Goal: Information Seeking & Learning: Learn about a topic

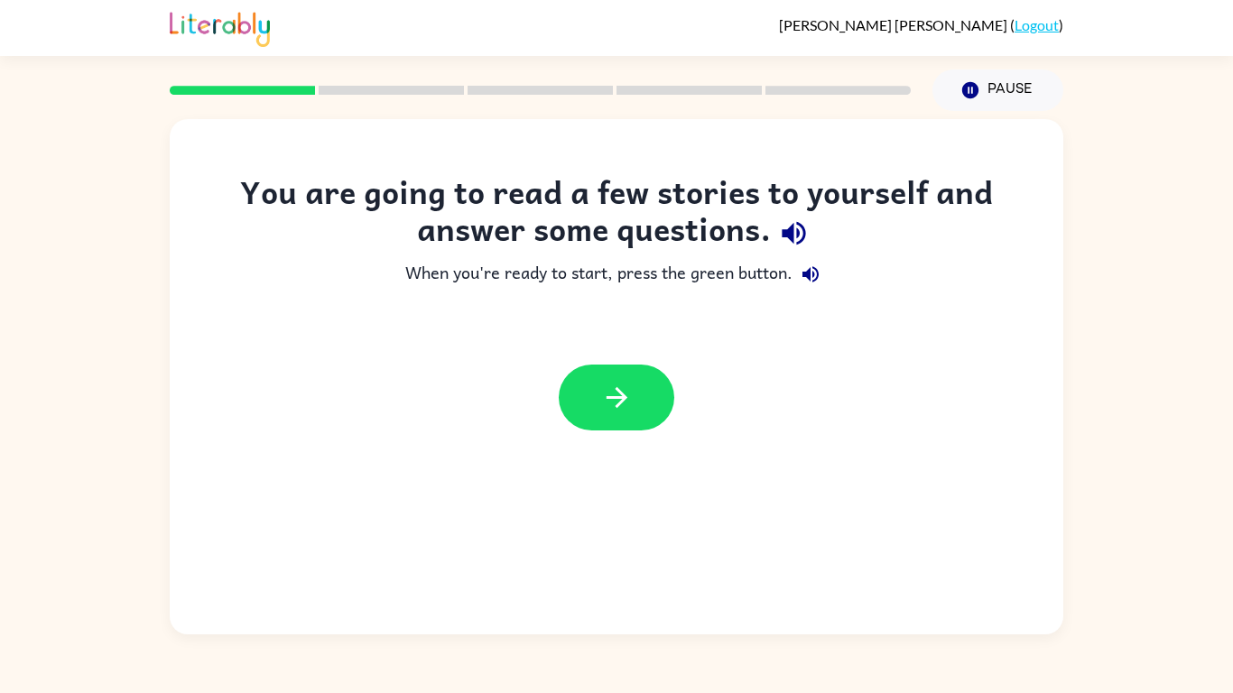
click at [801, 275] on icon "button" at bounding box center [811, 275] width 22 height 22
click at [799, 276] on button "button" at bounding box center [811, 274] width 36 height 36
click at [801, 274] on icon "button" at bounding box center [811, 275] width 22 height 22
click at [784, 233] on icon "button" at bounding box center [793, 233] width 23 height 23
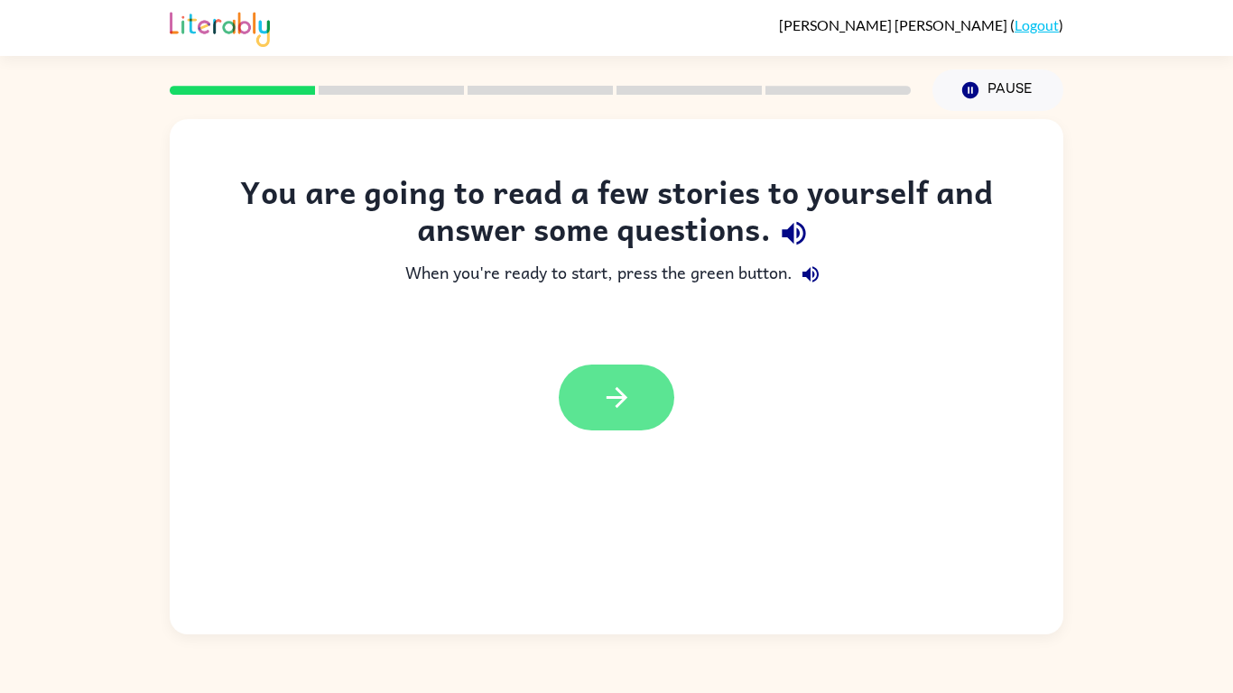
click at [640, 400] on button "button" at bounding box center [617, 398] width 116 height 66
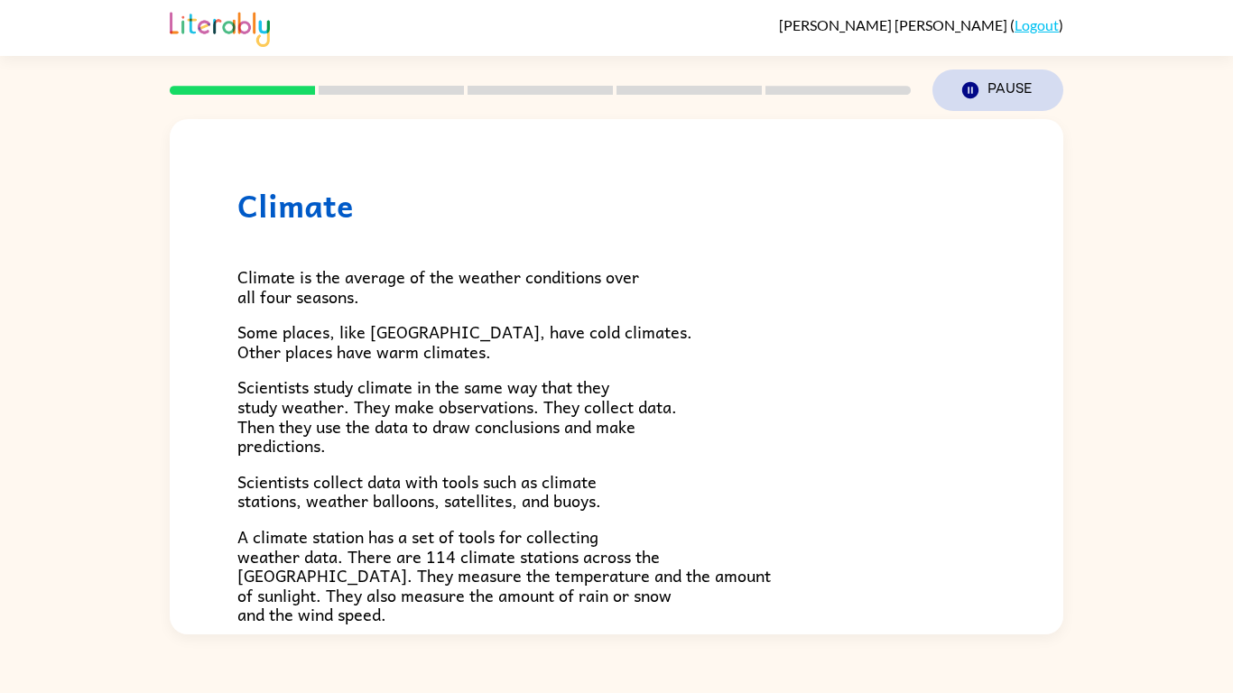
click at [959, 94] on button "Pause Pause" at bounding box center [997, 91] width 131 height 42
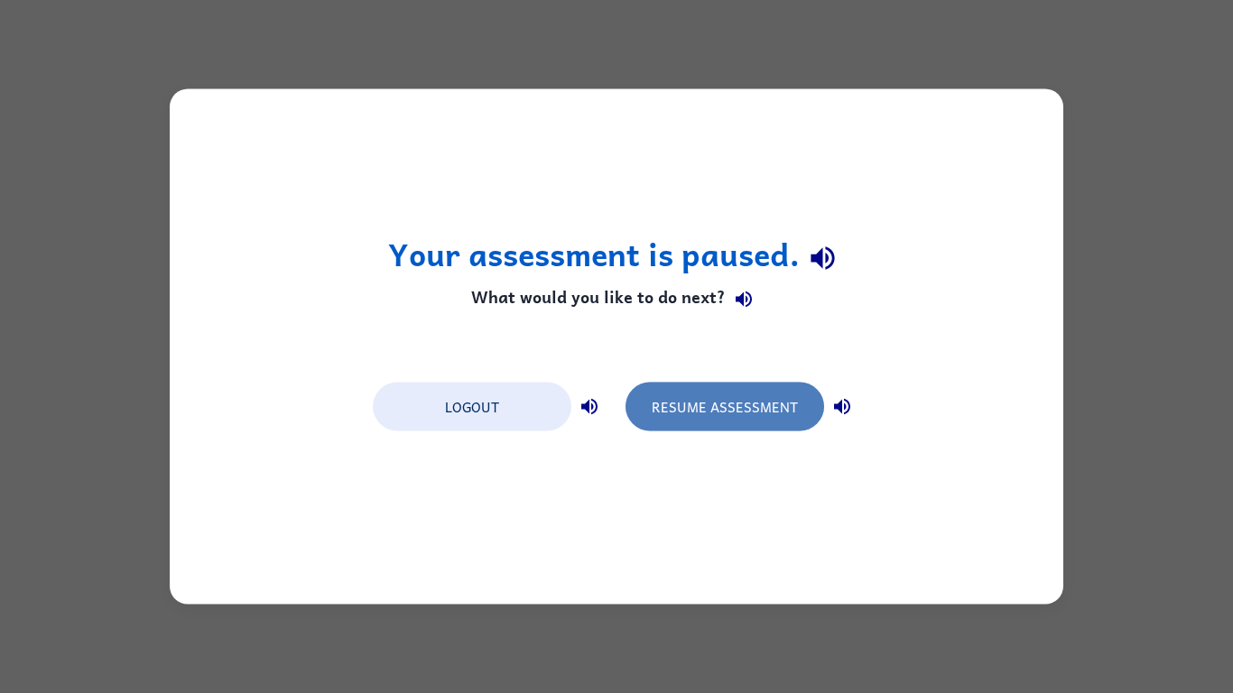
click at [687, 414] on button "Resume Assessment" at bounding box center [725, 407] width 199 height 49
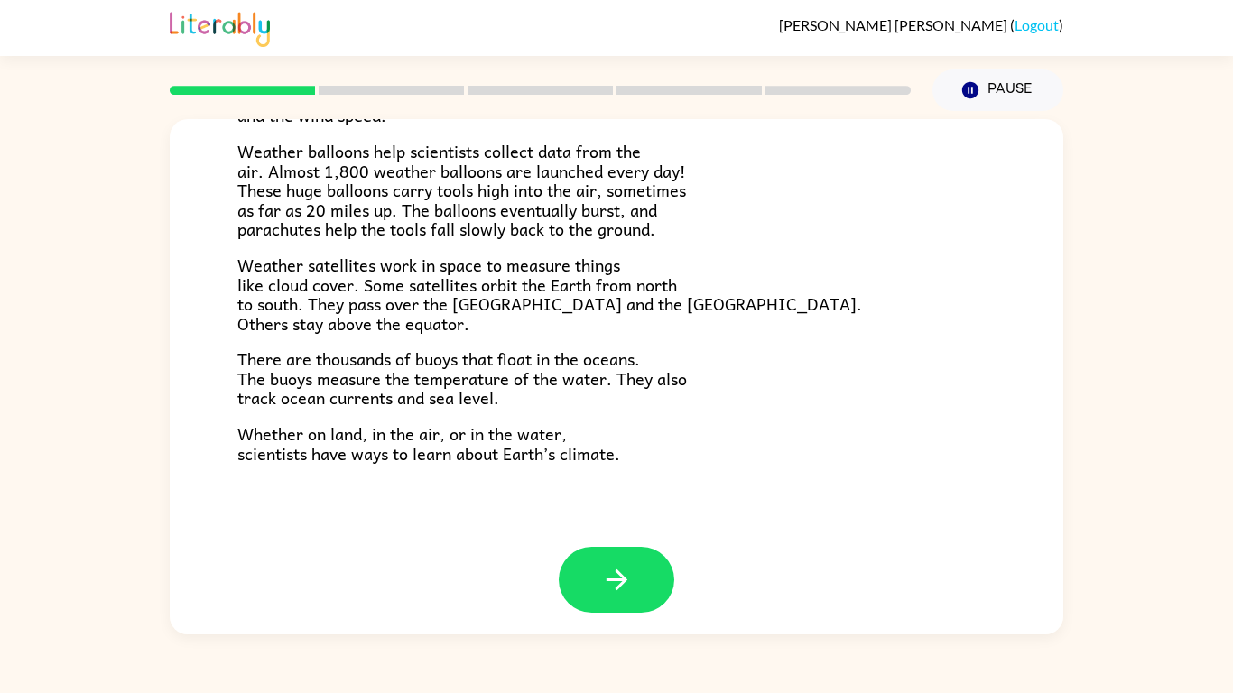
scroll to position [505, 0]
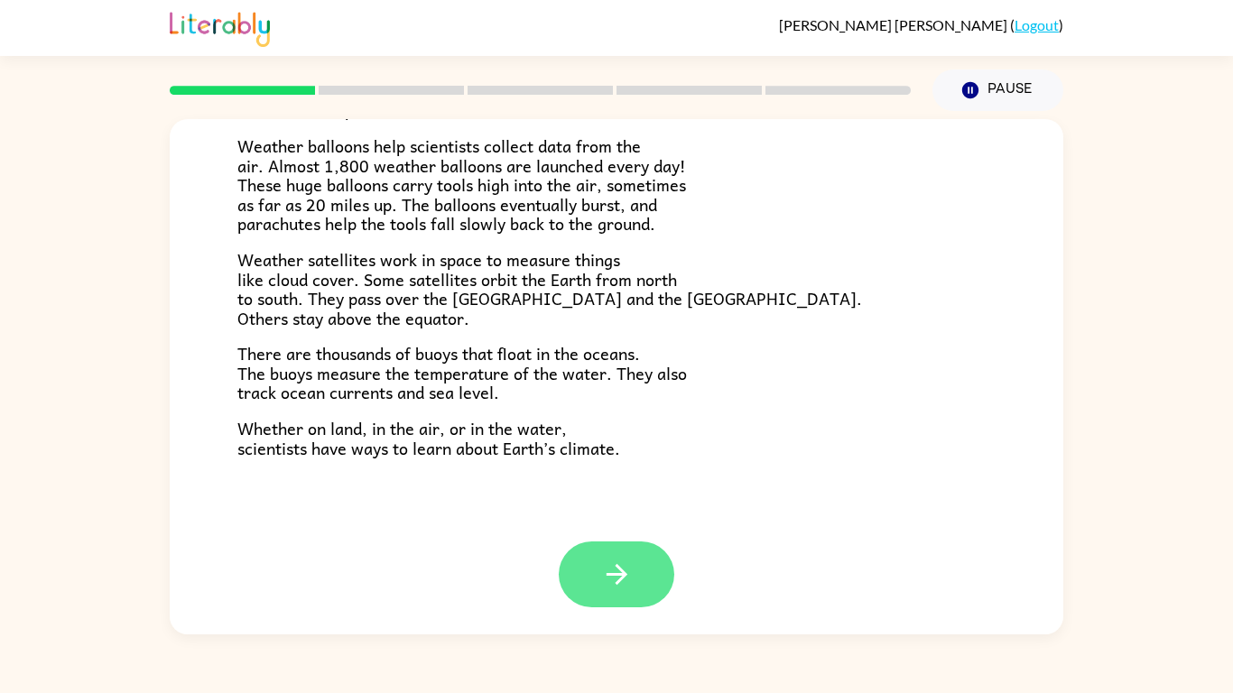
click at [632, 581] on button "button" at bounding box center [617, 575] width 116 height 66
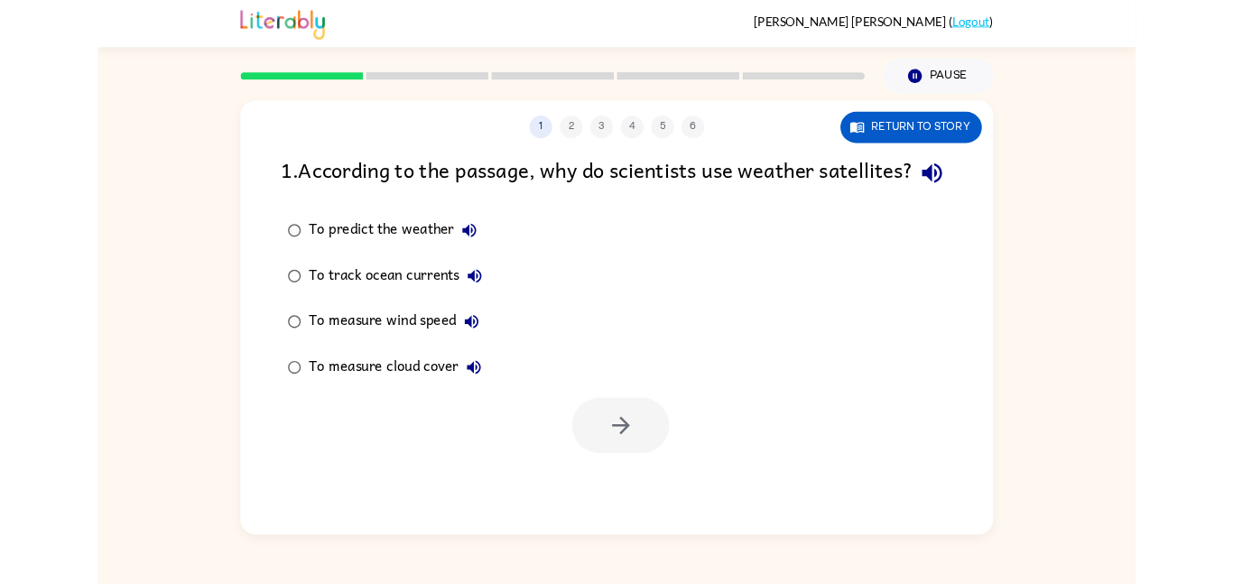
scroll to position [0, 0]
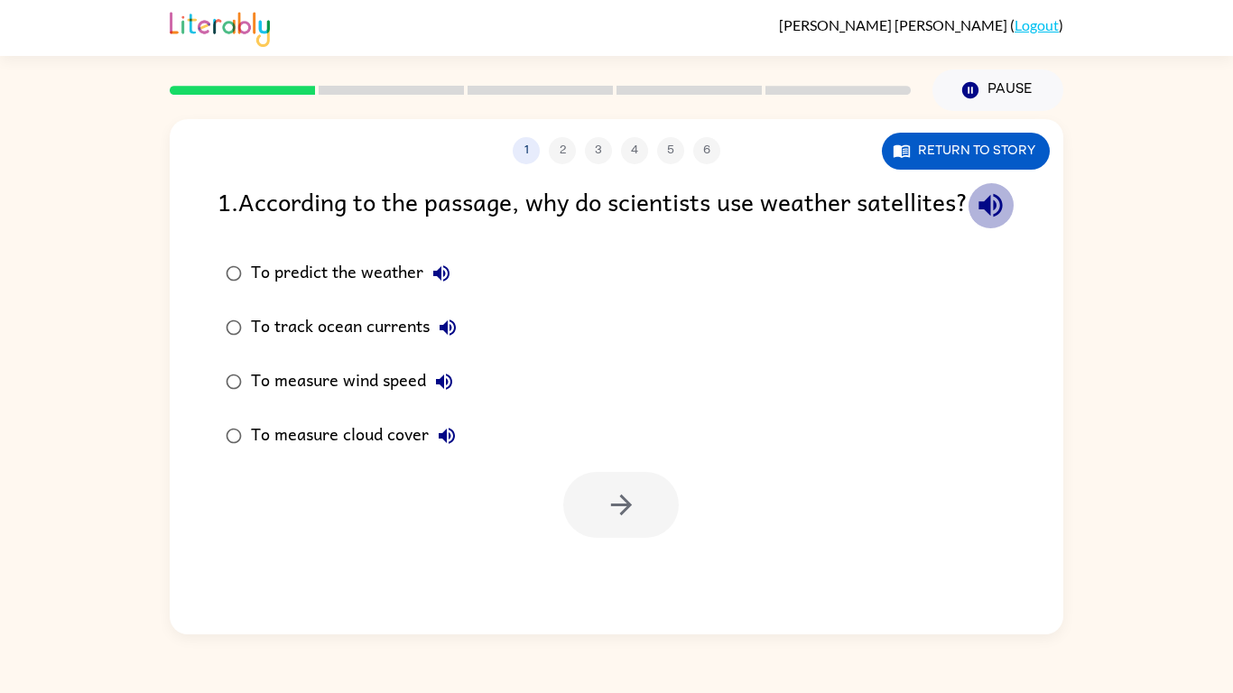
click at [978, 218] on icon "button" at bounding box center [989, 205] width 23 height 23
click at [294, 292] on div "To predict the weather" at bounding box center [355, 273] width 209 height 36
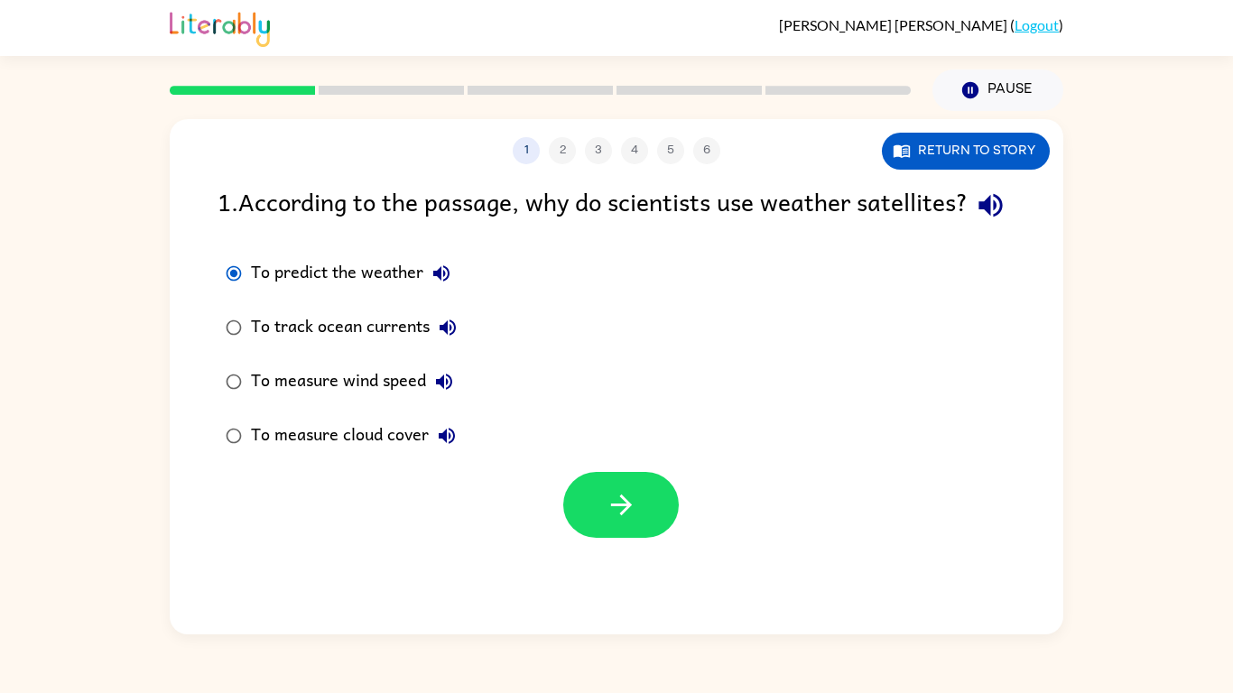
click at [326, 400] on div "To measure wind speed" at bounding box center [356, 382] width 211 height 36
click at [629, 515] on icon "button" at bounding box center [620, 505] width 21 height 21
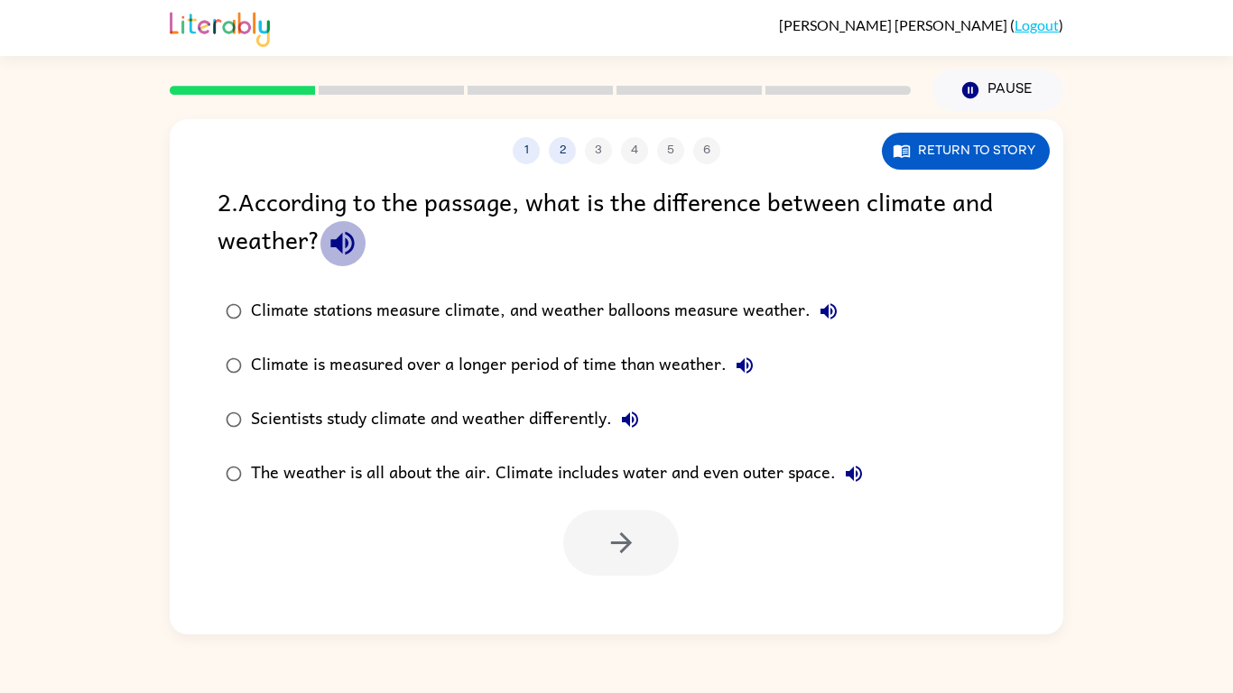
click at [343, 250] on icon "button" at bounding box center [343, 243] width 32 height 32
click at [318, 477] on div "The weather is all about the air. Climate includes water and even outer space." at bounding box center [561, 474] width 621 height 36
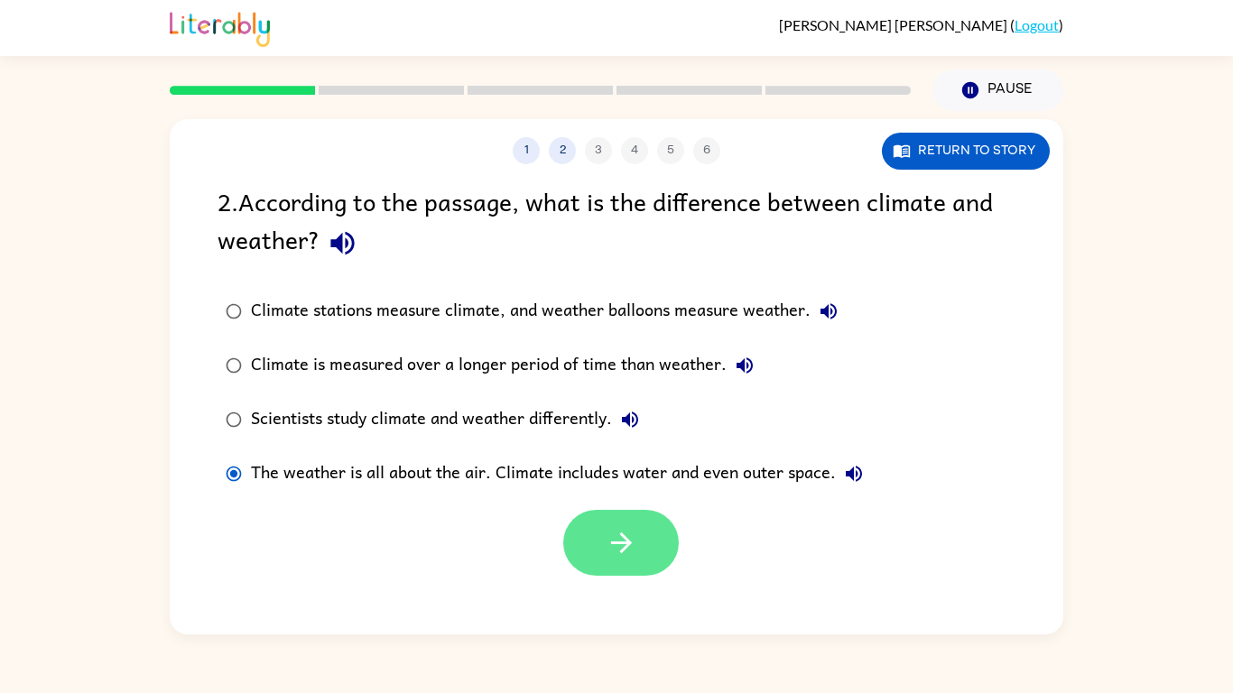
click at [635, 553] on icon "button" at bounding box center [622, 543] width 32 height 32
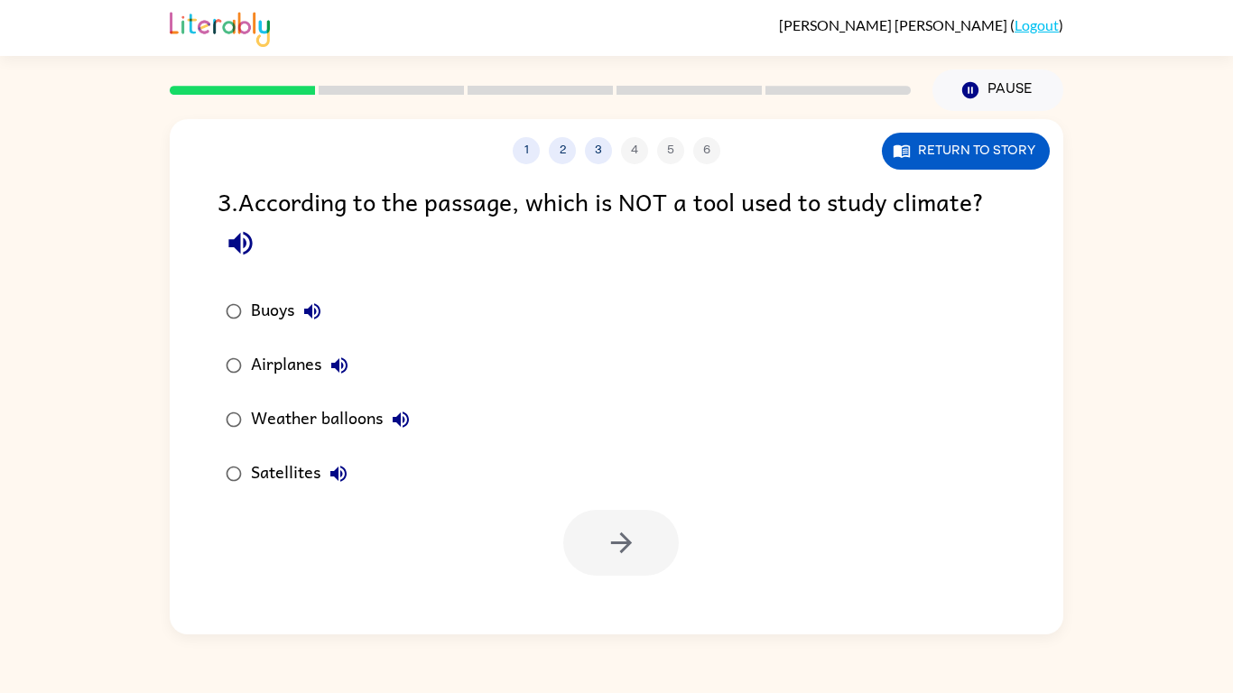
click at [246, 241] on icon "button" at bounding box center [241, 243] width 32 height 32
click at [259, 311] on div "Buoys" at bounding box center [290, 311] width 79 height 36
click at [269, 353] on div "Airplanes" at bounding box center [304, 366] width 107 height 36
click at [259, 313] on div "Buoys" at bounding box center [290, 311] width 79 height 36
click at [304, 310] on icon "button" at bounding box center [312, 312] width 22 height 22
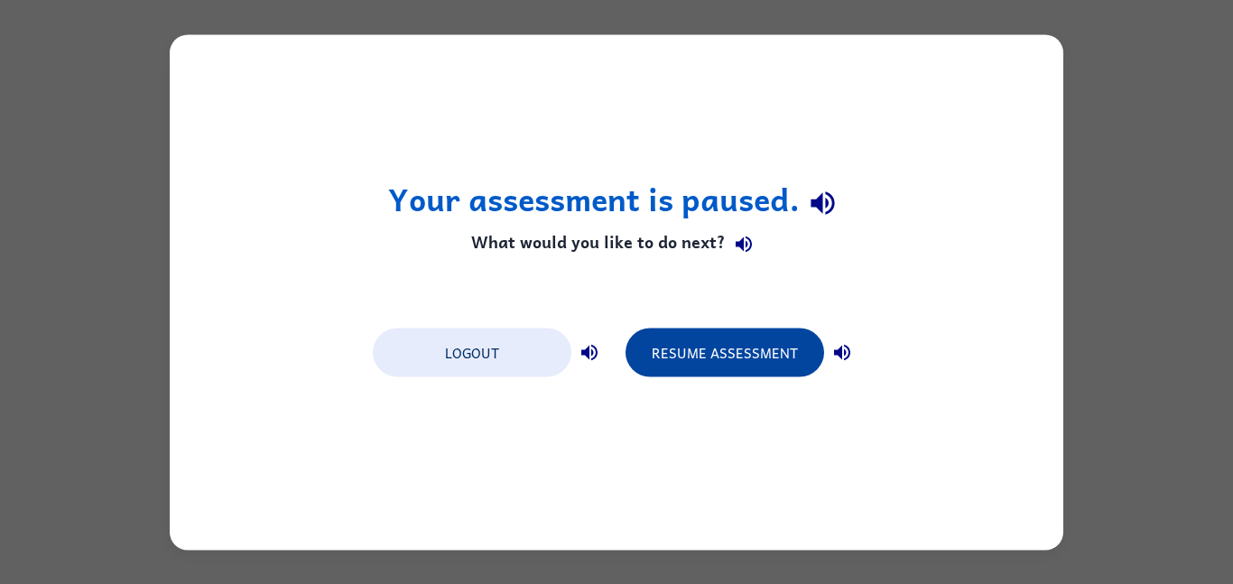
click at [727, 348] on button "Resume Assessment" at bounding box center [725, 352] width 199 height 49
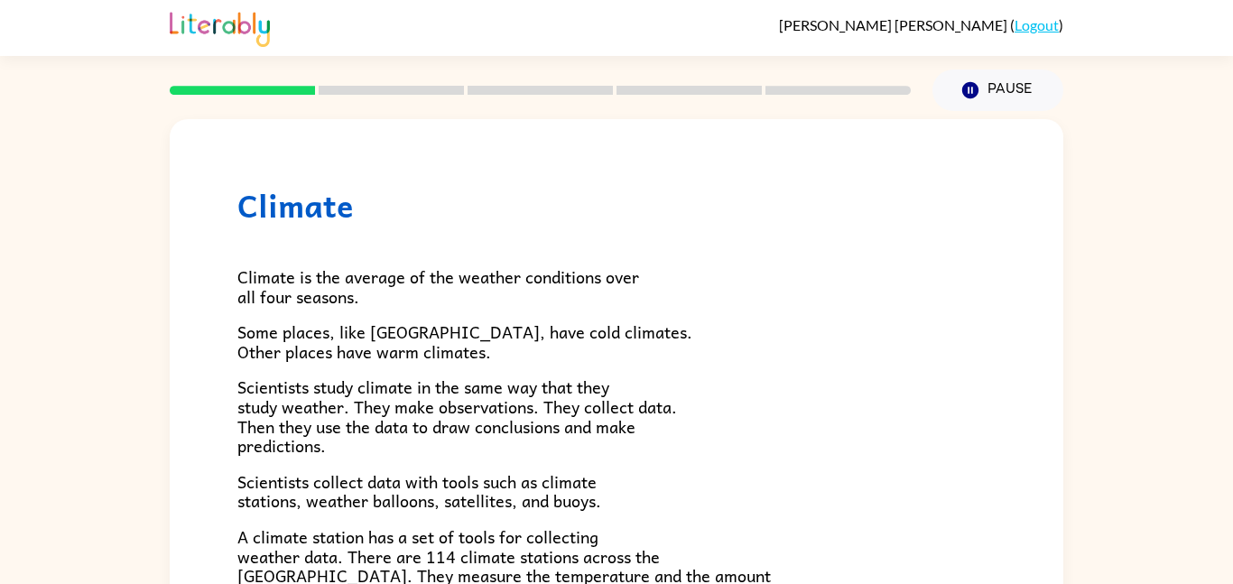
scroll to position [505, 0]
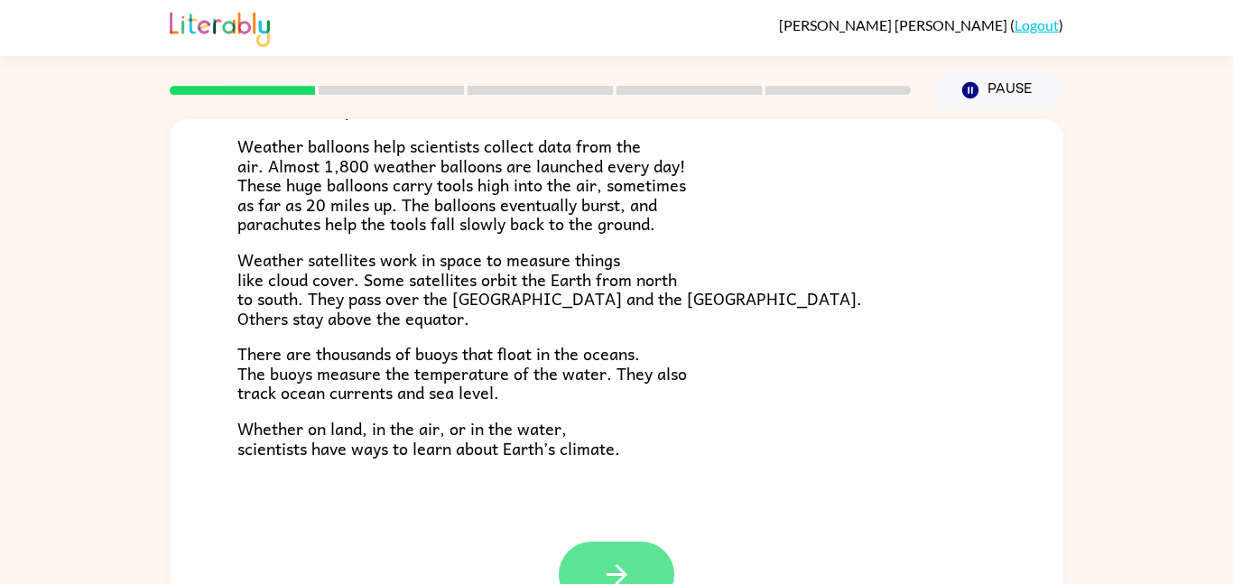
click at [629, 545] on button "button" at bounding box center [617, 575] width 116 height 66
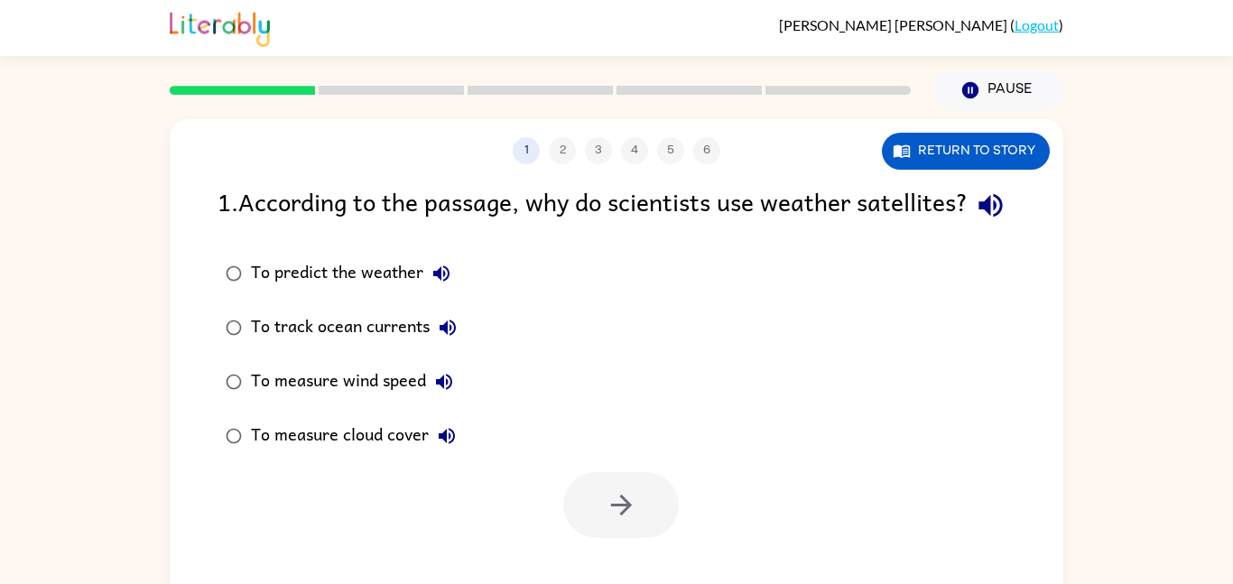
scroll to position [0, 0]
click at [433, 393] on icon "button" at bounding box center [444, 382] width 22 height 22
click at [407, 400] on div "To measure wind speed" at bounding box center [356, 382] width 211 height 36
click at [620, 524] on button "button" at bounding box center [621, 505] width 116 height 66
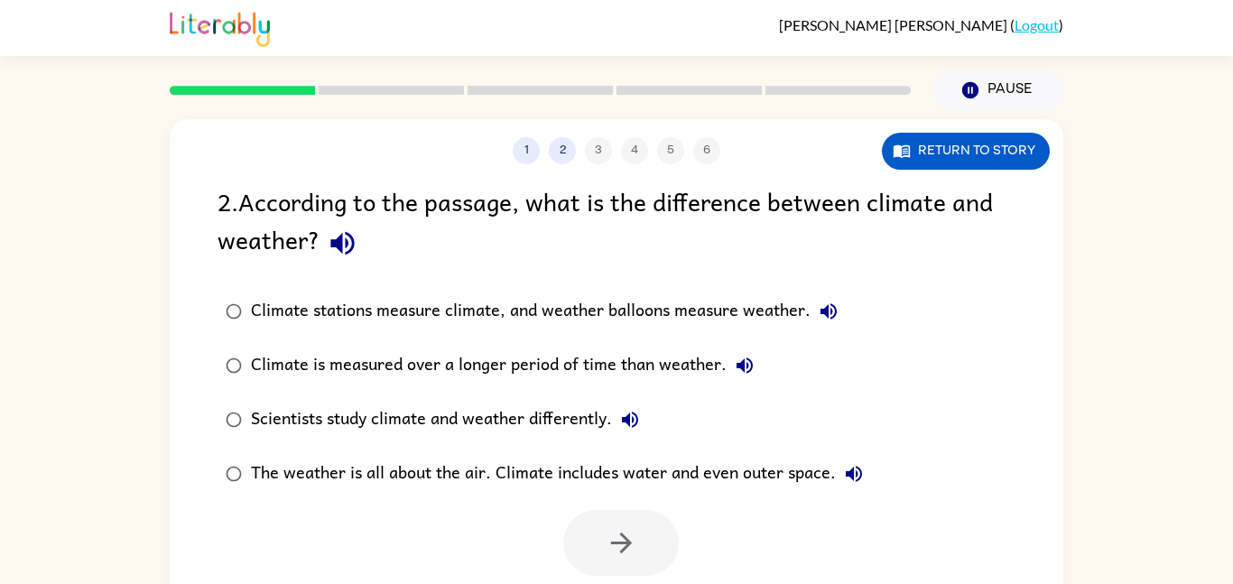
click at [400, 477] on div "The weather is all about the air. Climate includes water and even outer space." at bounding box center [561, 474] width 621 height 36
click at [631, 549] on icon "button" at bounding box center [622, 543] width 32 height 32
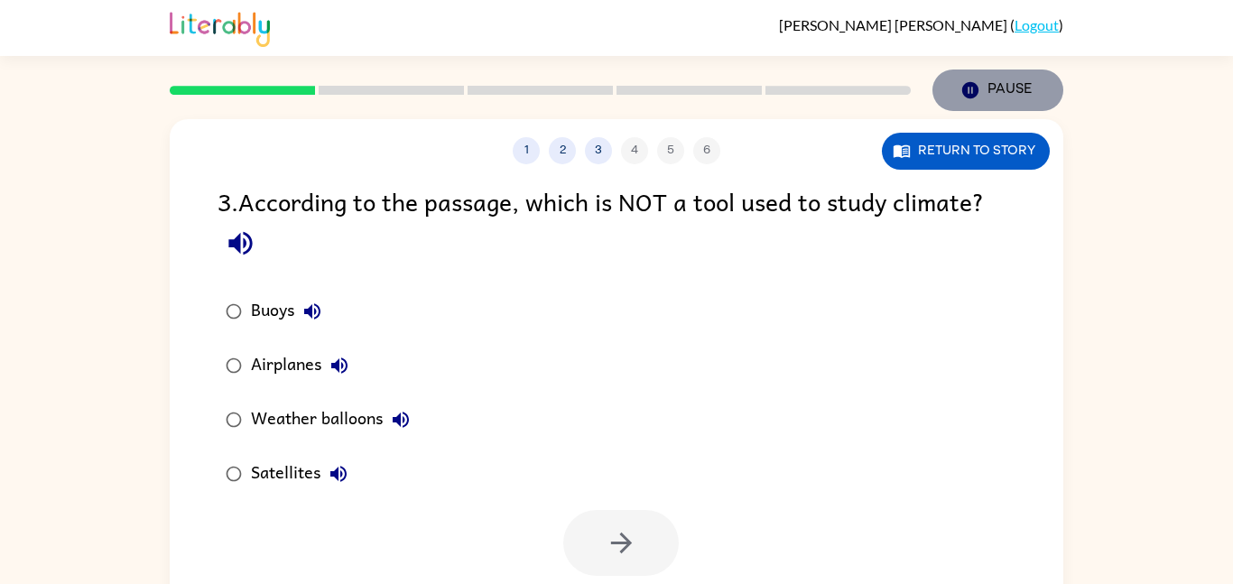
click at [1013, 89] on button "Pause Pause" at bounding box center [997, 91] width 131 height 42
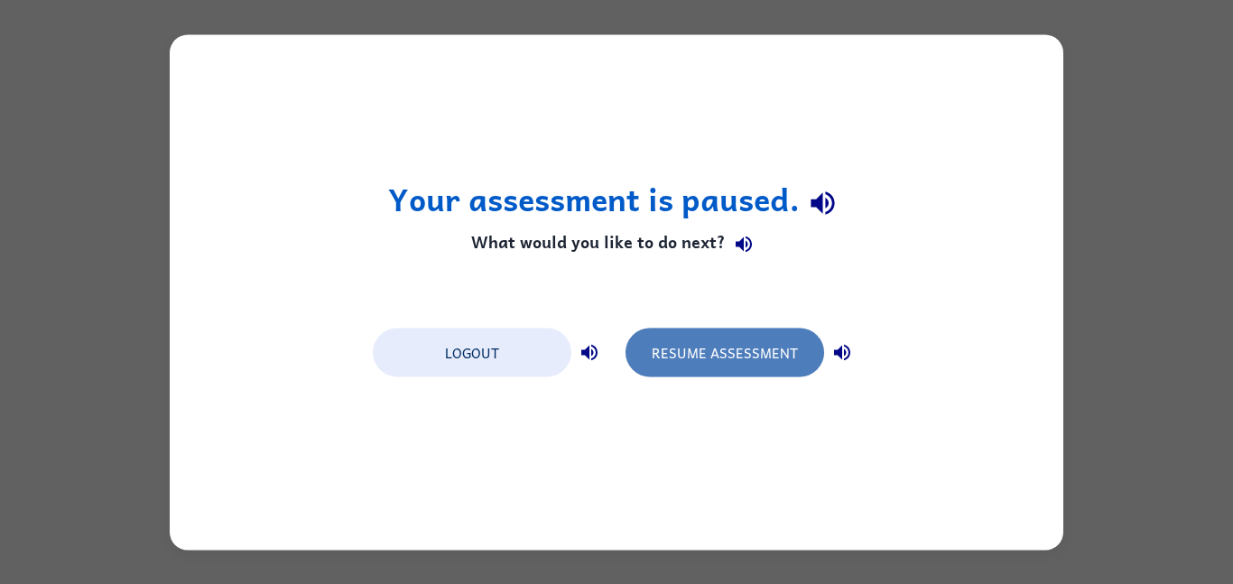
click at [719, 345] on button "Resume Assessment" at bounding box center [725, 352] width 199 height 49
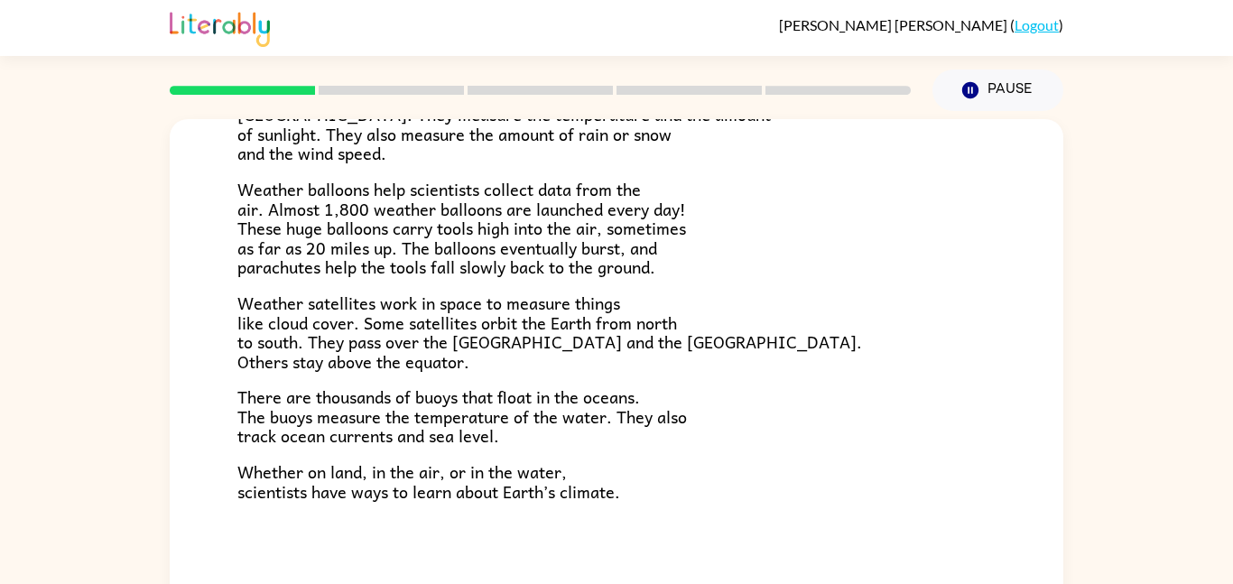
scroll to position [505, 0]
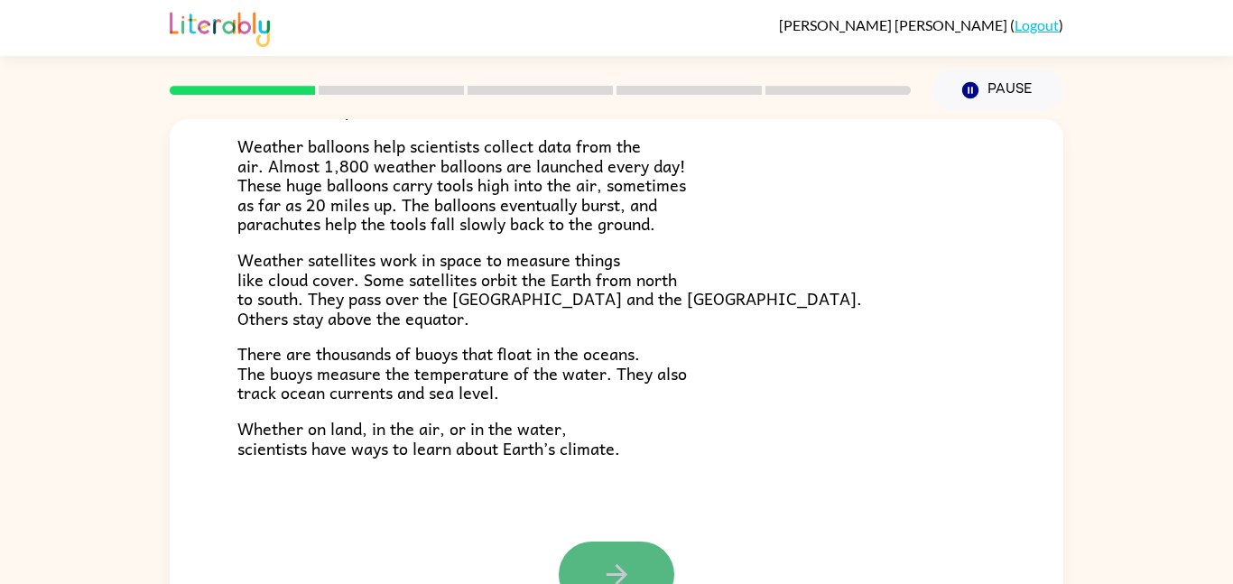
click at [625, 560] on icon "button" at bounding box center [617, 575] width 32 height 32
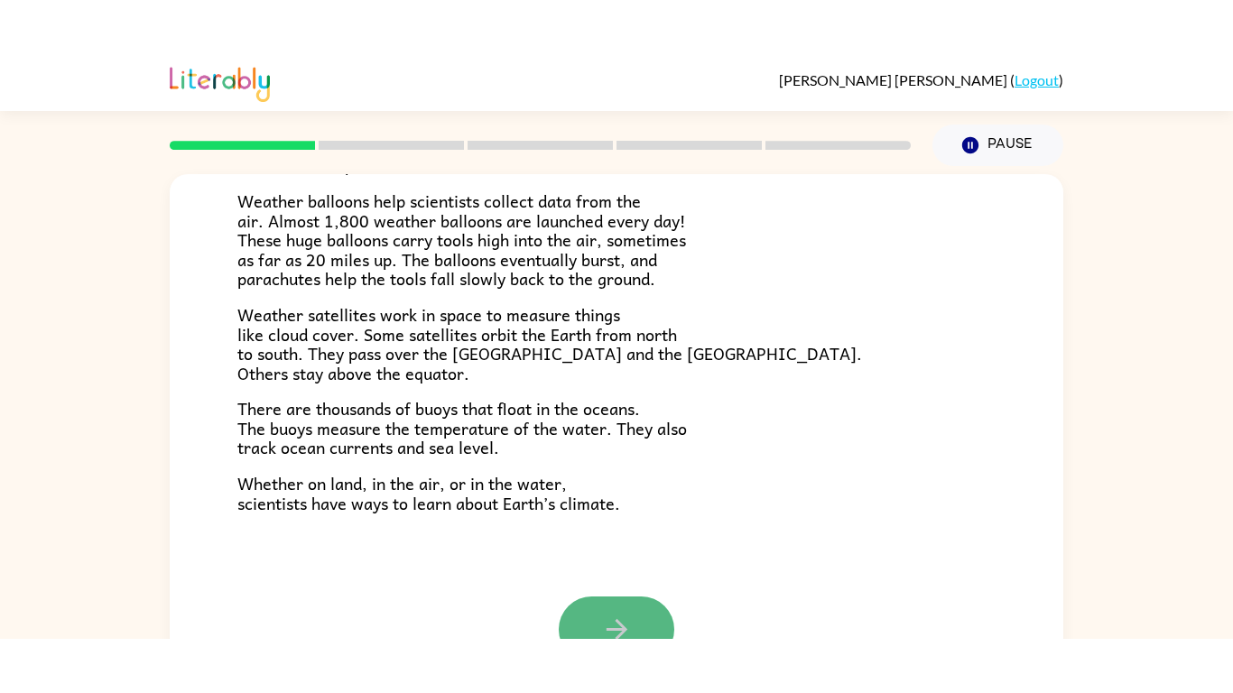
scroll to position [0, 0]
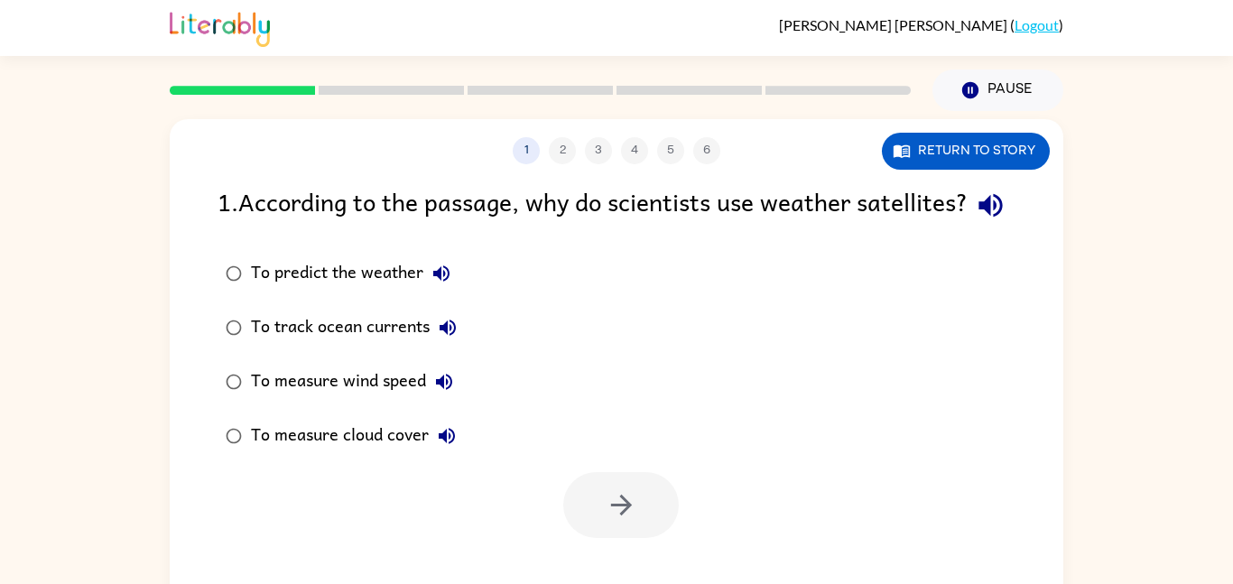
click at [357, 400] on div "To measure wind speed" at bounding box center [356, 382] width 211 height 36
click at [626, 538] on button "button" at bounding box center [621, 505] width 116 height 66
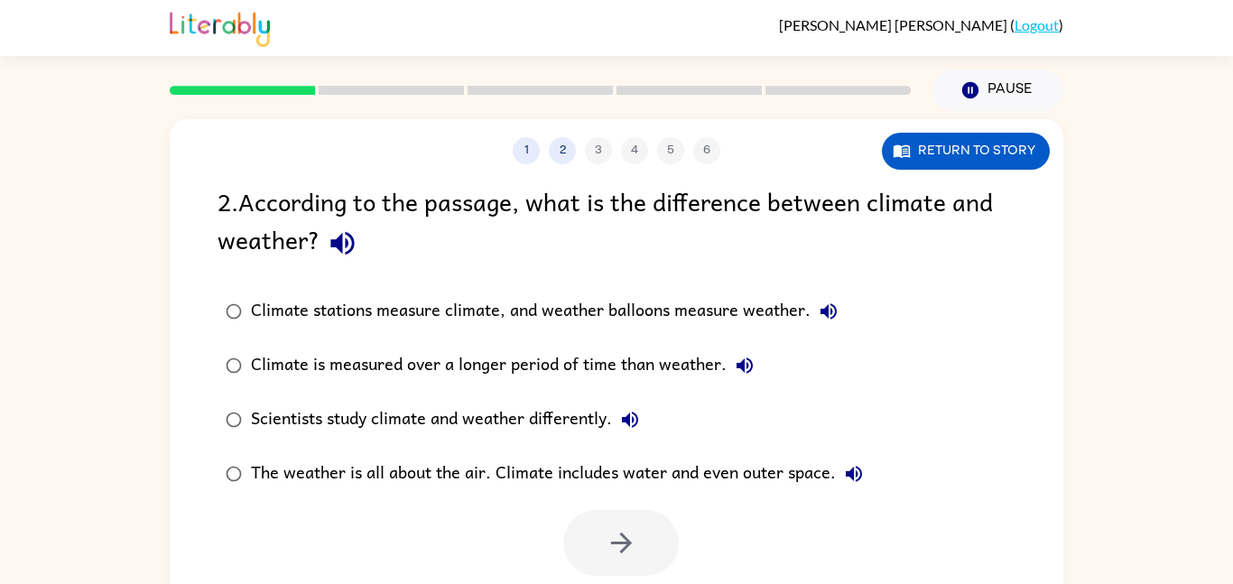
click at [453, 464] on div "The weather is all about the air. Climate includes water and even outer space." at bounding box center [561, 474] width 621 height 36
click at [637, 569] on button "button" at bounding box center [621, 543] width 116 height 66
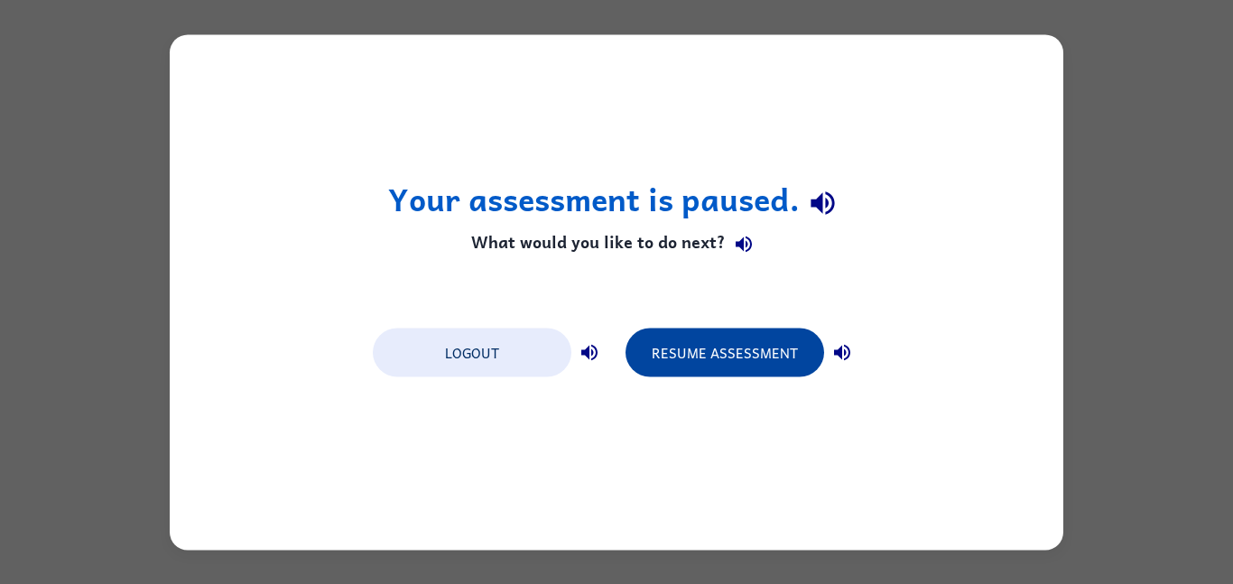
click at [761, 352] on button "Resume Assessment" at bounding box center [725, 352] width 199 height 49
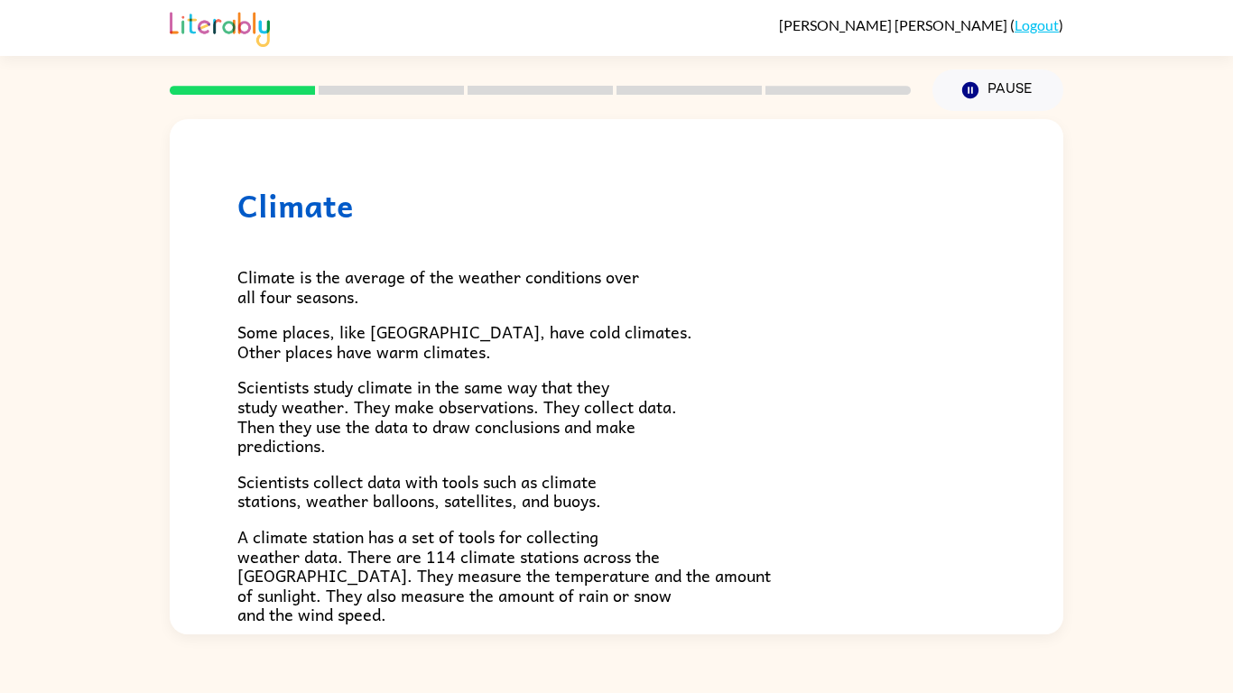
scroll to position [505, 0]
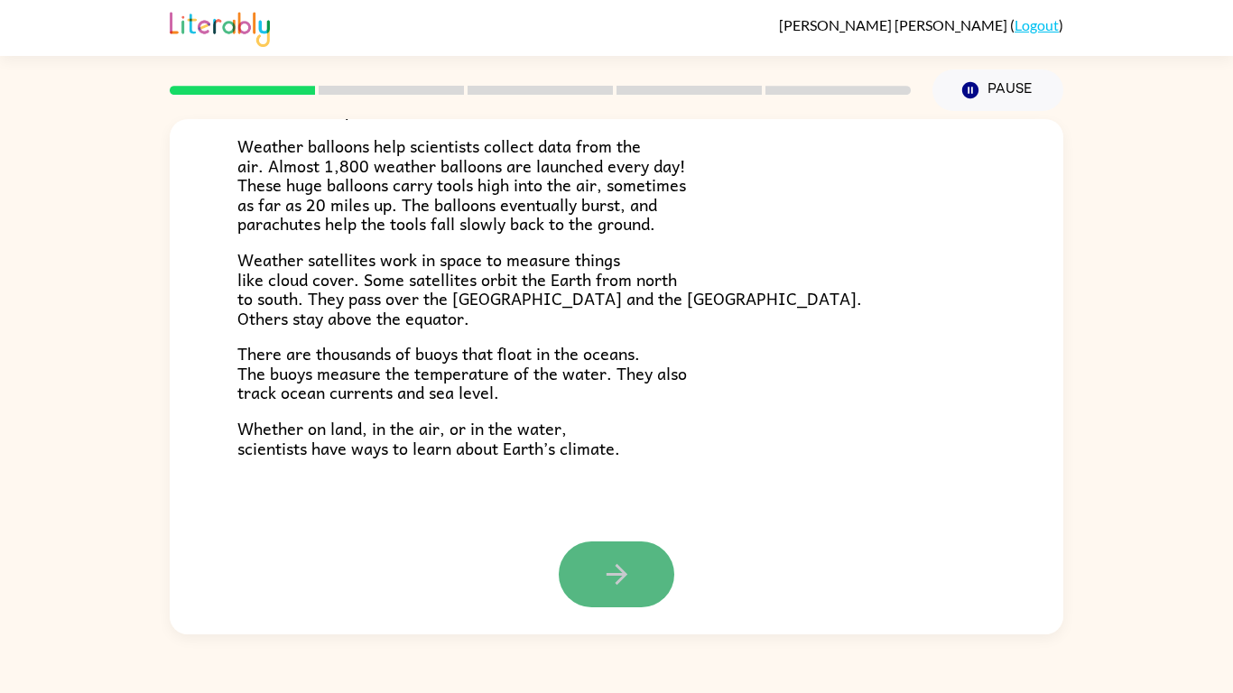
click at [625, 586] on icon "button" at bounding box center [617, 575] width 32 height 32
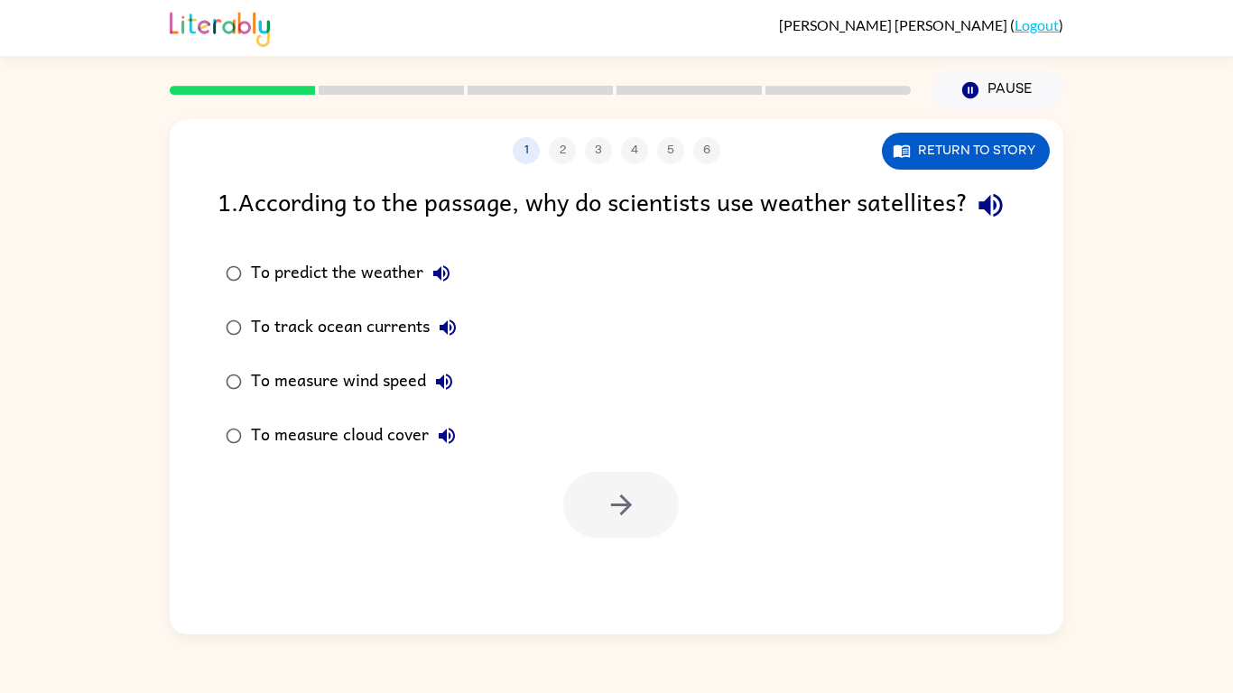
click at [424, 400] on div "To measure wind speed" at bounding box center [356, 382] width 211 height 36
click at [666, 538] on button "button" at bounding box center [621, 505] width 116 height 66
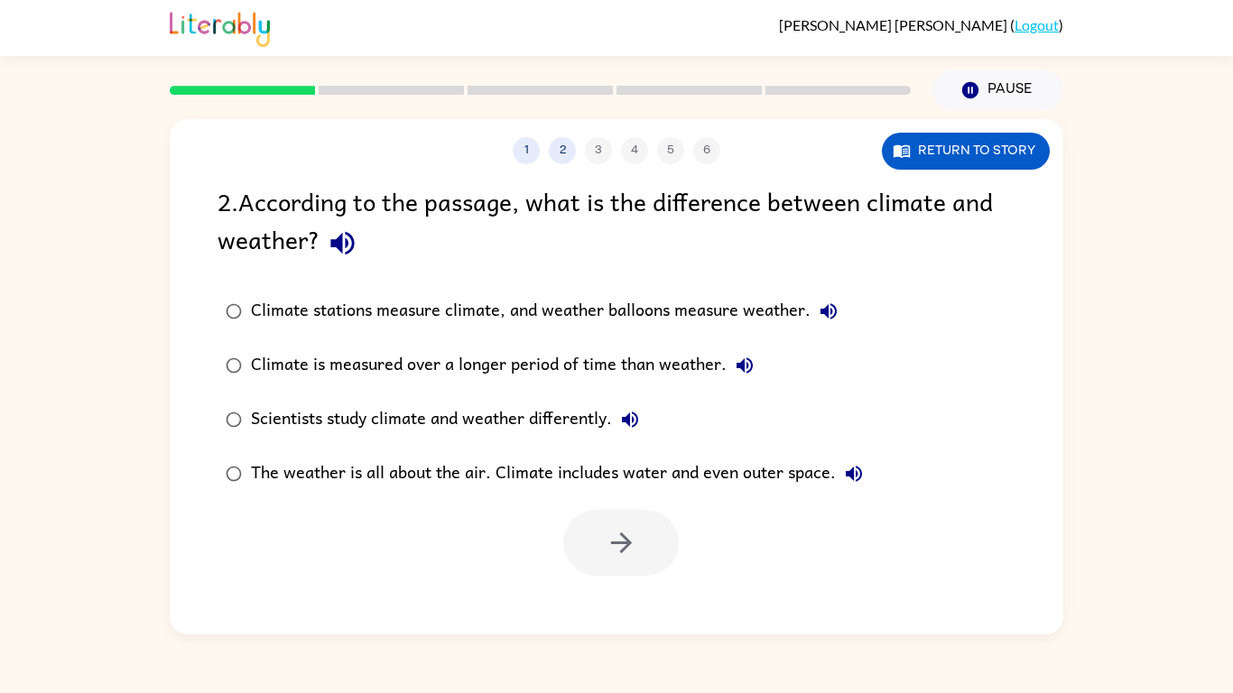
click at [498, 474] on div "The weather is all about the air. Climate includes water and even outer space." at bounding box center [561, 474] width 621 height 36
click at [598, 546] on button "button" at bounding box center [621, 543] width 116 height 66
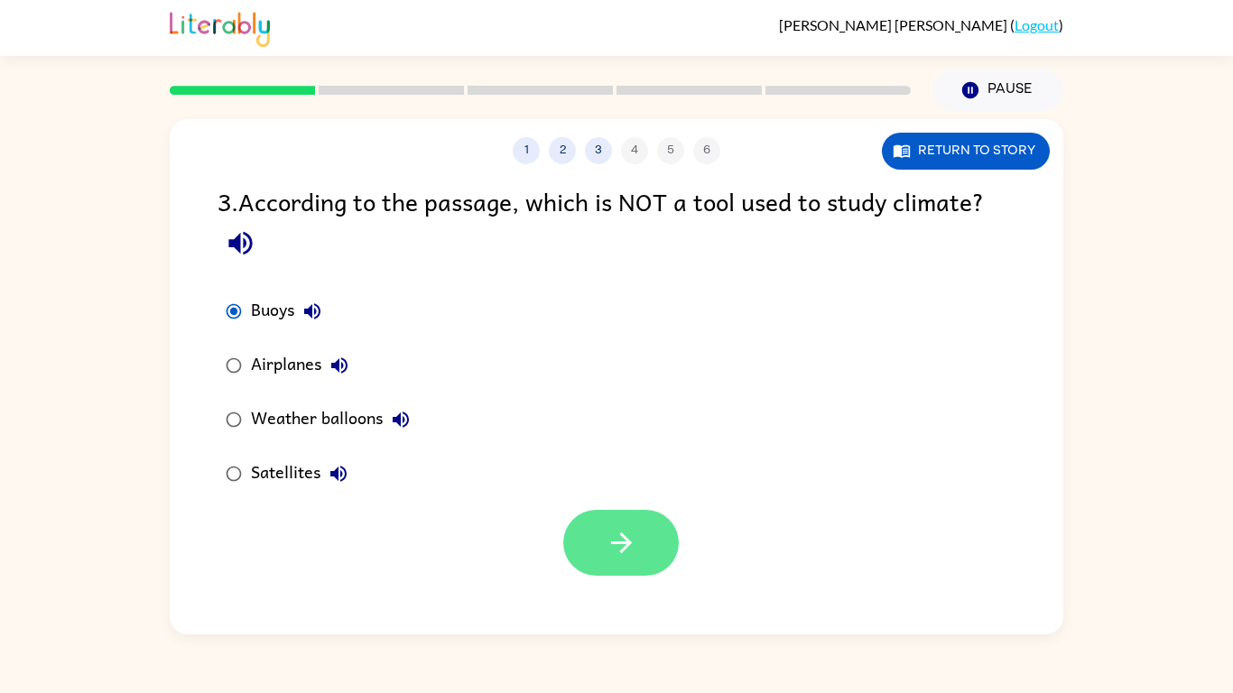
click at [607, 538] on icon "button" at bounding box center [622, 543] width 32 height 32
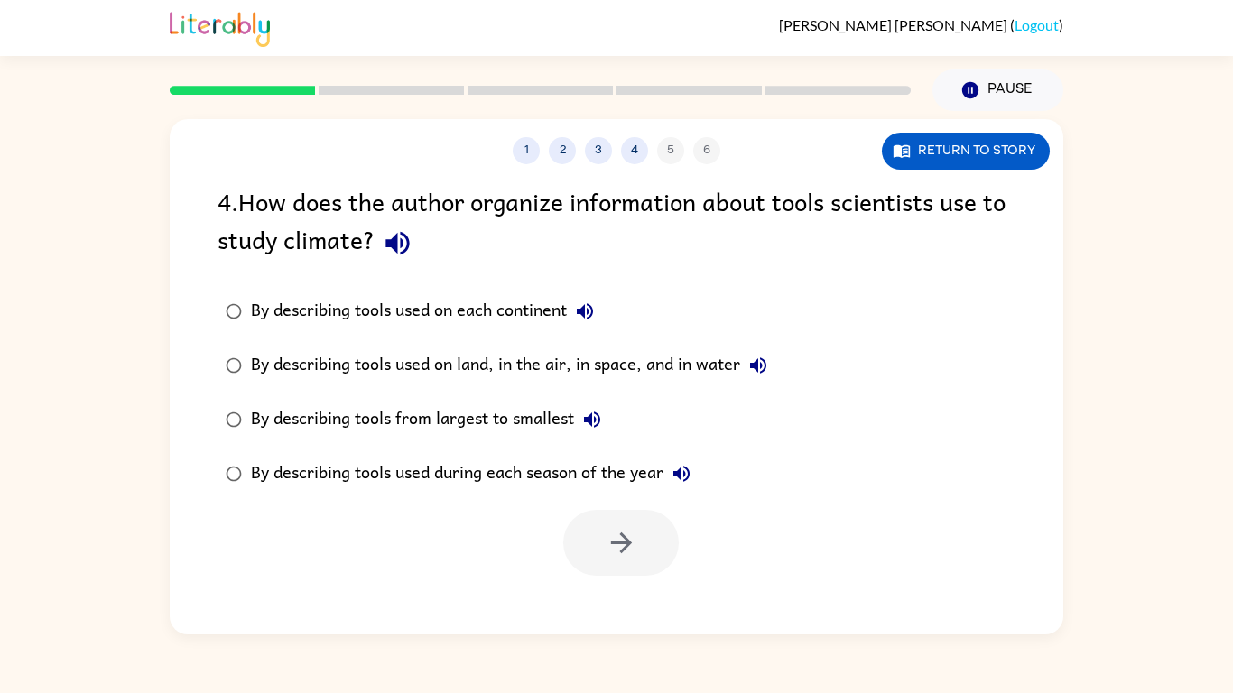
click at [390, 242] on icon "button" at bounding box center [396, 243] width 23 height 23
click at [397, 234] on icon "button" at bounding box center [398, 243] width 32 height 32
click at [470, 375] on div "By describing tools used on land, in the air, in space, and in water" at bounding box center [513, 366] width 525 height 36
click at [633, 553] on icon "button" at bounding box center [622, 543] width 32 height 32
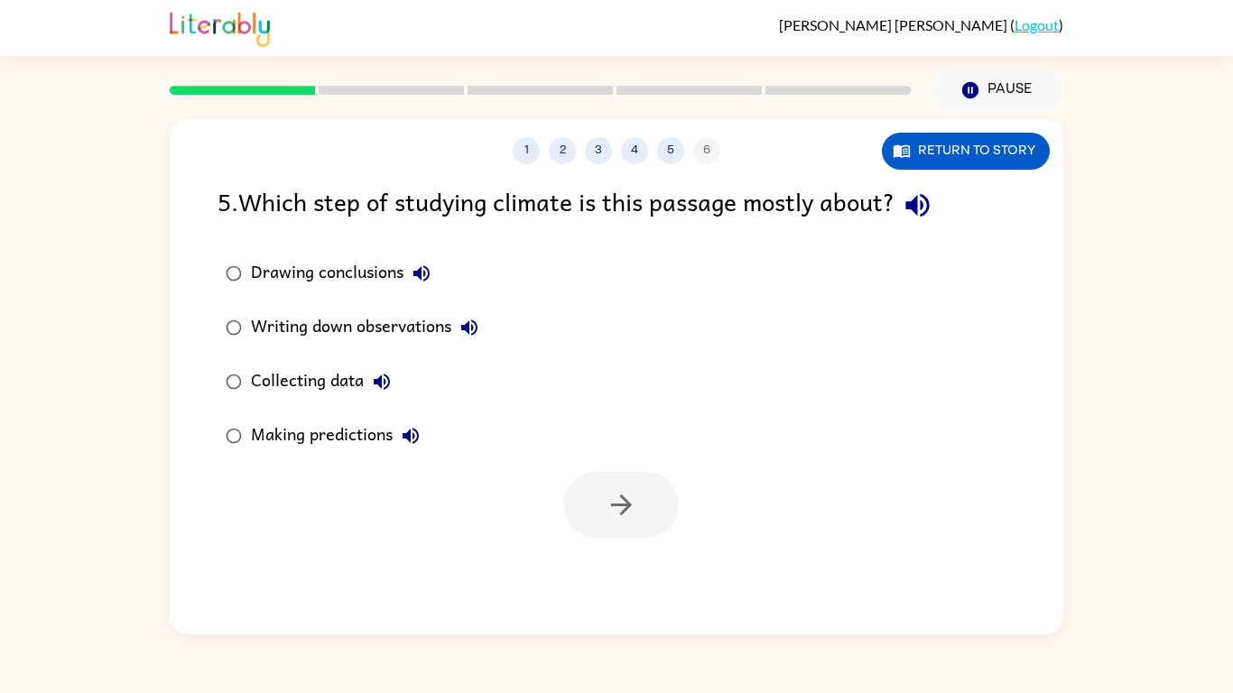
click at [926, 204] on icon "button" at bounding box center [918, 206] width 32 height 32
click at [269, 389] on div "Collecting data" at bounding box center [325, 382] width 149 height 36
click at [366, 325] on div "Writing down observations" at bounding box center [369, 328] width 236 height 36
click at [301, 370] on div "Collecting data" at bounding box center [325, 382] width 149 height 36
click at [611, 504] on icon "button" at bounding box center [622, 505] width 32 height 32
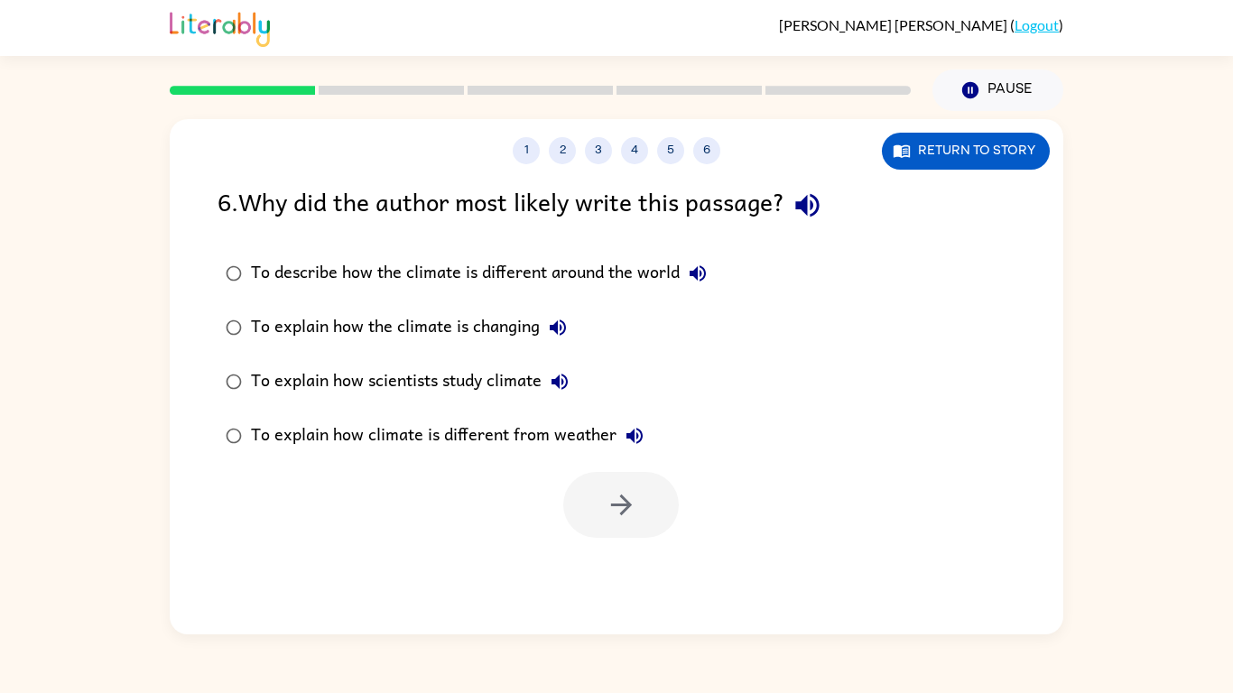
click at [814, 213] on icon "button" at bounding box center [806, 205] width 23 height 23
click at [262, 372] on div "To explain how scientists study climate" at bounding box center [414, 382] width 327 height 36
click at [622, 514] on icon "button" at bounding box center [620, 505] width 21 height 21
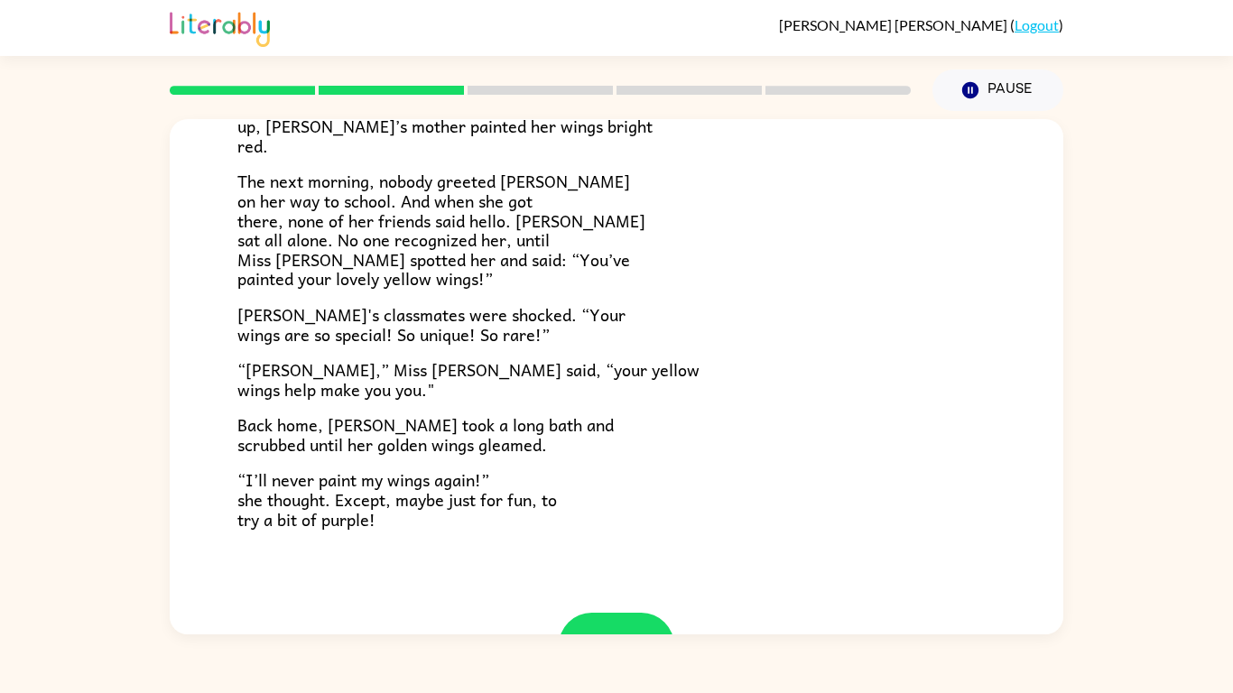
scroll to position [436, 0]
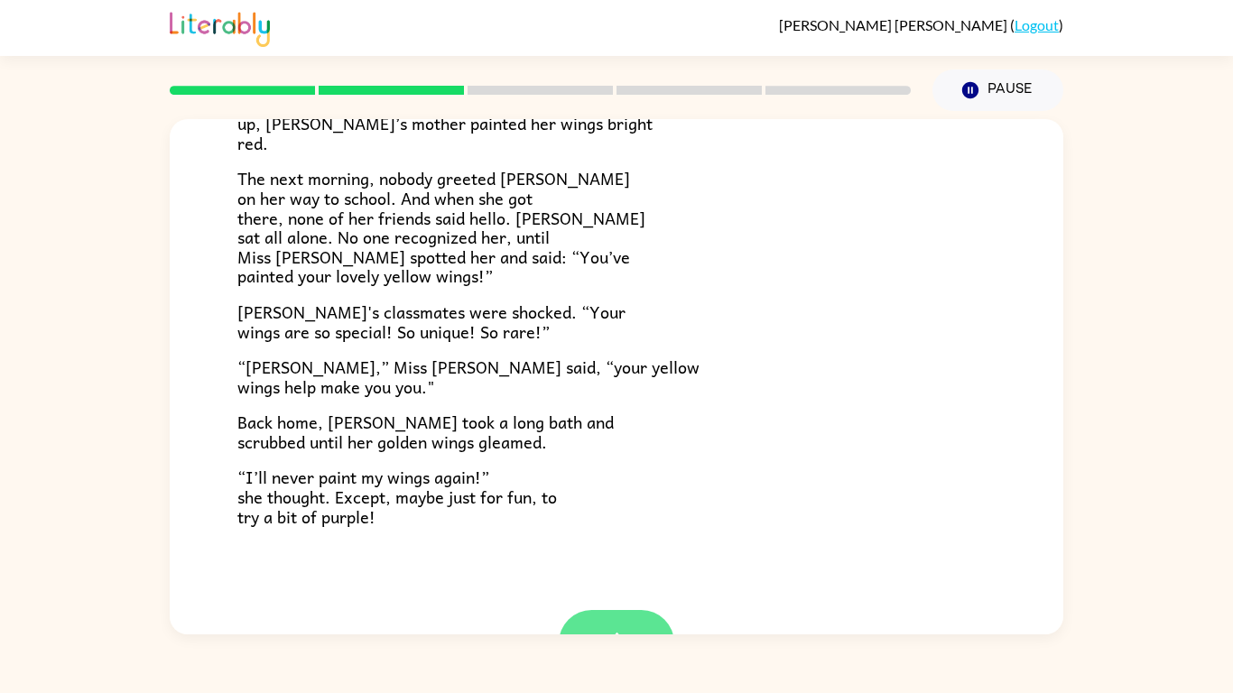
click at [619, 624] on button "button" at bounding box center [617, 643] width 116 height 66
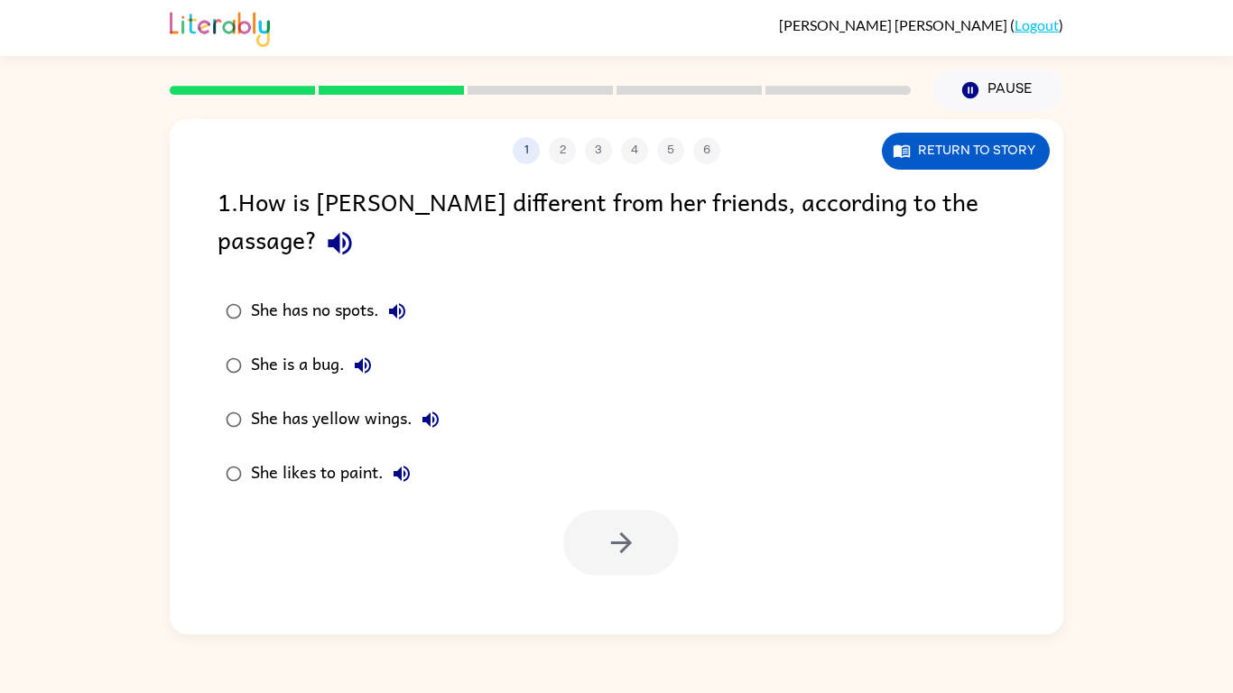
scroll to position [0, 0]
click at [629, 527] on icon "button" at bounding box center [622, 543] width 32 height 32
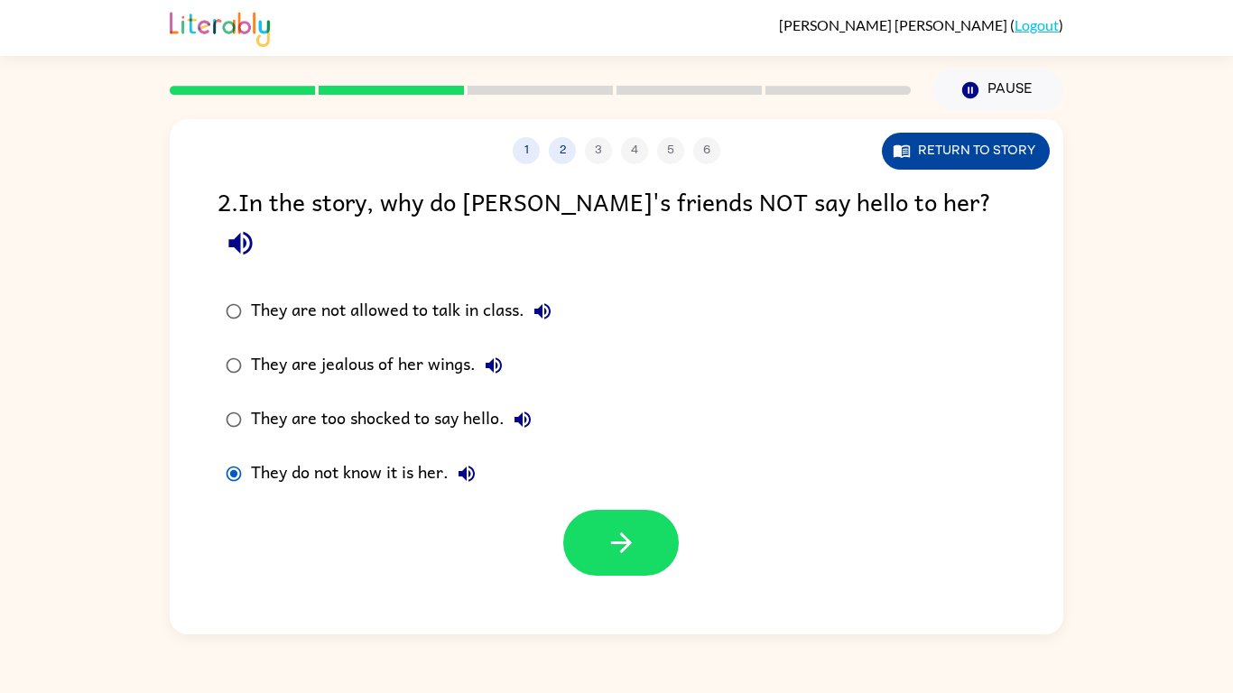
click at [1015, 144] on button "Return to story" at bounding box center [966, 151] width 168 height 37
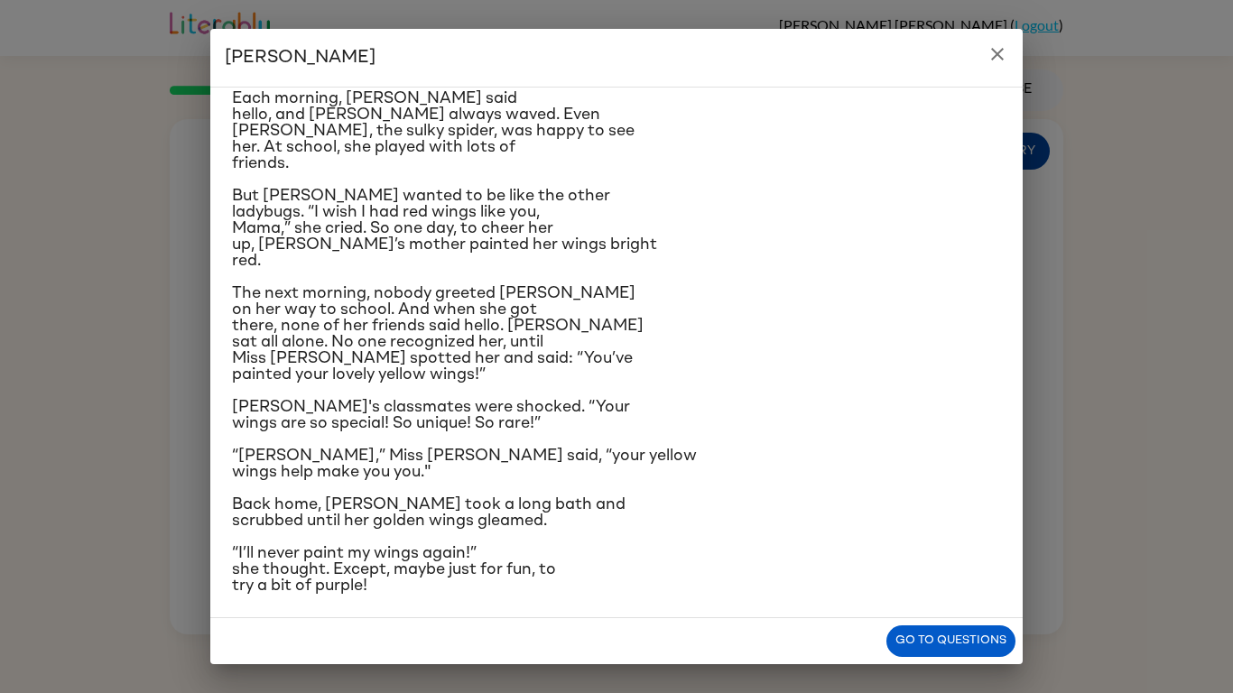
scroll to position [160, 0]
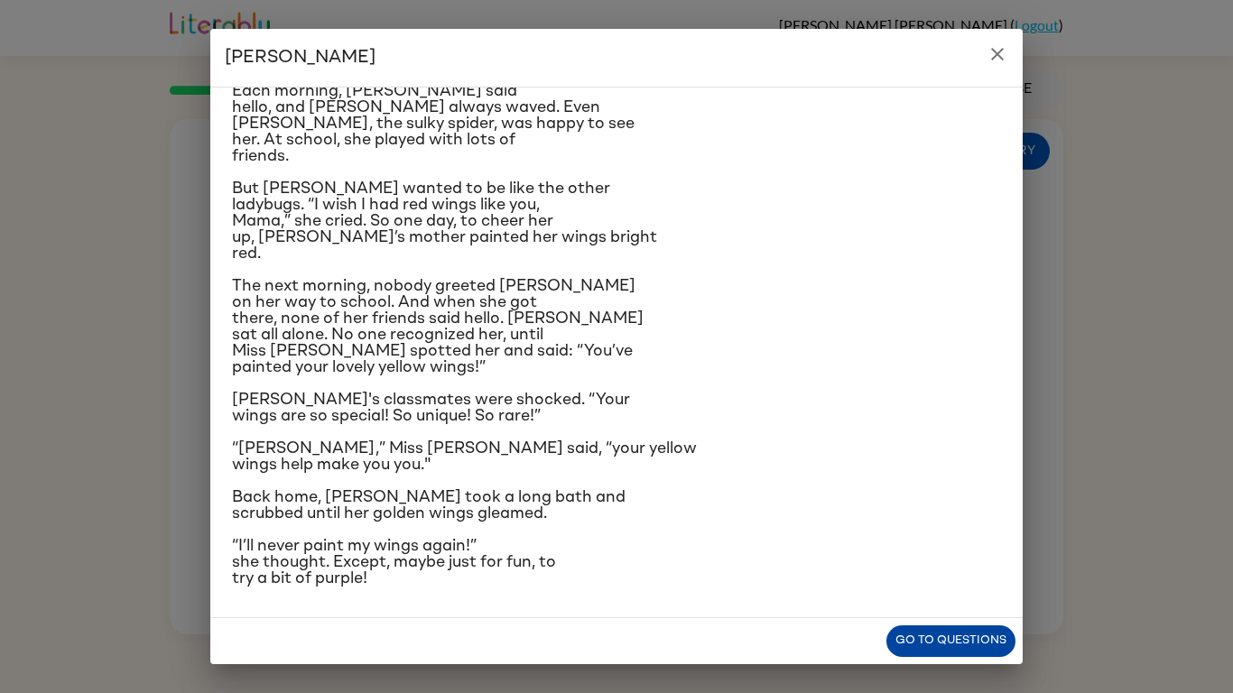
click at [984, 647] on button "Go to questions" at bounding box center [950, 642] width 129 height 32
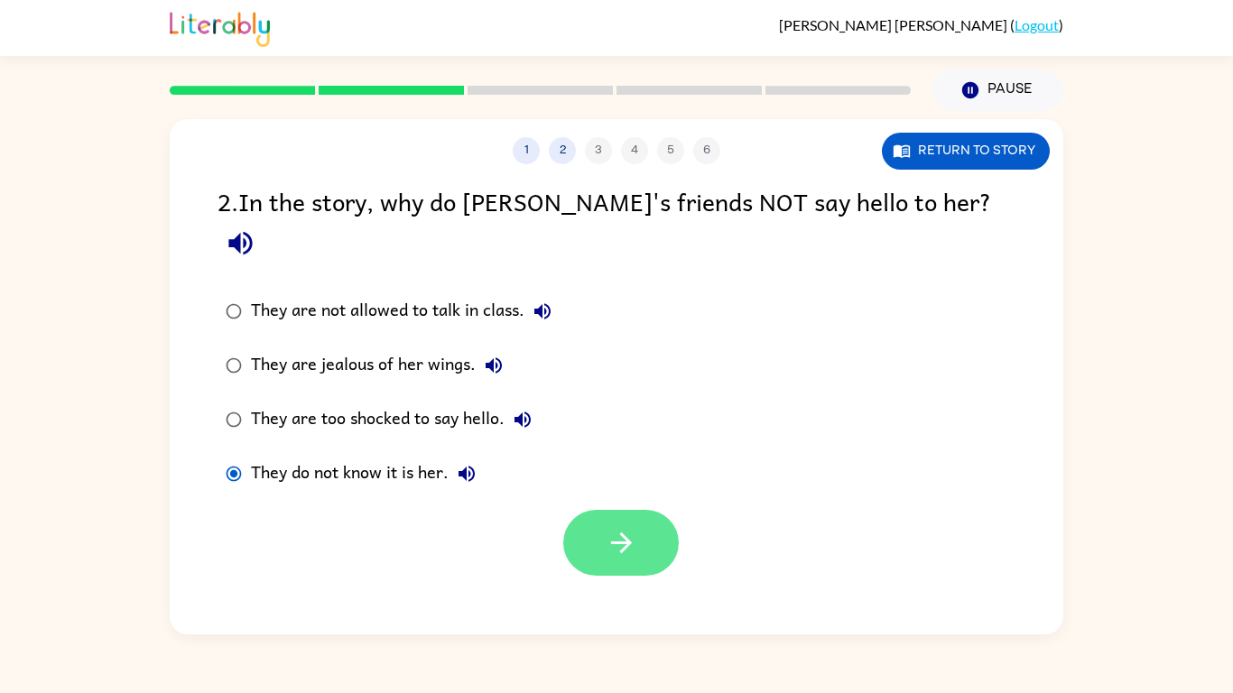
click at [596, 510] on button "button" at bounding box center [621, 543] width 116 height 66
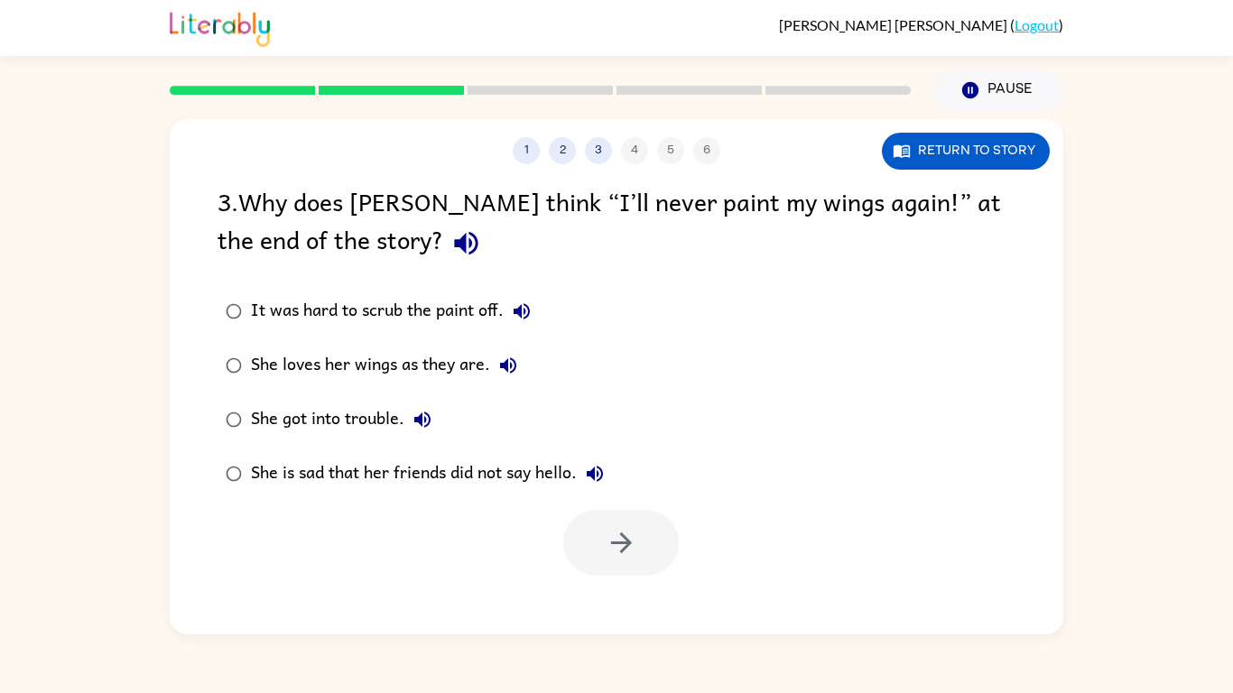
click at [454, 249] on icon "button" at bounding box center [465, 243] width 23 height 23
click at [1003, 151] on button "Return to story" at bounding box center [966, 151] width 168 height 37
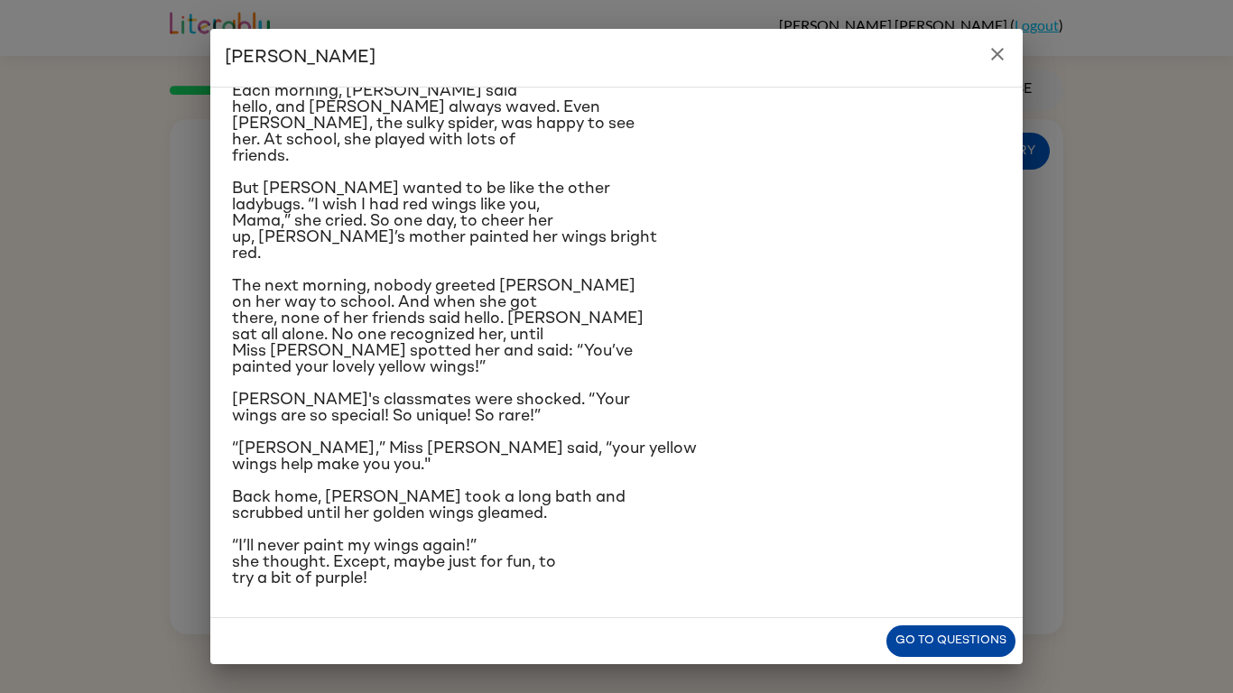
click at [976, 648] on button "Go to questions" at bounding box center [950, 642] width 129 height 32
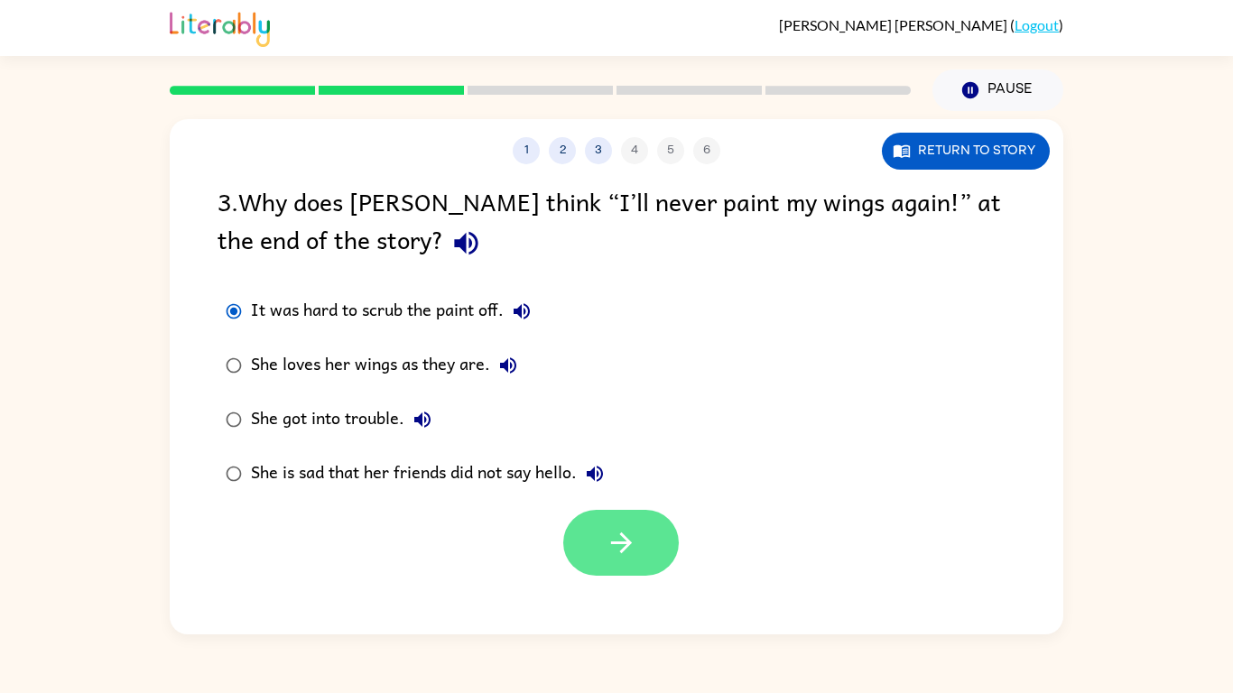
click at [626, 545] on icon "button" at bounding box center [622, 543] width 32 height 32
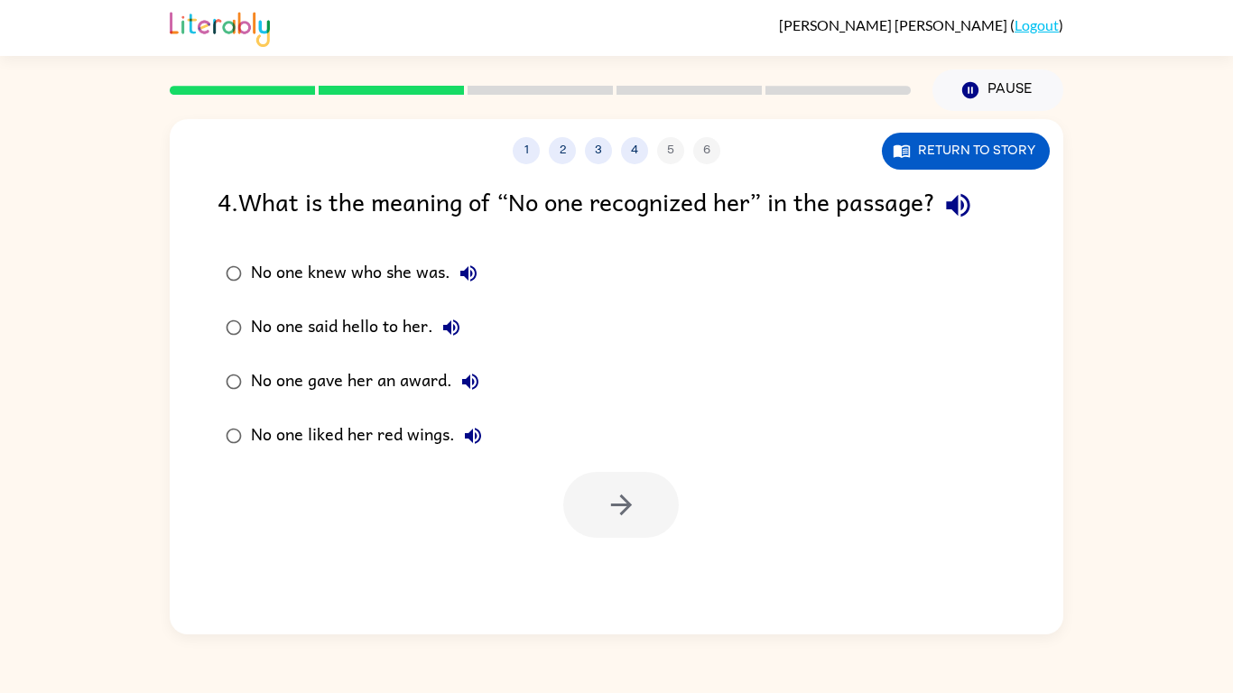
click at [962, 207] on icon "button" at bounding box center [957, 205] width 23 height 23
click at [260, 372] on div "No one gave her an award." at bounding box center [369, 382] width 237 height 36
click at [625, 493] on icon "button" at bounding box center [622, 505] width 32 height 32
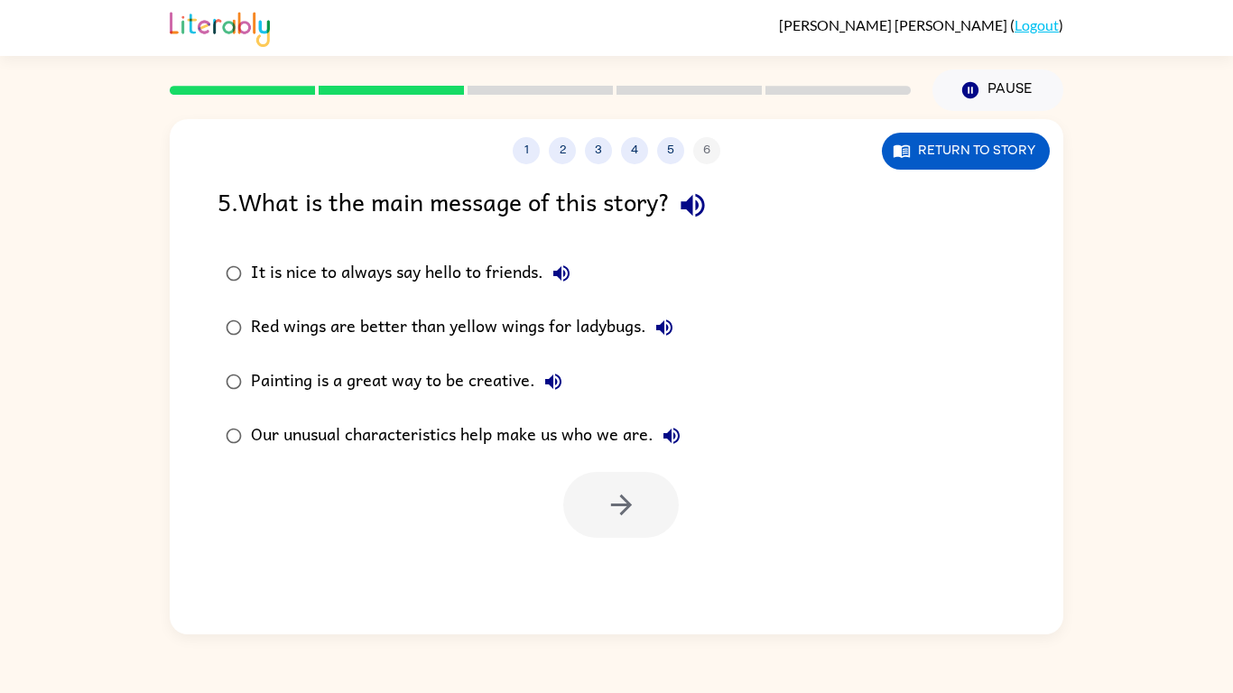
click at [702, 201] on icon "button" at bounding box center [693, 206] width 32 height 32
click at [621, 496] on icon "button" at bounding box center [620, 505] width 21 height 21
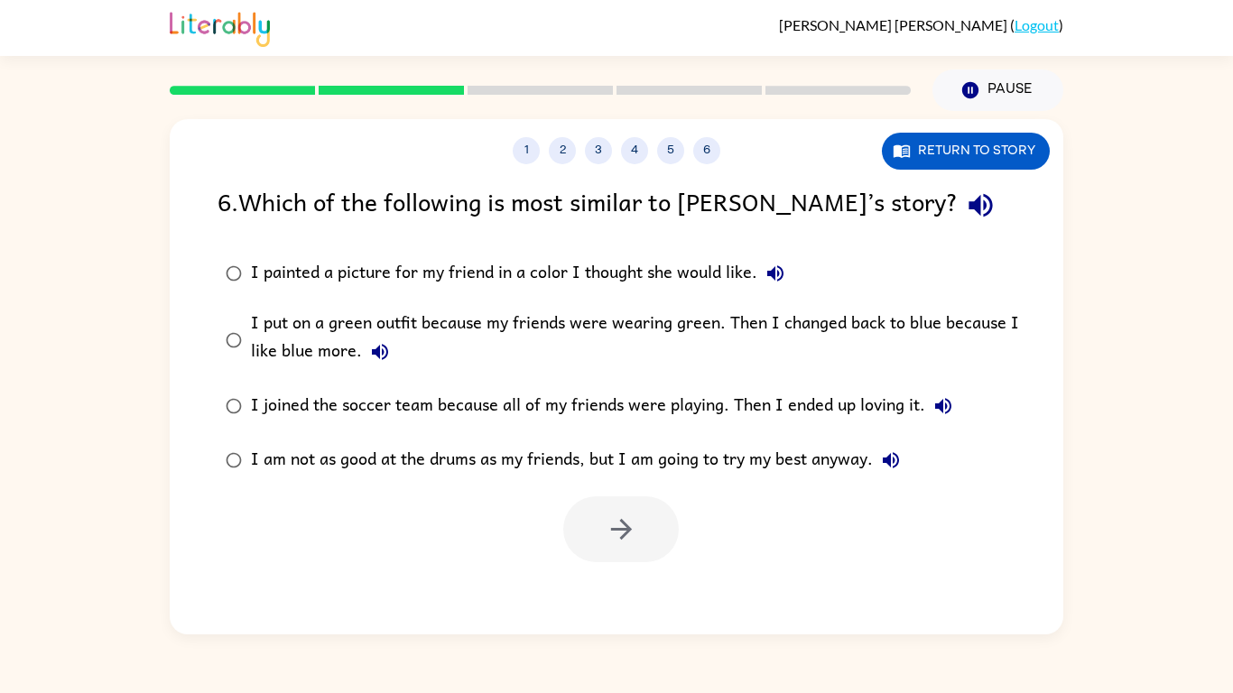
click at [965, 201] on icon "button" at bounding box center [981, 206] width 32 height 32
click at [956, 325] on div "I put on a green outfit because my friends were wearing green. Then I changed b…" at bounding box center [645, 340] width 789 height 60
click at [639, 527] on button "button" at bounding box center [621, 529] width 116 height 66
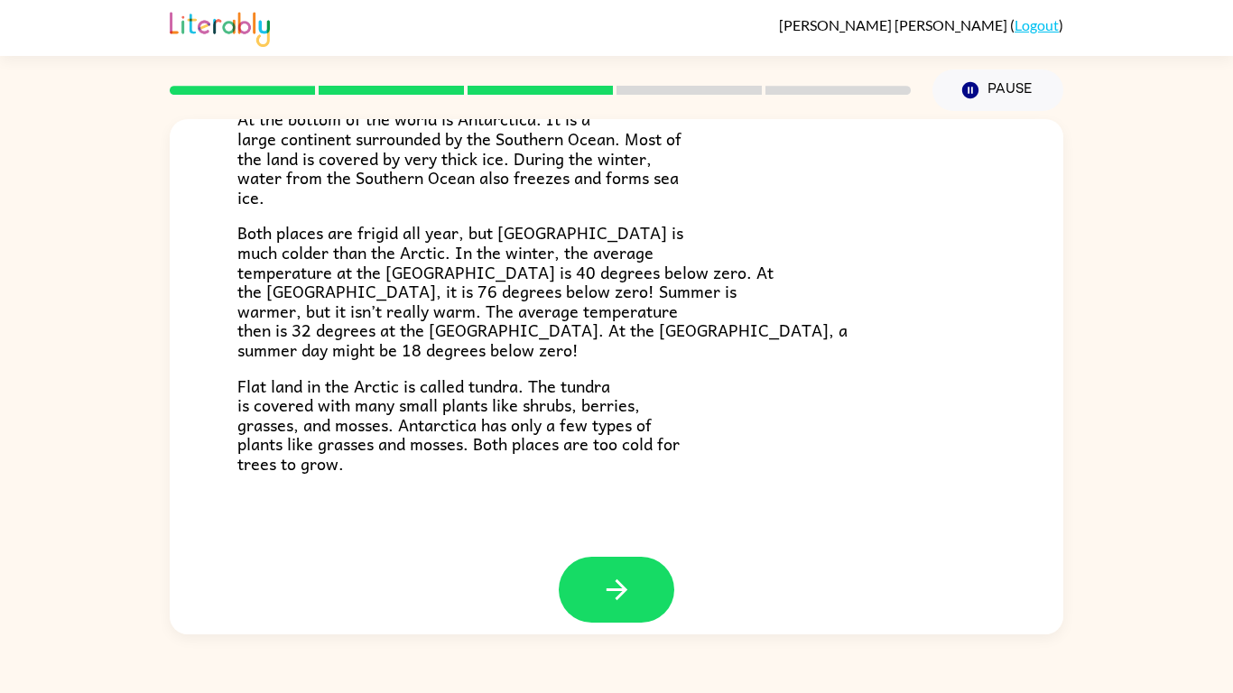
scroll to position [381, 0]
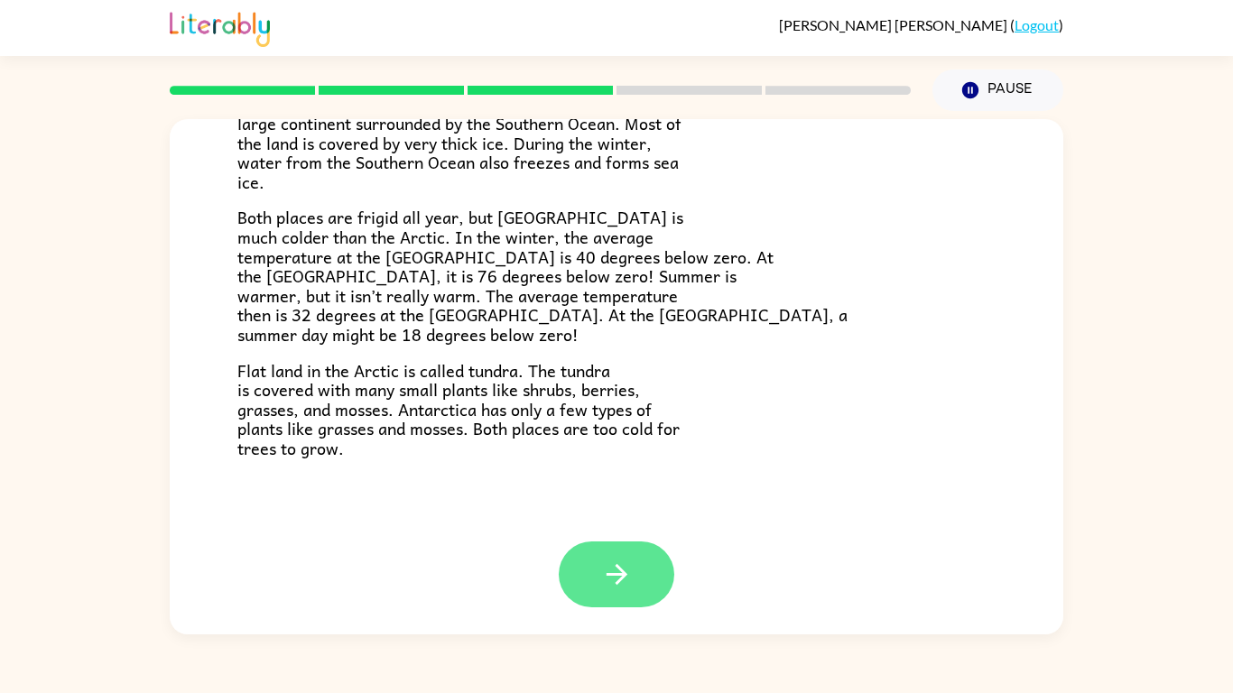
click at [611, 592] on button "button" at bounding box center [617, 575] width 116 height 66
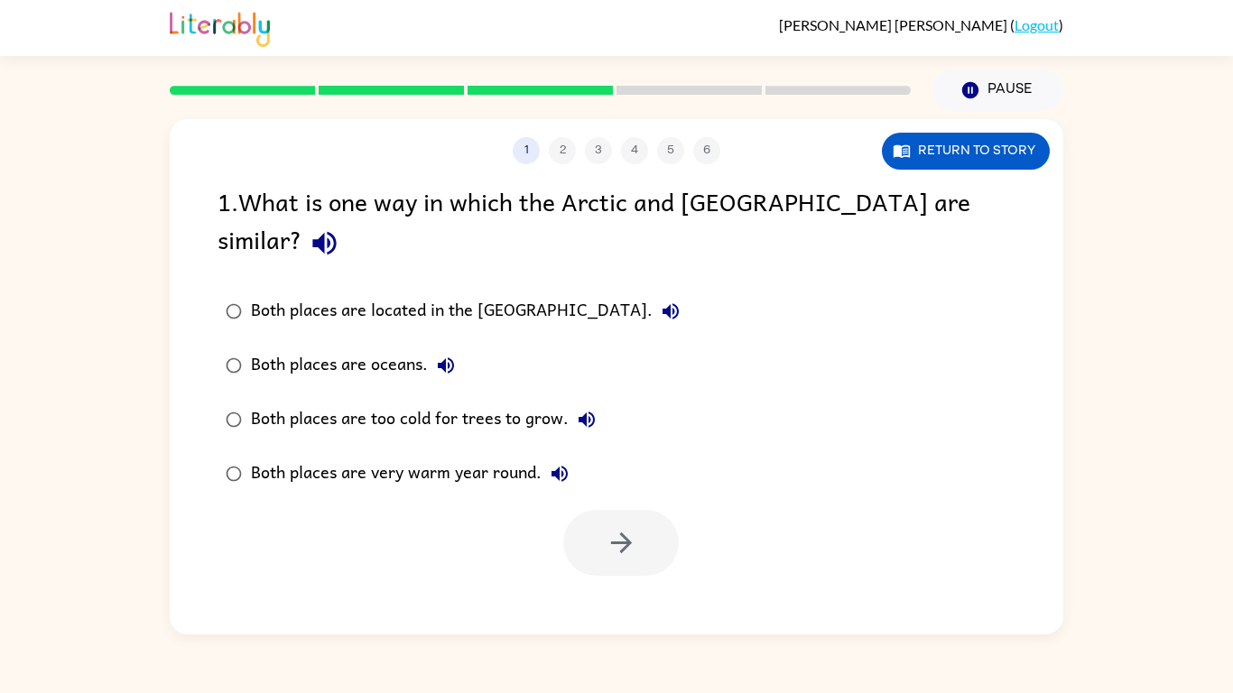
scroll to position [0, 0]
click at [260, 456] on div "Both places are very warm year round." at bounding box center [414, 474] width 327 height 36
click at [342, 348] on div "Both places are oceans." at bounding box center [357, 366] width 213 height 36
click at [660, 510] on button "button" at bounding box center [621, 543] width 116 height 66
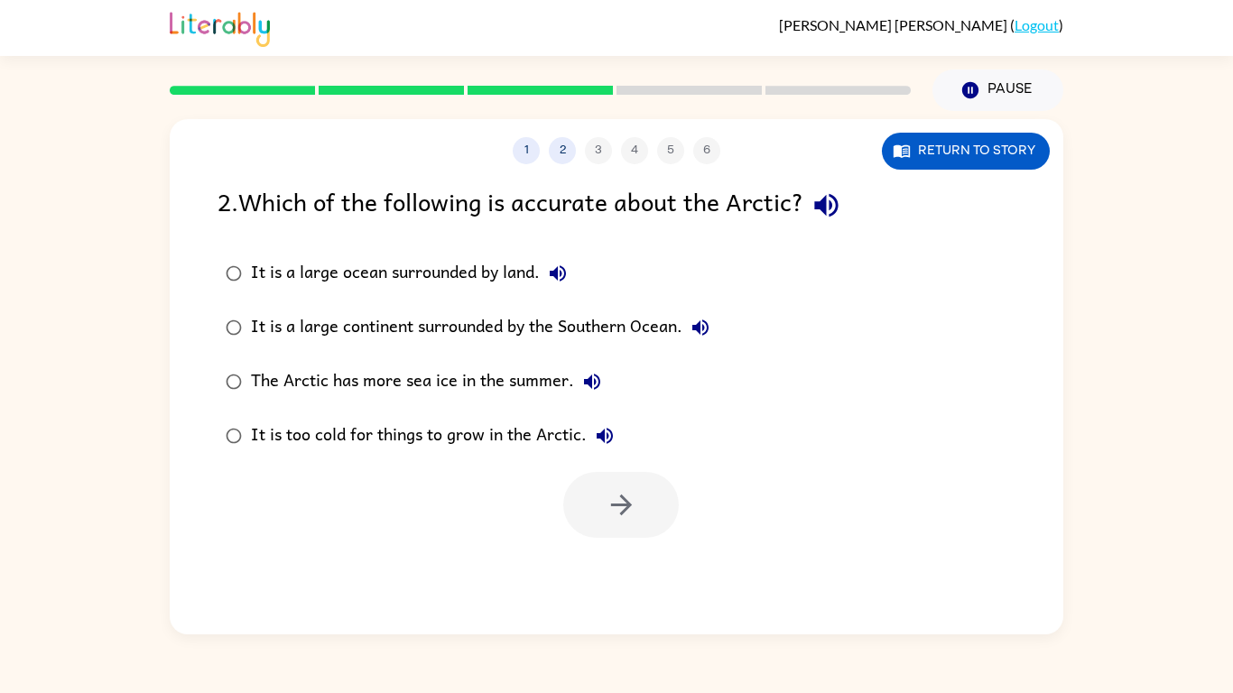
click at [264, 389] on div "The Arctic has more sea ice in the summer." at bounding box center [430, 382] width 359 height 36
click at [621, 505] on icon "button" at bounding box center [620, 505] width 21 height 21
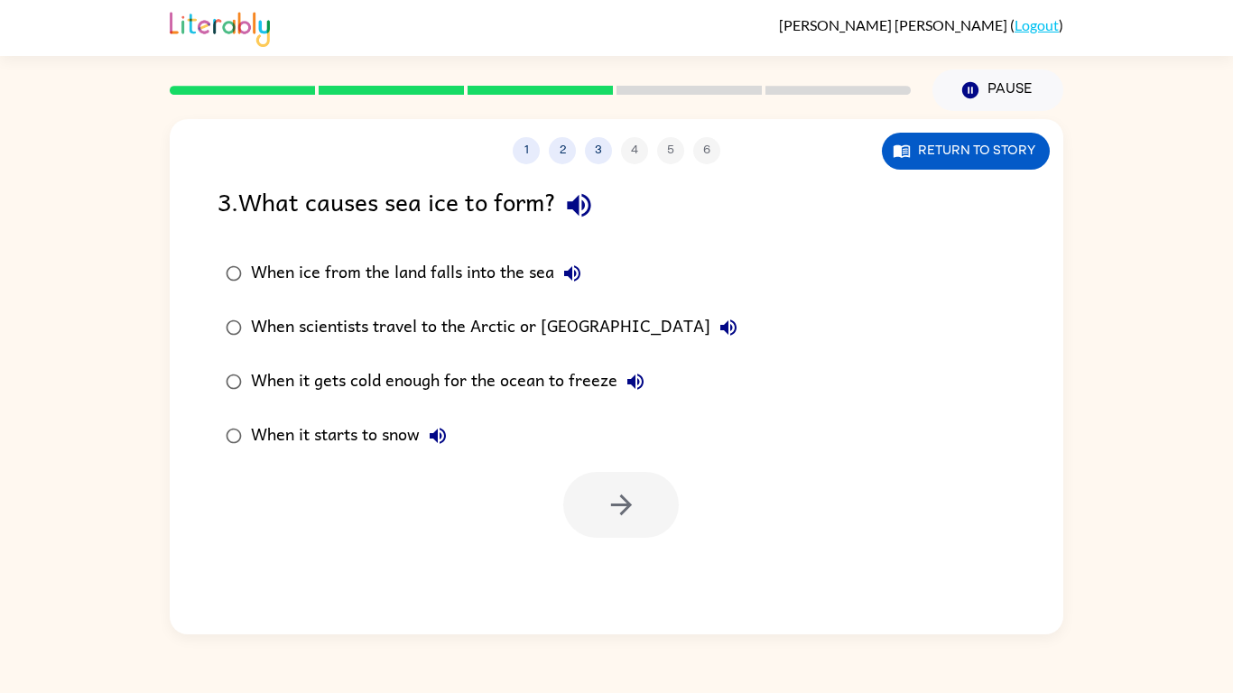
click at [266, 379] on div "When it gets cold enough for the ocean to freeze" at bounding box center [452, 382] width 403 height 36
click at [617, 534] on button "button" at bounding box center [621, 505] width 116 height 66
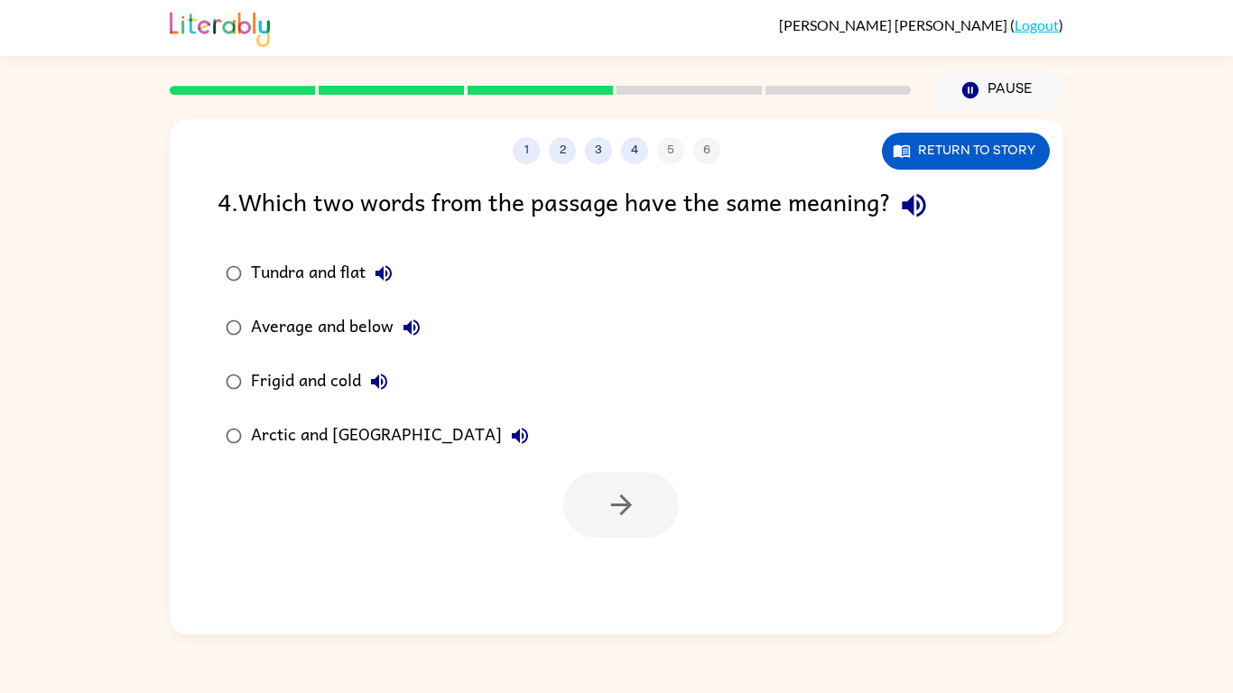
click at [926, 201] on icon "button" at bounding box center [914, 206] width 32 height 32
click at [263, 436] on div "Arctic and [GEOGRAPHIC_DATA]" at bounding box center [394, 436] width 287 height 36
click at [260, 276] on div "Tundra and flat" at bounding box center [326, 273] width 151 height 36
click at [632, 475] on button "button" at bounding box center [621, 505] width 116 height 66
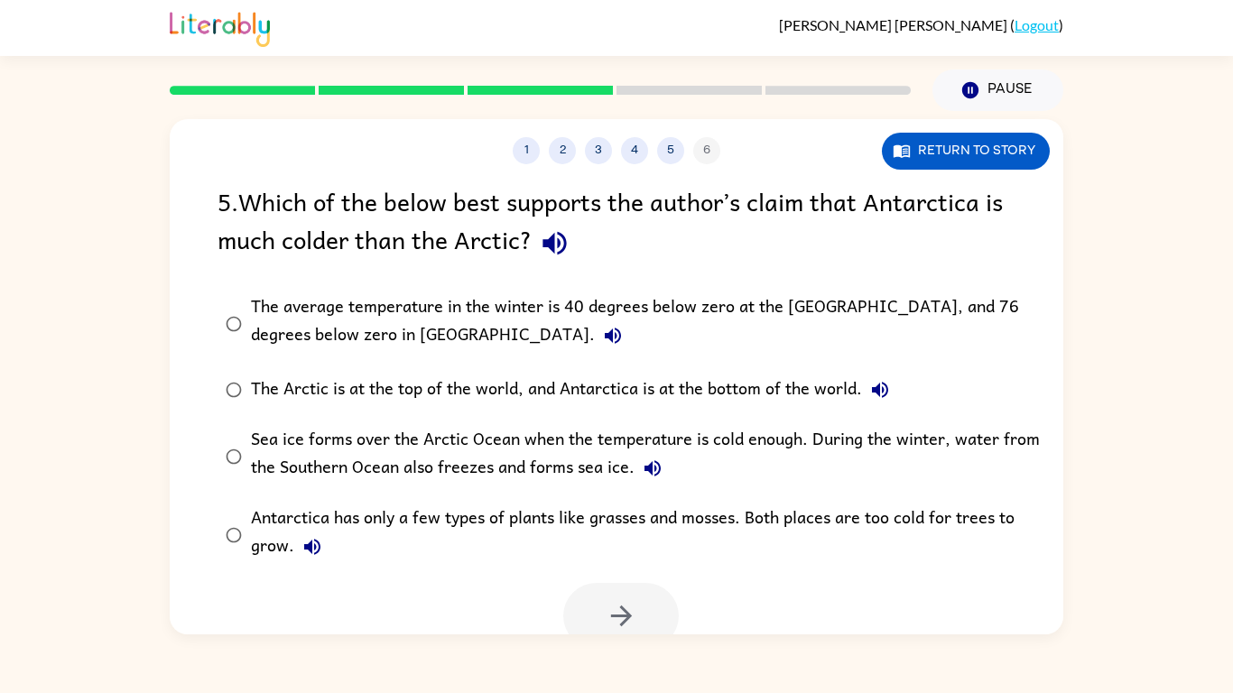
click at [552, 249] on icon "button" at bounding box center [553, 243] width 23 height 23
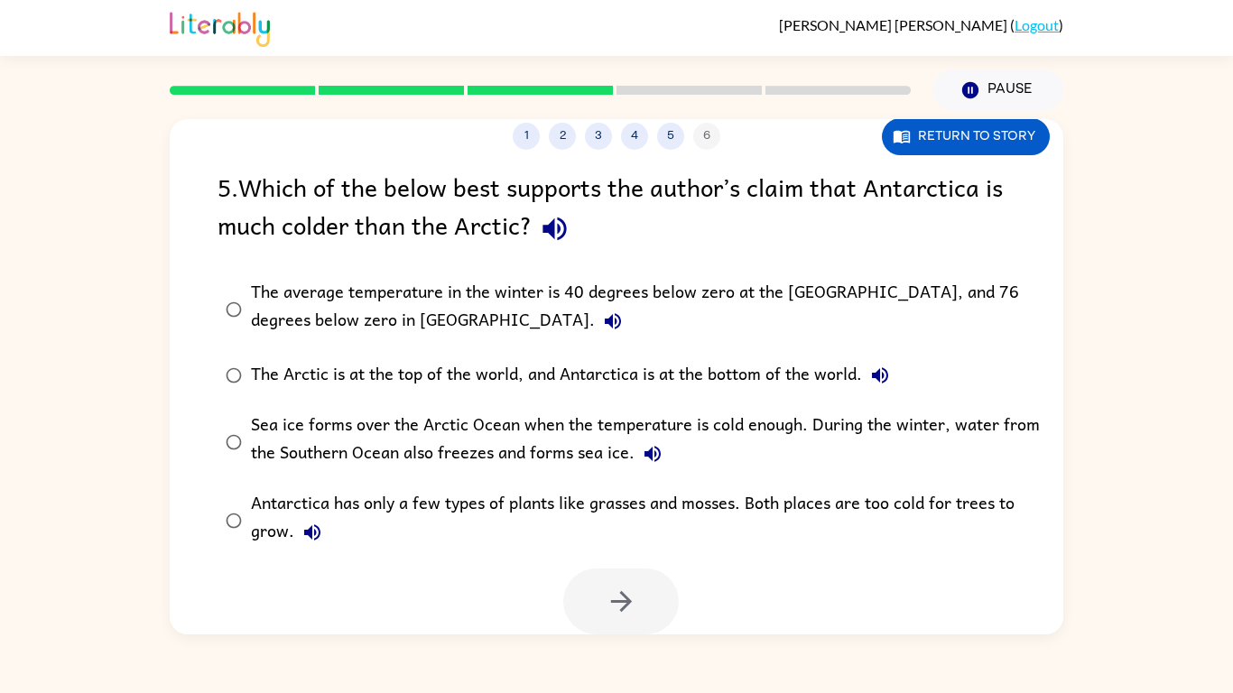
click at [550, 128] on div "1 2 3 4 5 6" at bounding box center [617, 136] width 894 height 27
click at [571, 124] on div "1 2 3 4 5 6" at bounding box center [617, 136] width 894 height 27
click at [562, 135] on button "2" at bounding box center [562, 136] width 27 height 27
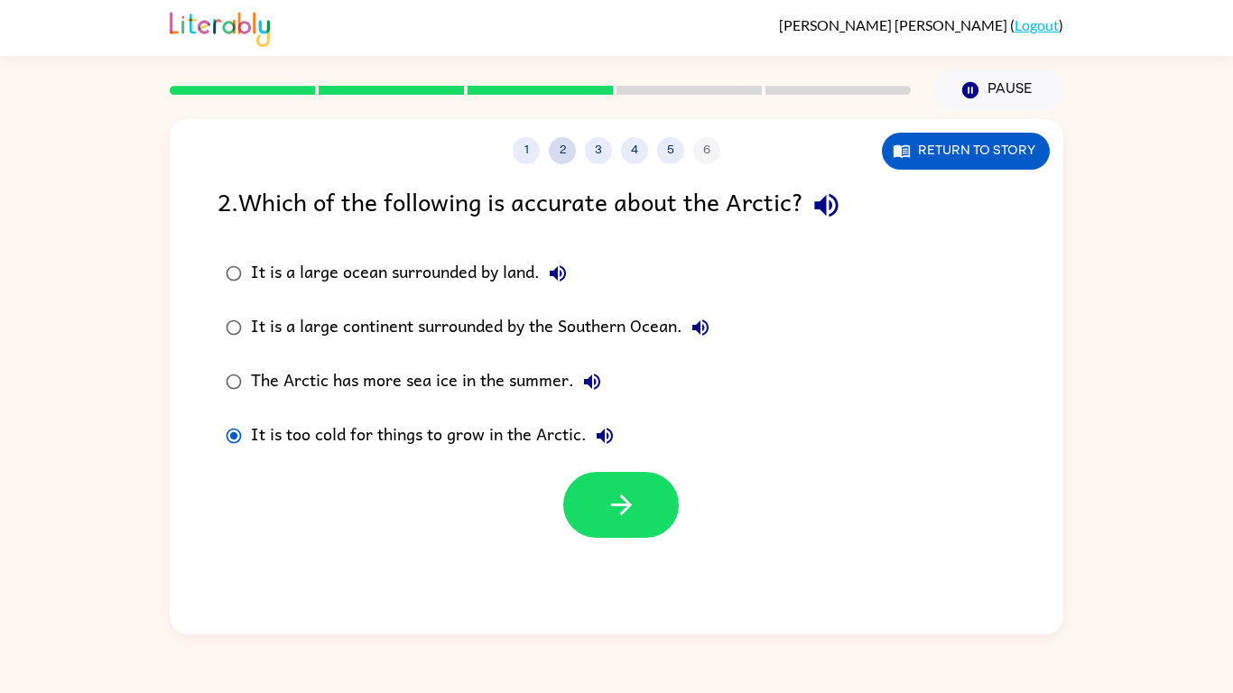
scroll to position [0, 0]
click at [607, 144] on button "3" at bounding box center [598, 150] width 27 height 27
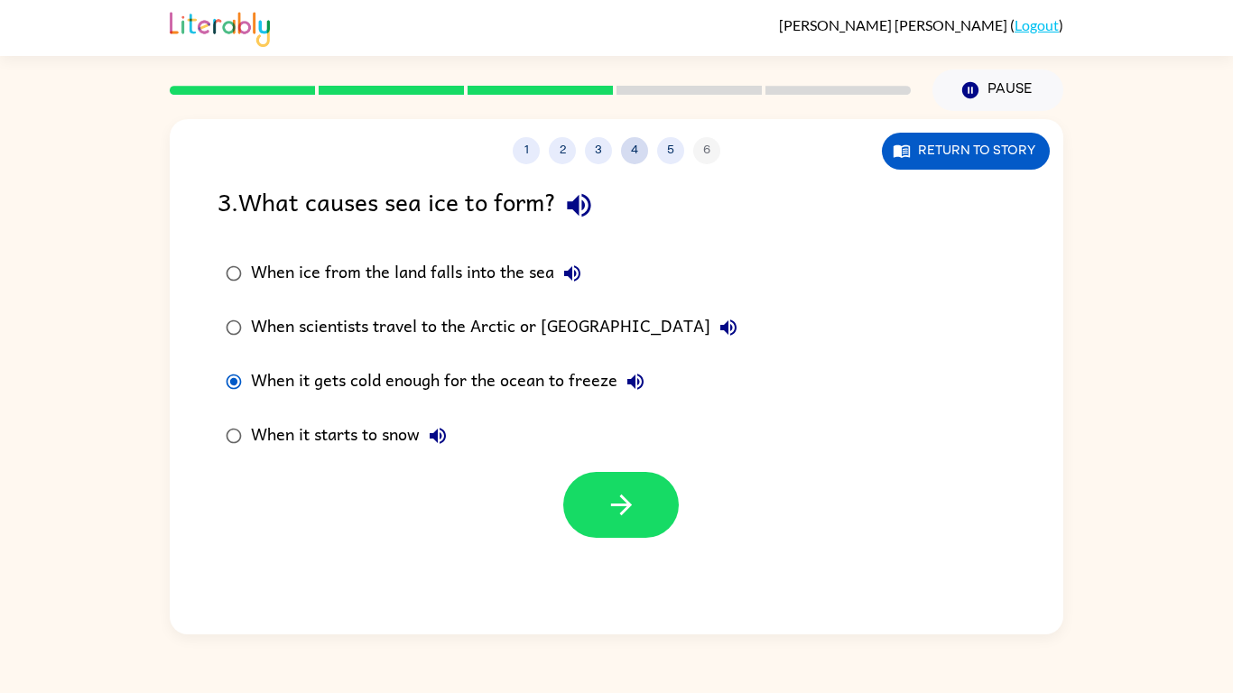
click at [636, 139] on button "4" at bounding box center [634, 150] width 27 height 27
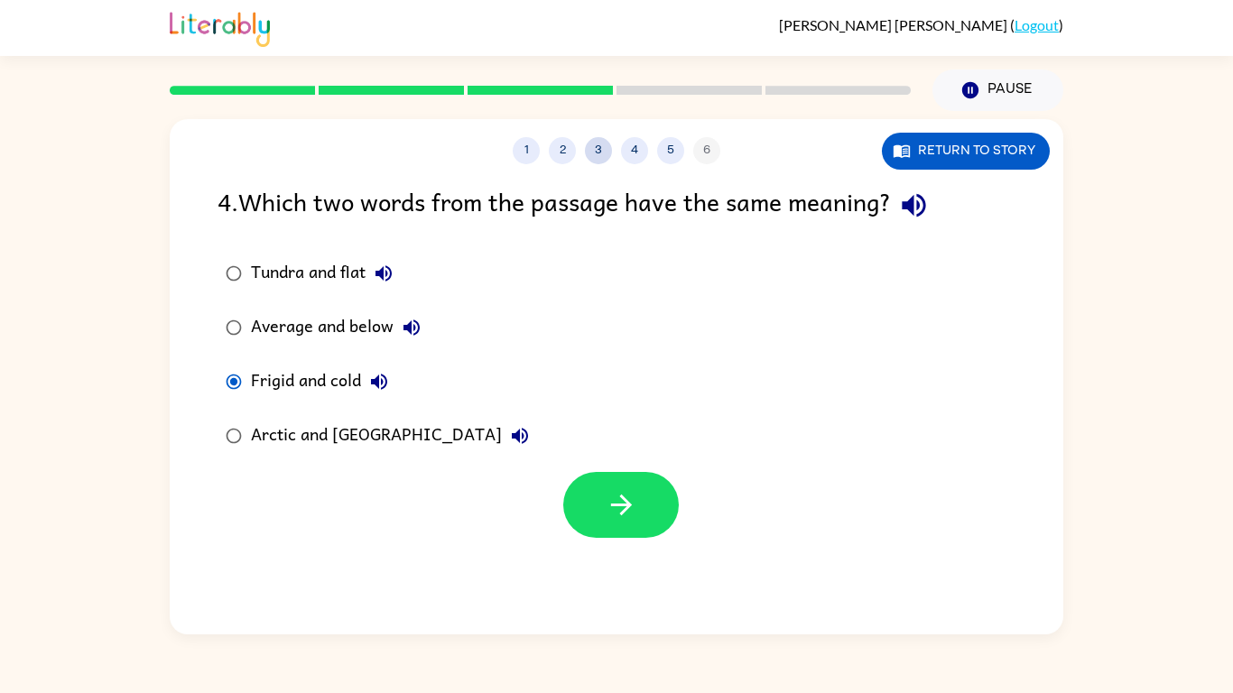
click at [598, 149] on button "3" at bounding box center [598, 150] width 27 height 27
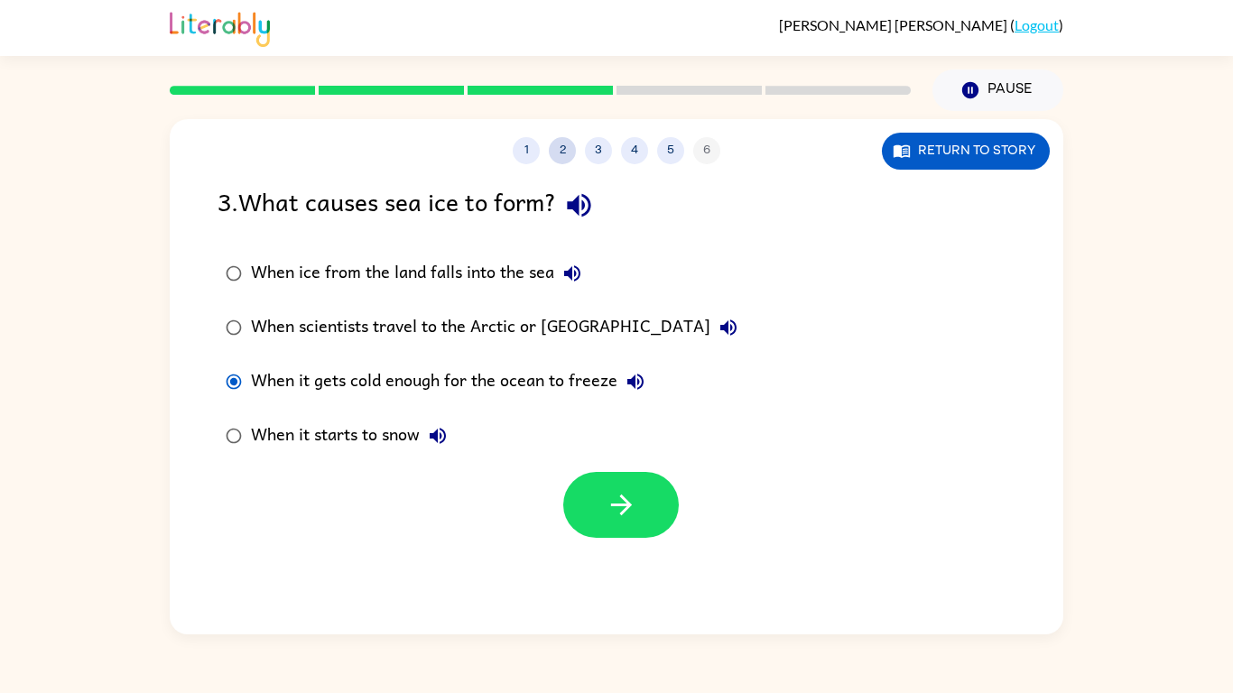
click at [562, 150] on button "2" at bounding box center [562, 150] width 27 height 27
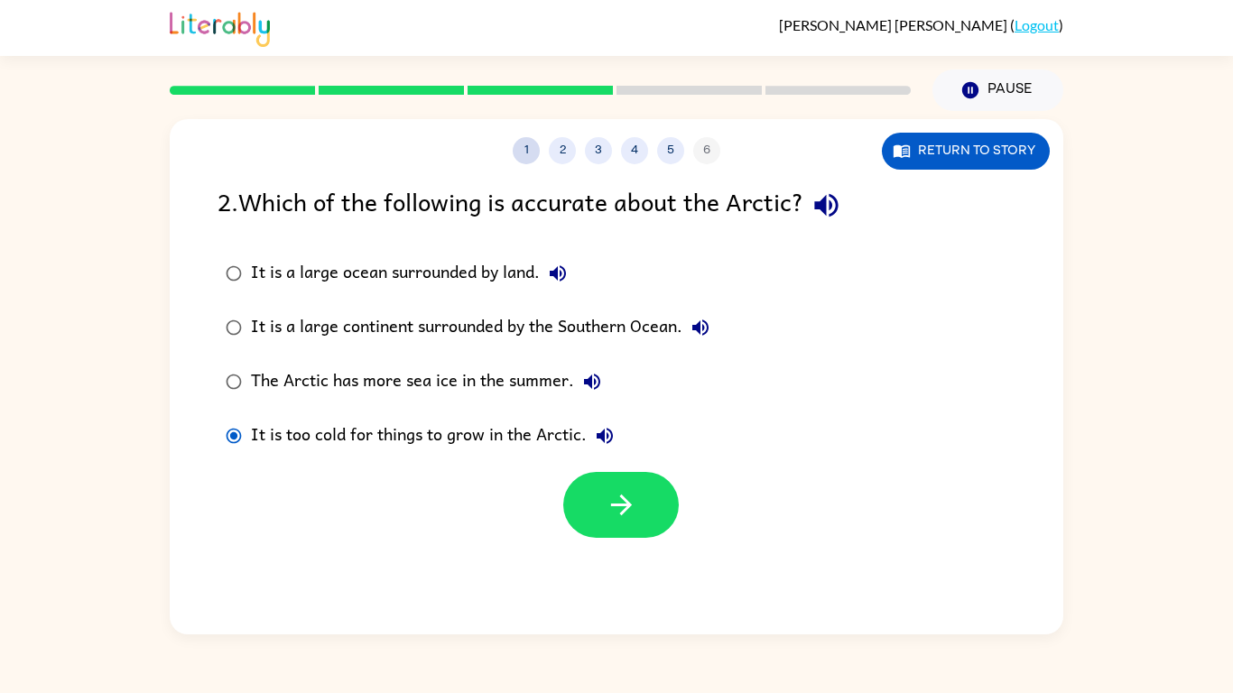
click at [521, 144] on button "1" at bounding box center [526, 150] width 27 height 27
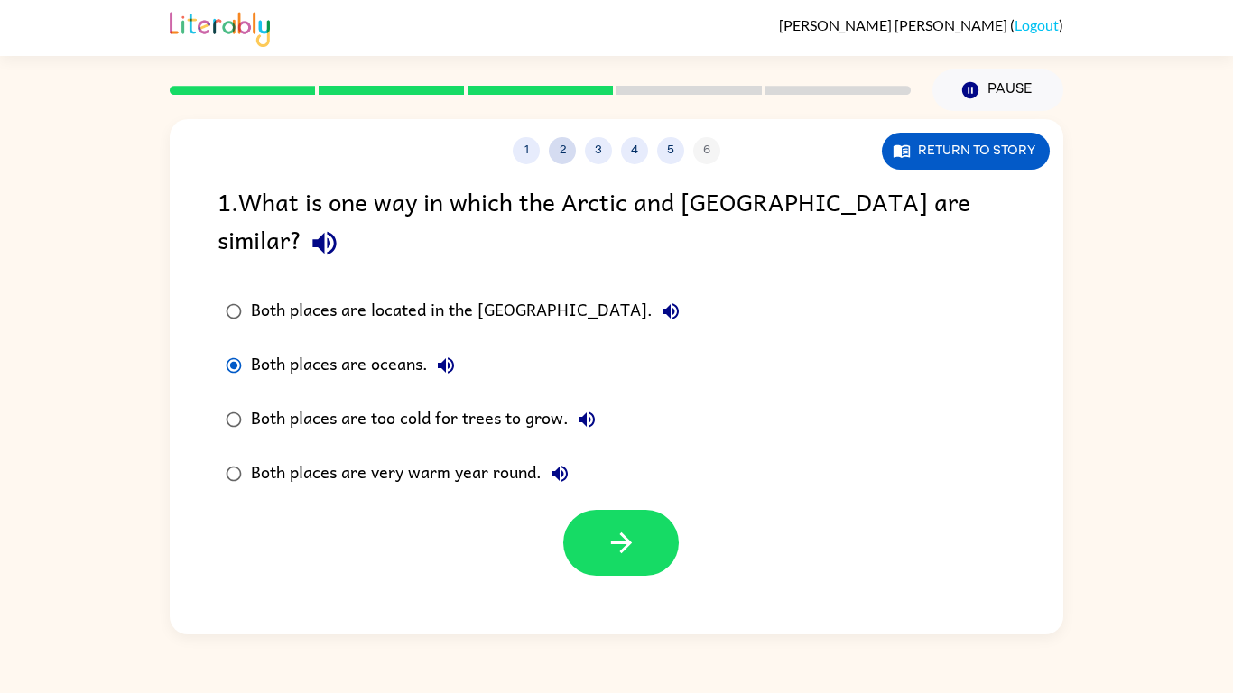
click at [564, 148] on button "2" at bounding box center [562, 150] width 27 height 27
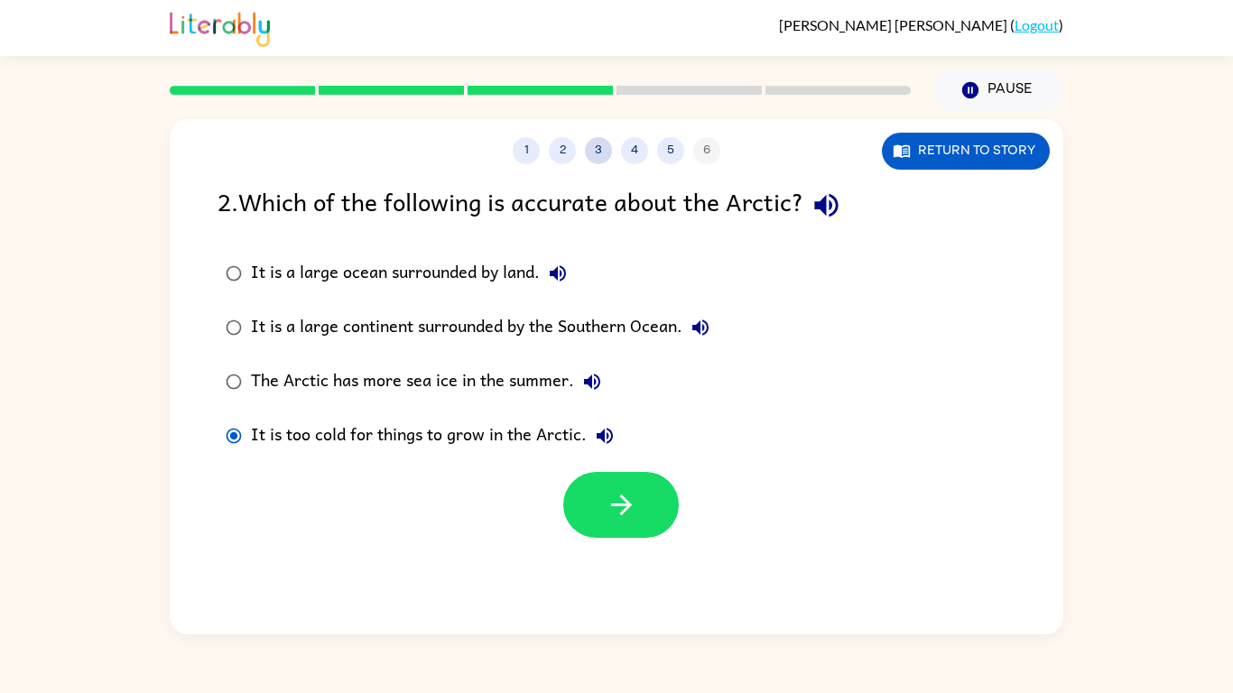
click at [605, 143] on button "3" at bounding box center [598, 150] width 27 height 27
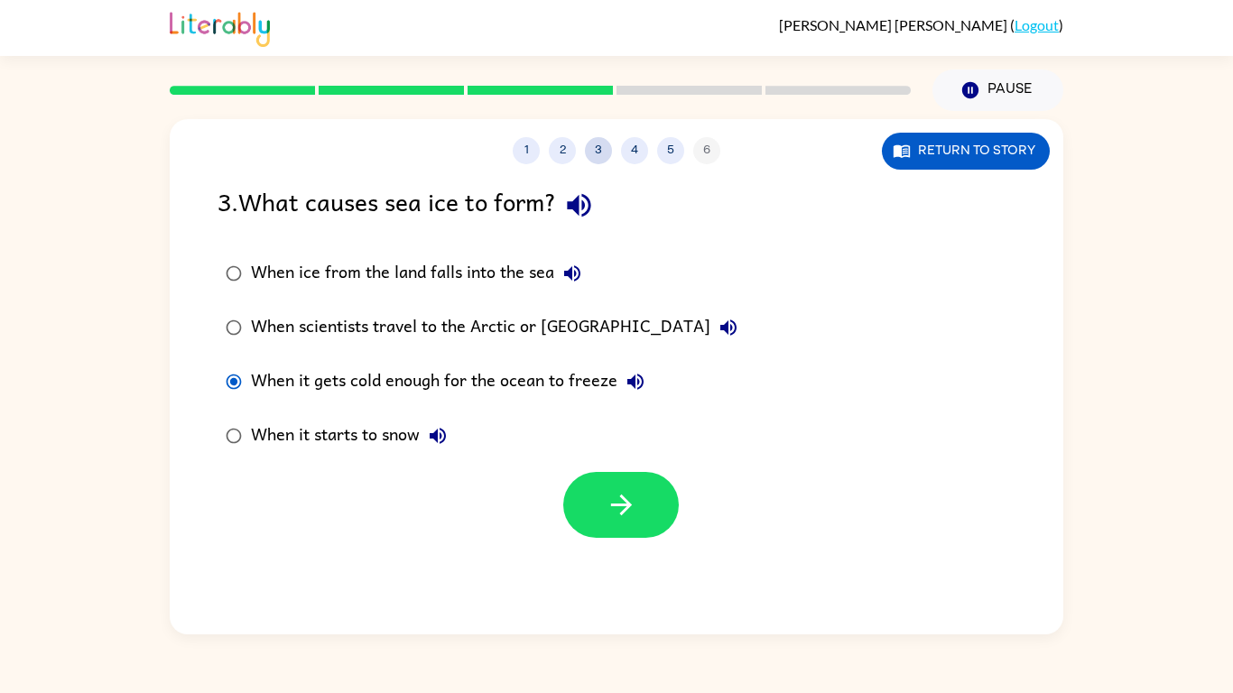
click at [595, 148] on button "3" at bounding box center [598, 150] width 27 height 27
click at [599, 148] on button "3" at bounding box center [598, 150] width 27 height 27
click at [635, 150] on button "4" at bounding box center [634, 150] width 27 height 27
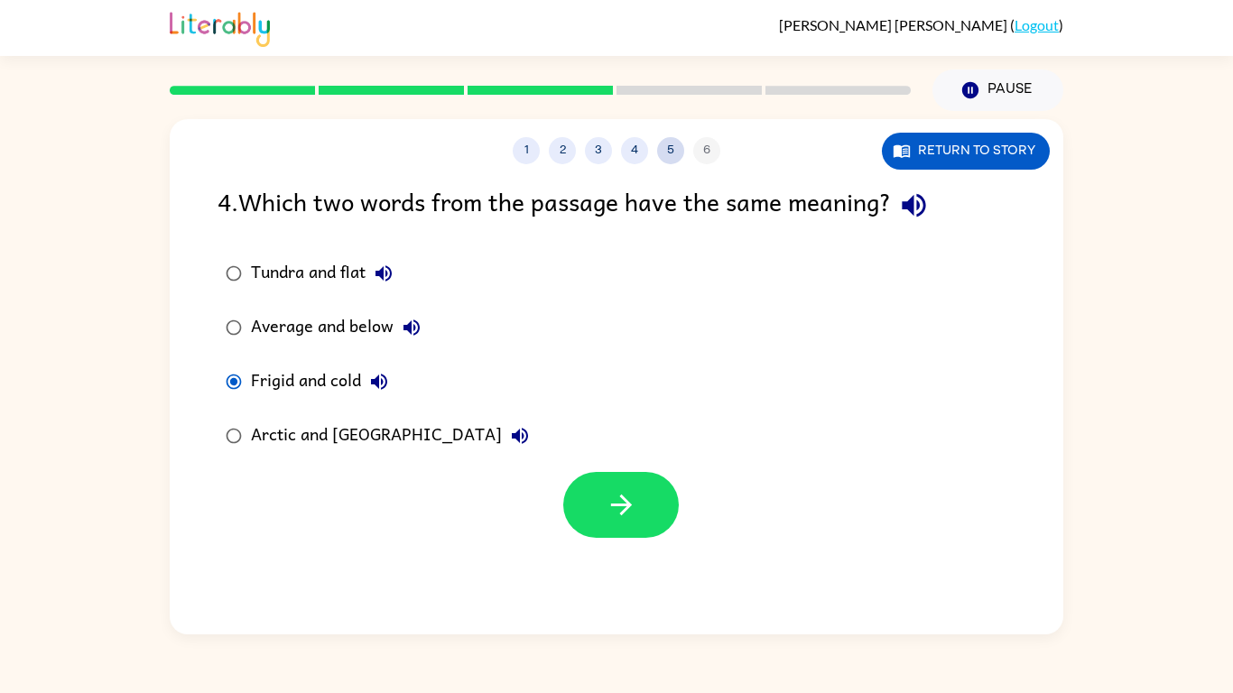
click at [666, 139] on button "5" at bounding box center [670, 150] width 27 height 27
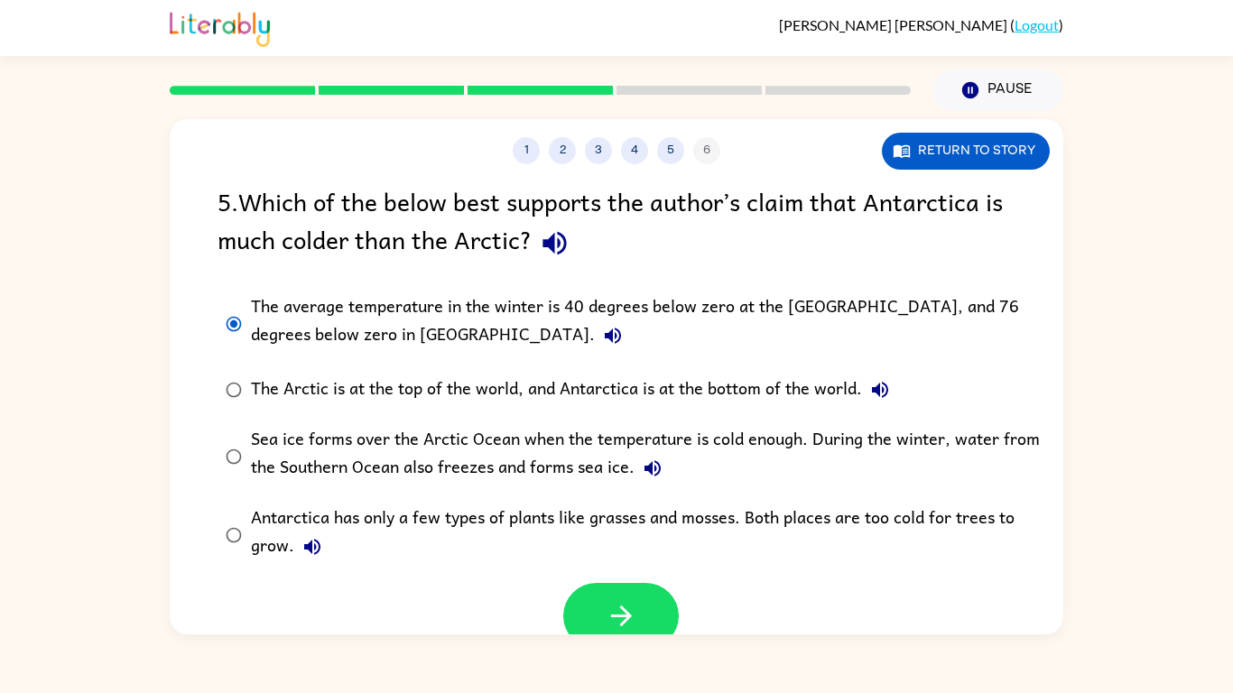
click at [235, 354] on label "The average temperature in the winter is 40 degrees below zero at the [GEOGRAPH…" at bounding box center [628, 323] width 841 height 79
click at [629, 607] on icon "button" at bounding box center [622, 616] width 32 height 32
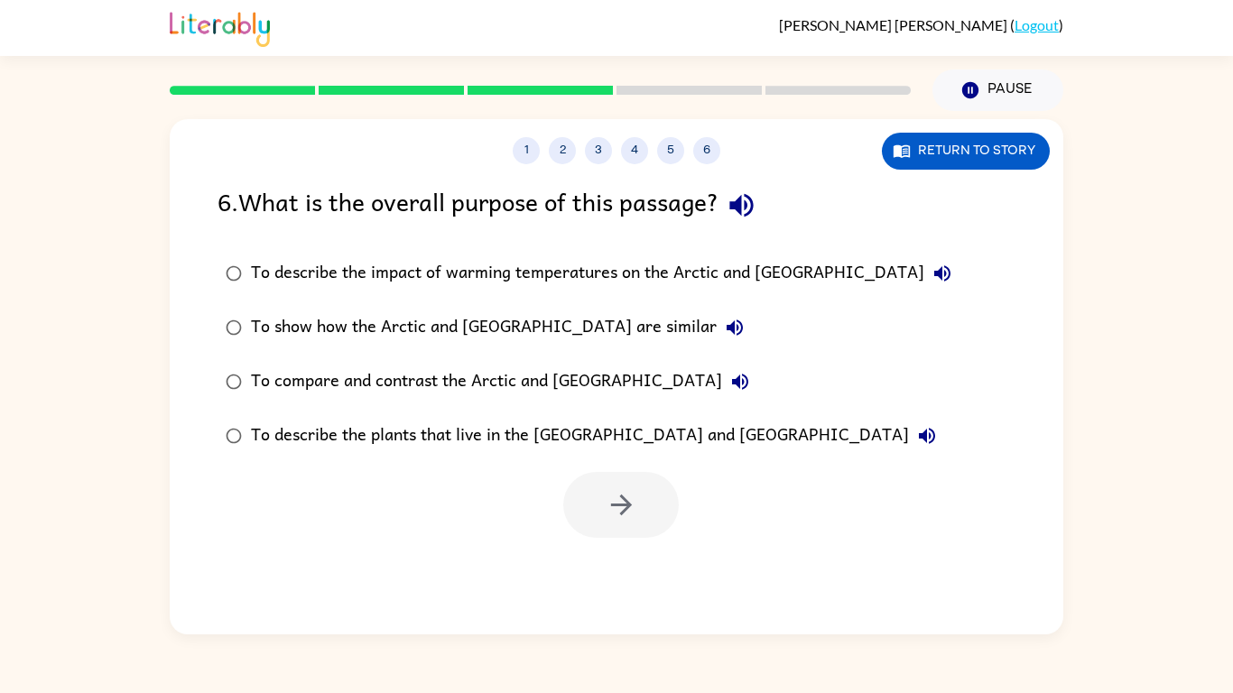
click at [733, 203] on icon "button" at bounding box center [742, 206] width 32 height 32
click at [934, 271] on icon "button" at bounding box center [942, 273] width 16 height 16
click at [724, 321] on icon "button" at bounding box center [735, 328] width 22 height 22
click at [729, 385] on icon "button" at bounding box center [740, 382] width 22 height 22
click at [919, 437] on icon "button" at bounding box center [927, 436] width 16 height 16
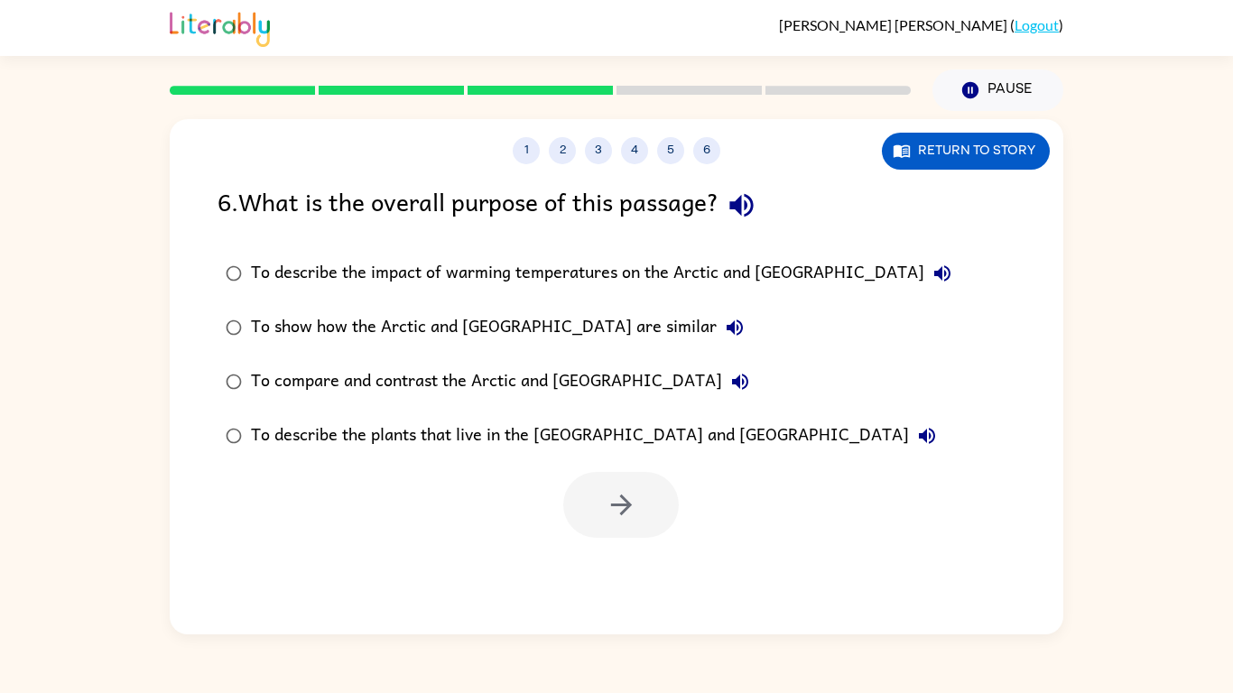
click at [277, 380] on div "To compare and contrast the Arctic and [GEOGRAPHIC_DATA]" at bounding box center [504, 382] width 507 height 36
click at [278, 377] on div "To compare and contrast the Arctic and [GEOGRAPHIC_DATA]" at bounding box center [504, 382] width 507 height 36
click at [270, 336] on div "To show how the Arctic and [GEOGRAPHIC_DATA] are similar" at bounding box center [502, 328] width 502 height 36
click at [273, 378] on div "To compare and contrast the Arctic and [GEOGRAPHIC_DATA]" at bounding box center [504, 382] width 507 height 36
click at [287, 338] on div "To show how the Arctic and [GEOGRAPHIC_DATA] are similar" at bounding box center [502, 328] width 502 height 36
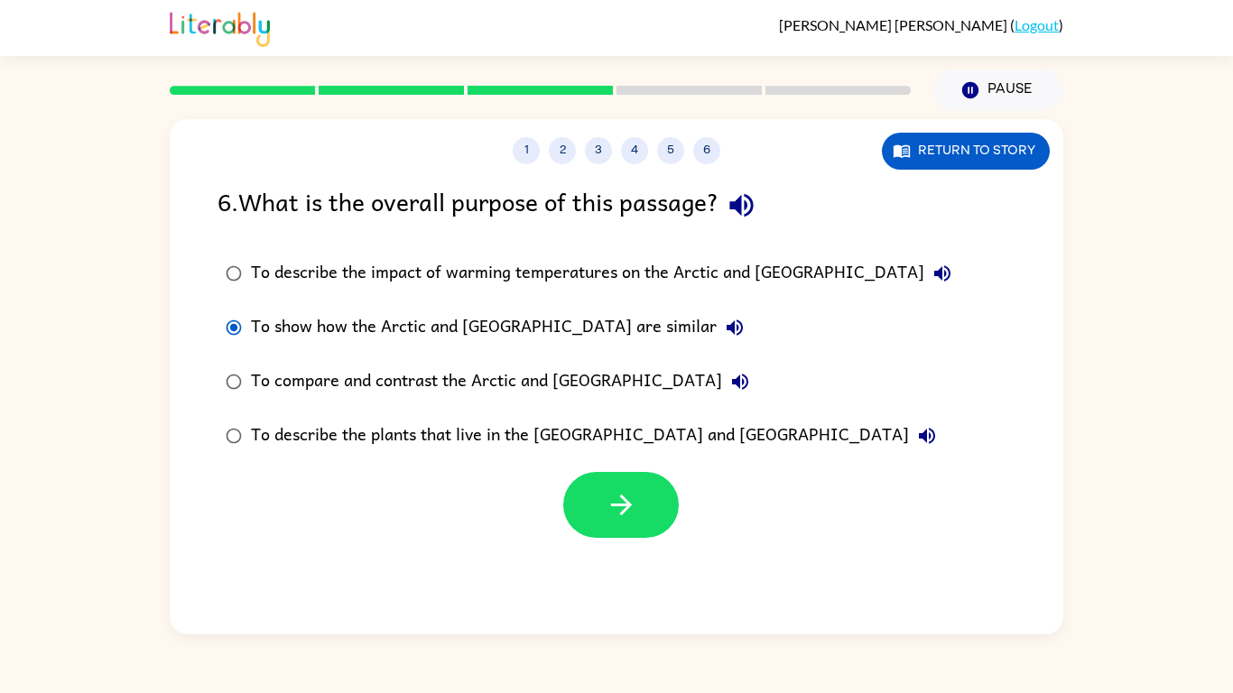
click at [278, 383] on div "To compare and contrast the Arctic and [GEOGRAPHIC_DATA]" at bounding box center [504, 382] width 507 height 36
click at [729, 388] on icon "button" at bounding box center [740, 382] width 22 height 22
click at [613, 505] on icon "button" at bounding box center [620, 505] width 21 height 21
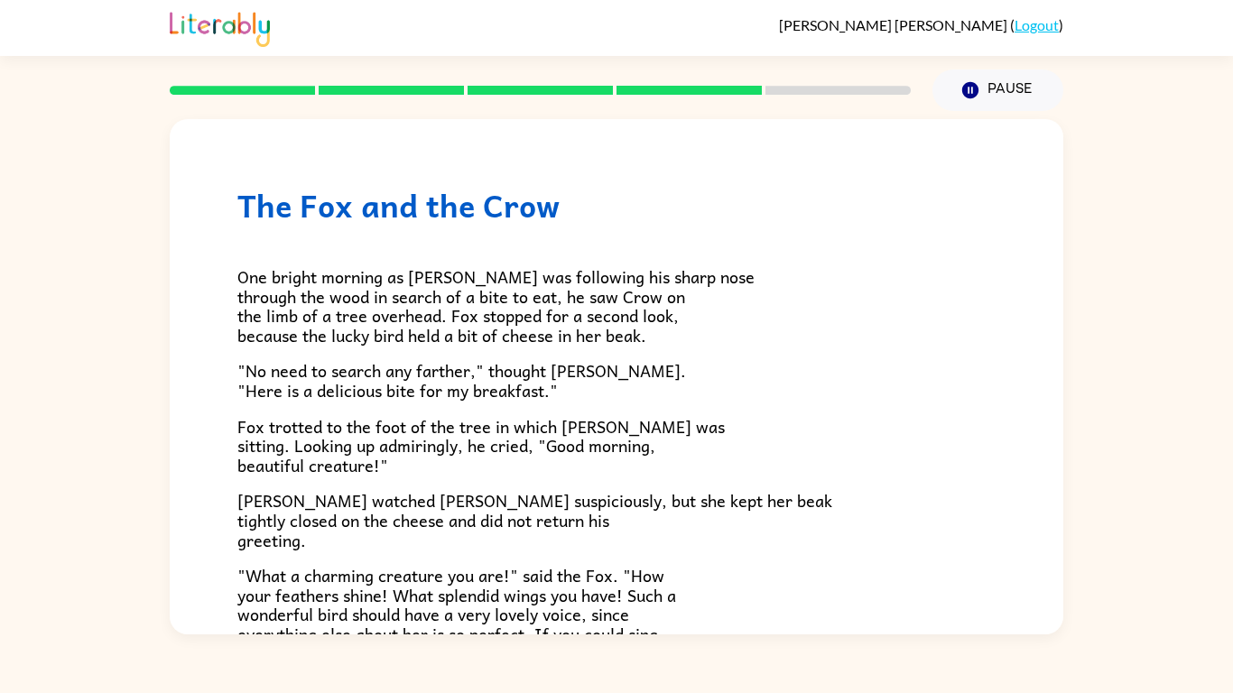
click at [499, 93] on rect at bounding box center [540, 90] width 145 height 9
click at [500, 86] on icon at bounding box center [540, 90] width 145 height 9
click at [498, 99] on div at bounding box center [540, 90] width 763 height 63
click at [540, 94] on rect at bounding box center [540, 90] width 145 height 9
click at [541, 77] on div at bounding box center [540, 90] width 763 height 63
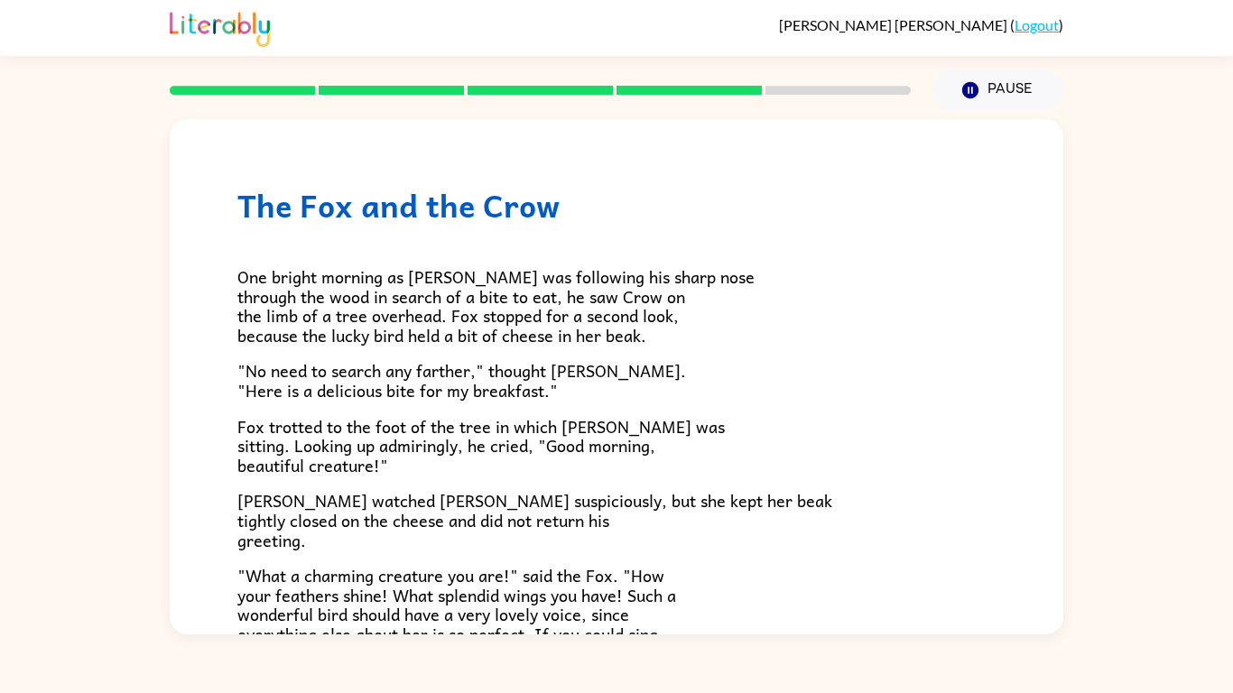
click at [500, 90] on rect at bounding box center [540, 90] width 145 height 9
click at [790, 96] on div at bounding box center [540, 90] width 763 height 63
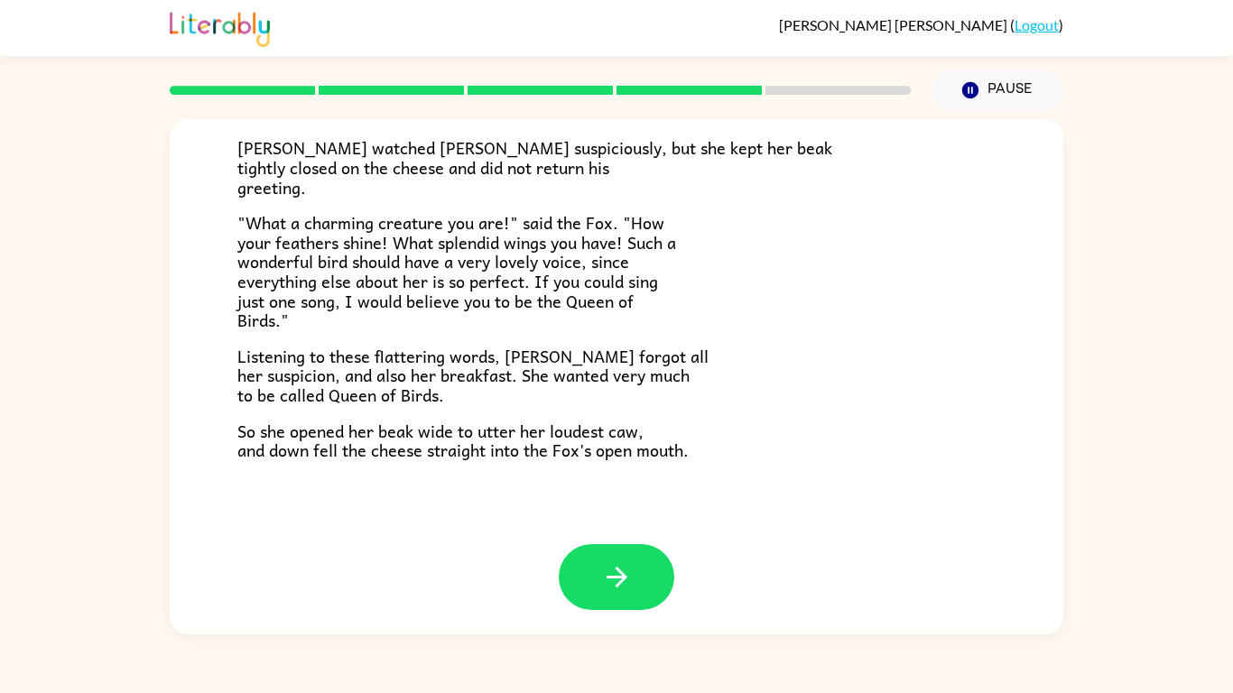
scroll to position [355, 0]
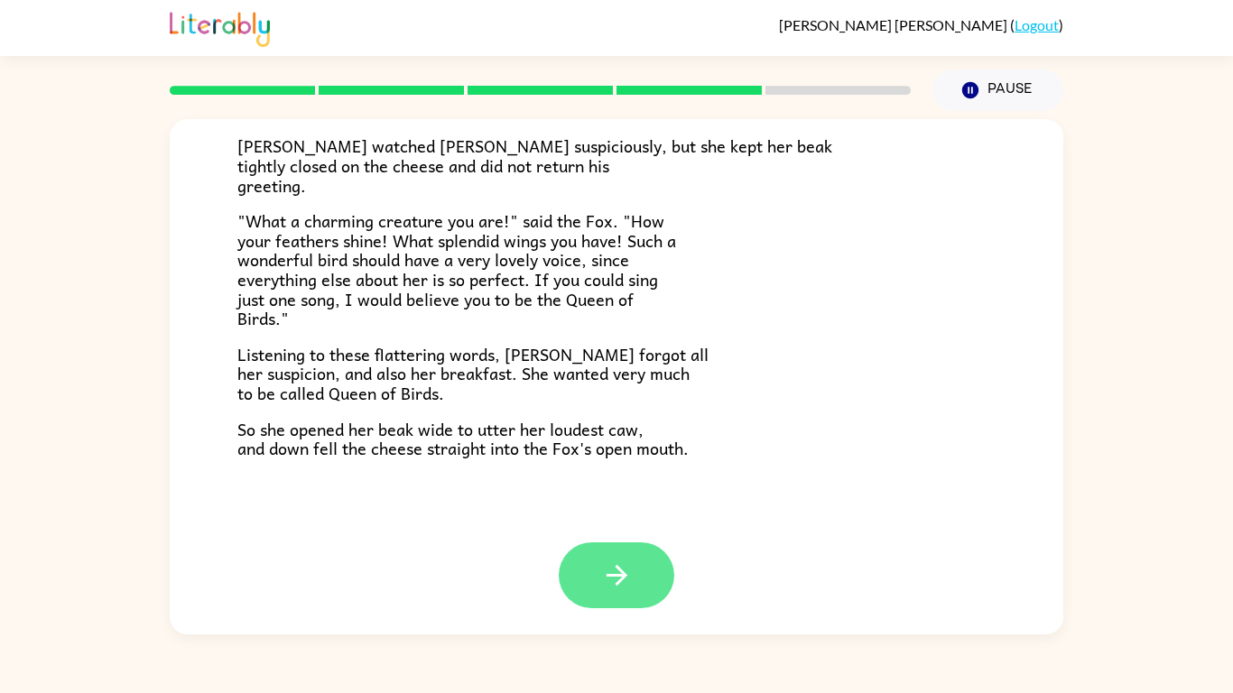
click at [632, 564] on icon "button" at bounding box center [617, 576] width 32 height 32
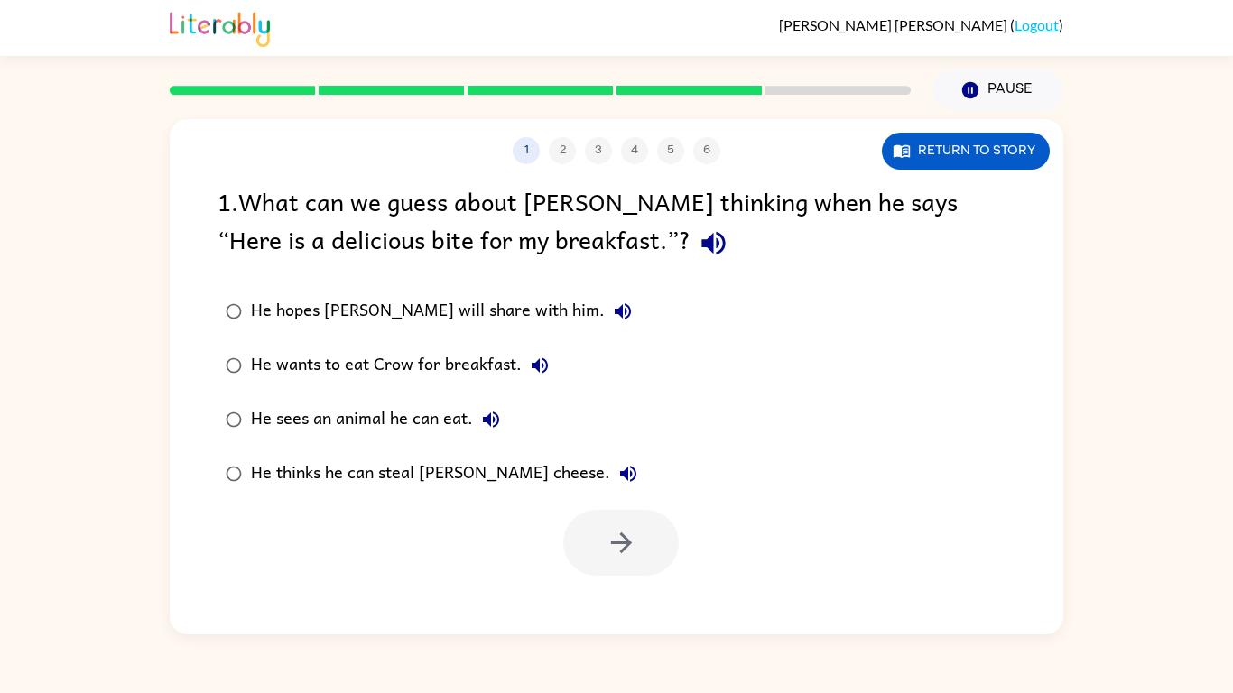
scroll to position [0, 0]
click at [701, 241] on icon "button" at bounding box center [712, 243] width 23 height 23
click at [989, 153] on button "Return to story" at bounding box center [966, 151] width 168 height 37
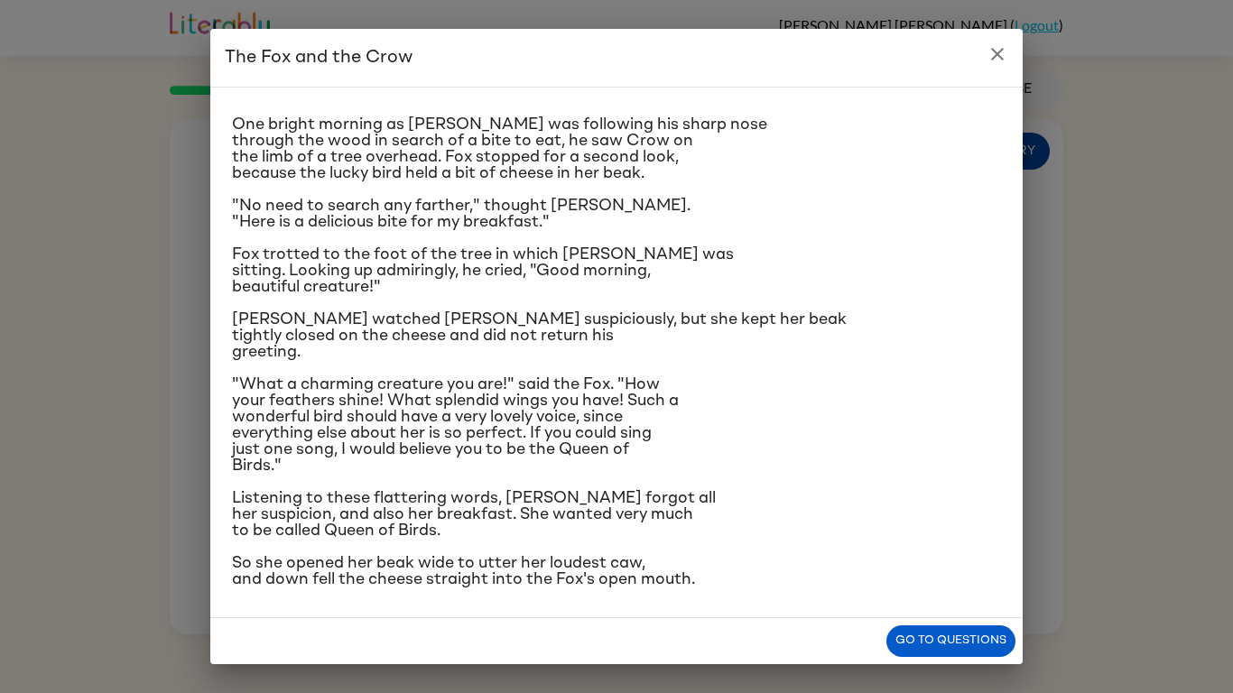
scroll to position [30, 0]
click at [981, 635] on button "Go to questions" at bounding box center [950, 642] width 129 height 32
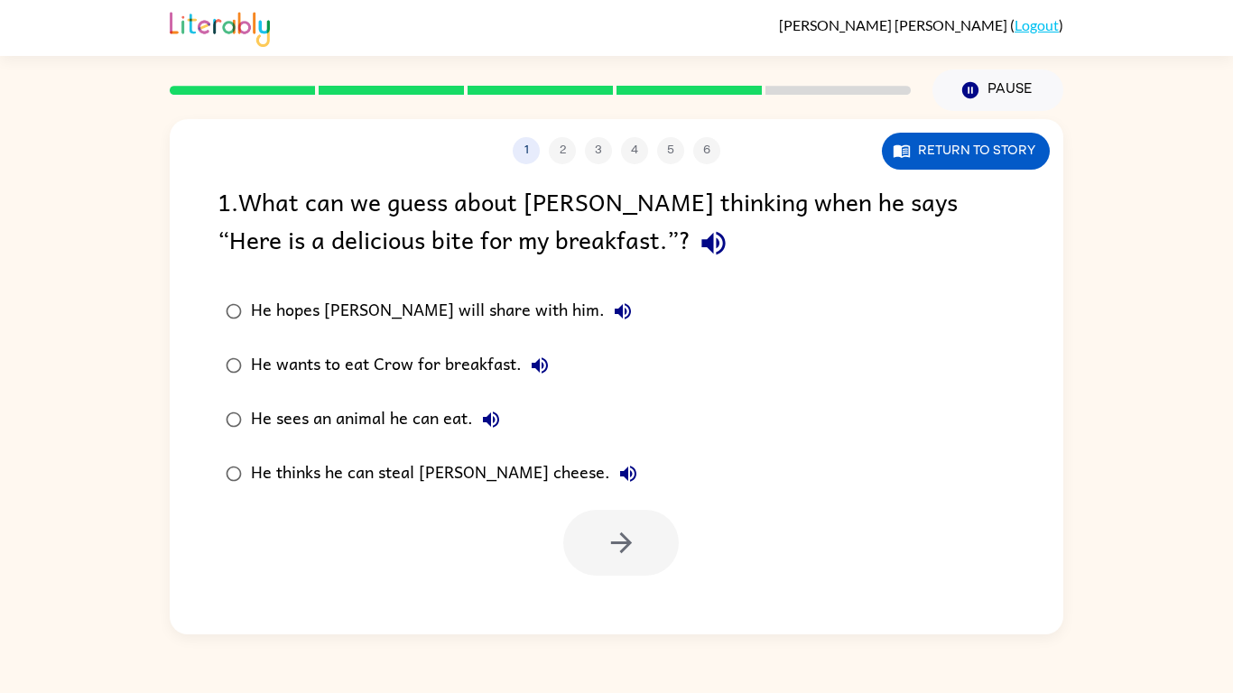
click at [260, 355] on div "He wants to eat Crow for breakfast." at bounding box center [404, 366] width 307 height 36
click at [625, 545] on icon "button" at bounding box center [622, 543] width 32 height 32
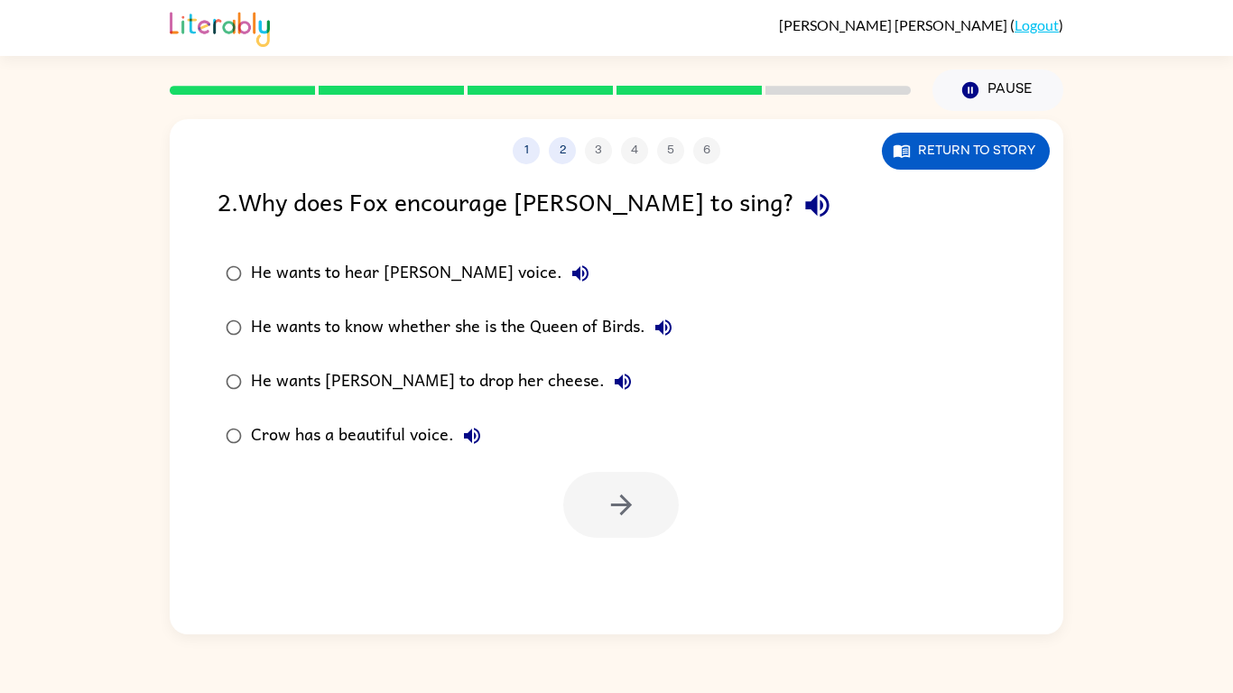
click at [802, 211] on icon "button" at bounding box center [818, 206] width 32 height 32
click at [589, 518] on button "button" at bounding box center [621, 505] width 116 height 66
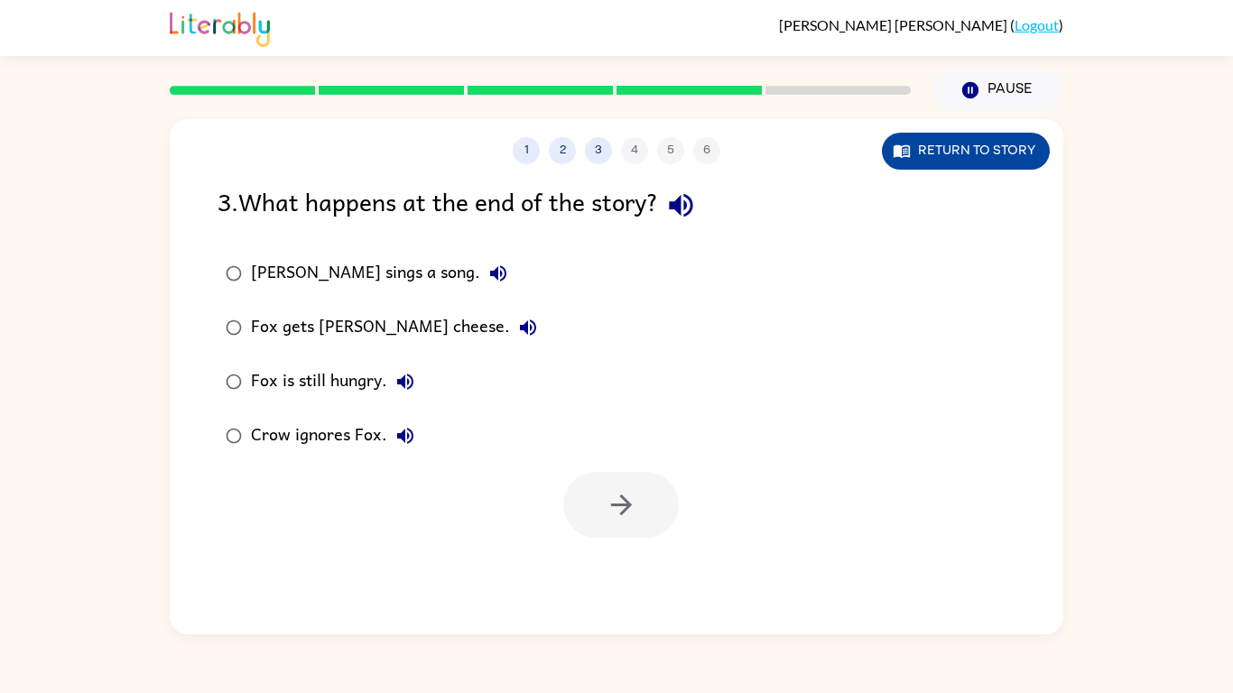
click at [1023, 150] on button "Return to story" at bounding box center [966, 151] width 168 height 37
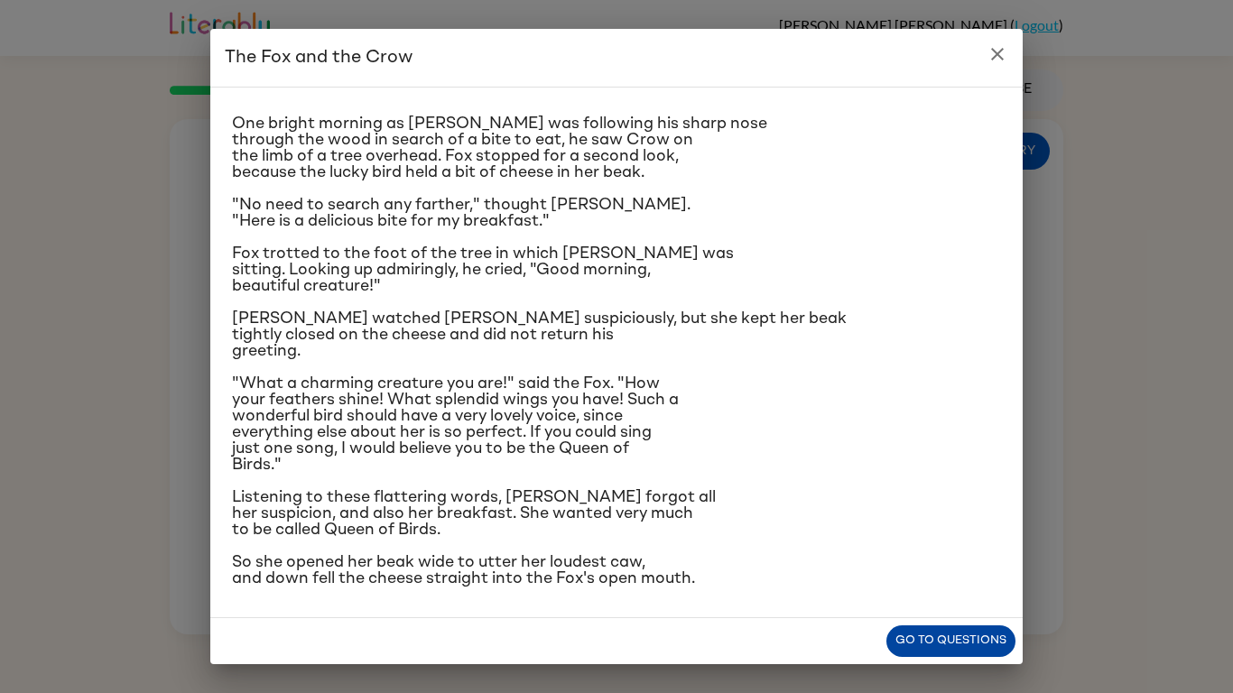
click at [968, 640] on button "Go to questions" at bounding box center [950, 642] width 129 height 32
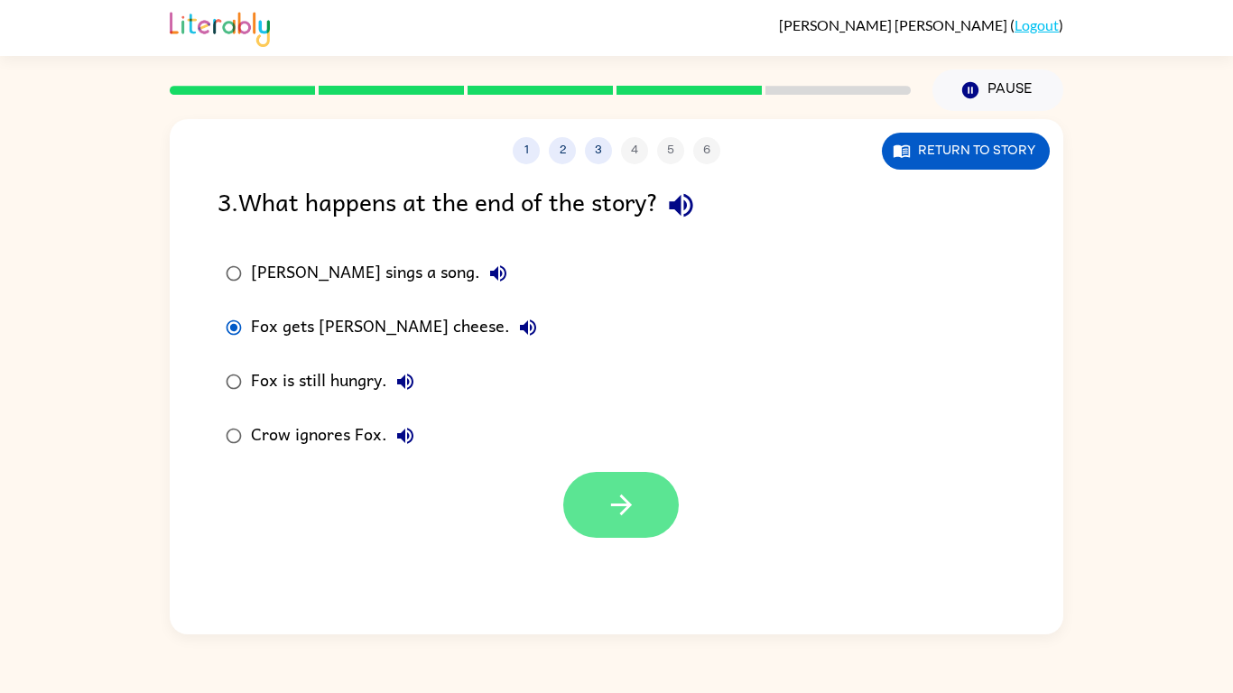
click at [643, 523] on button "button" at bounding box center [621, 505] width 116 height 66
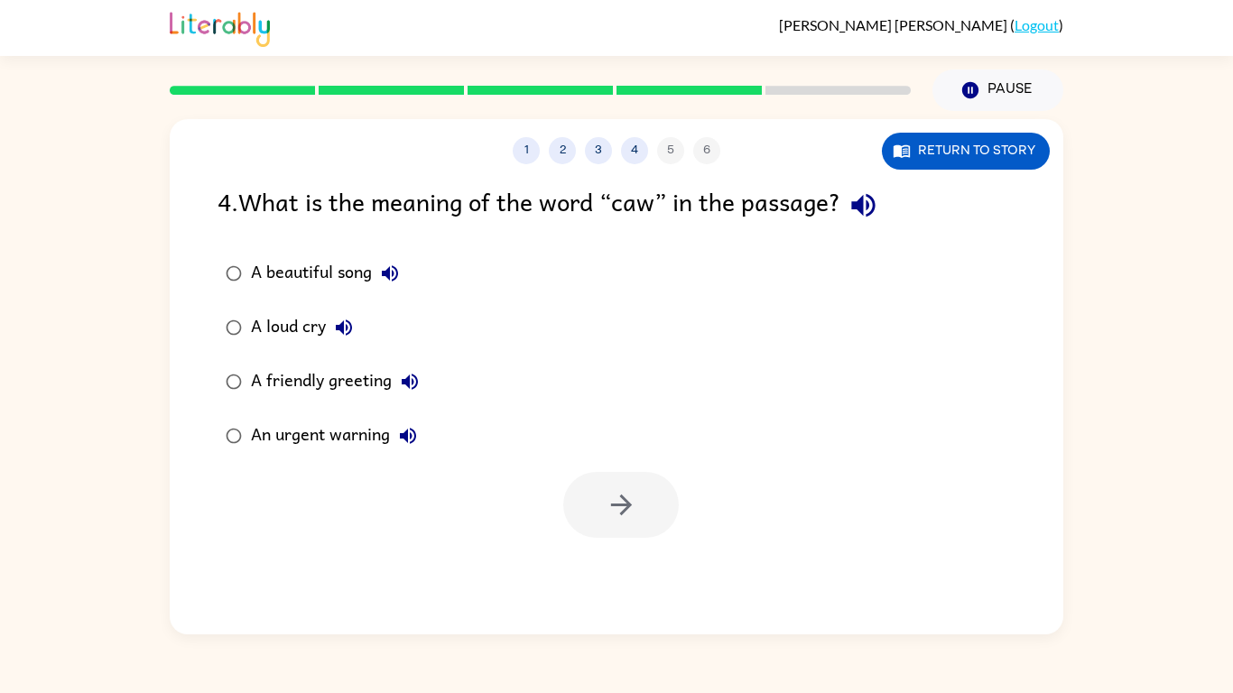
click at [867, 209] on icon "button" at bounding box center [862, 205] width 23 height 23
click at [855, 209] on icon "button" at bounding box center [864, 206] width 32 height 32
click at [855, 194] on icon "button" at bounding box center [864, 206] width 32 height 32
click at [266, 336] on div "A loud cry" at bounding box center [306, 328] width 111 height 36
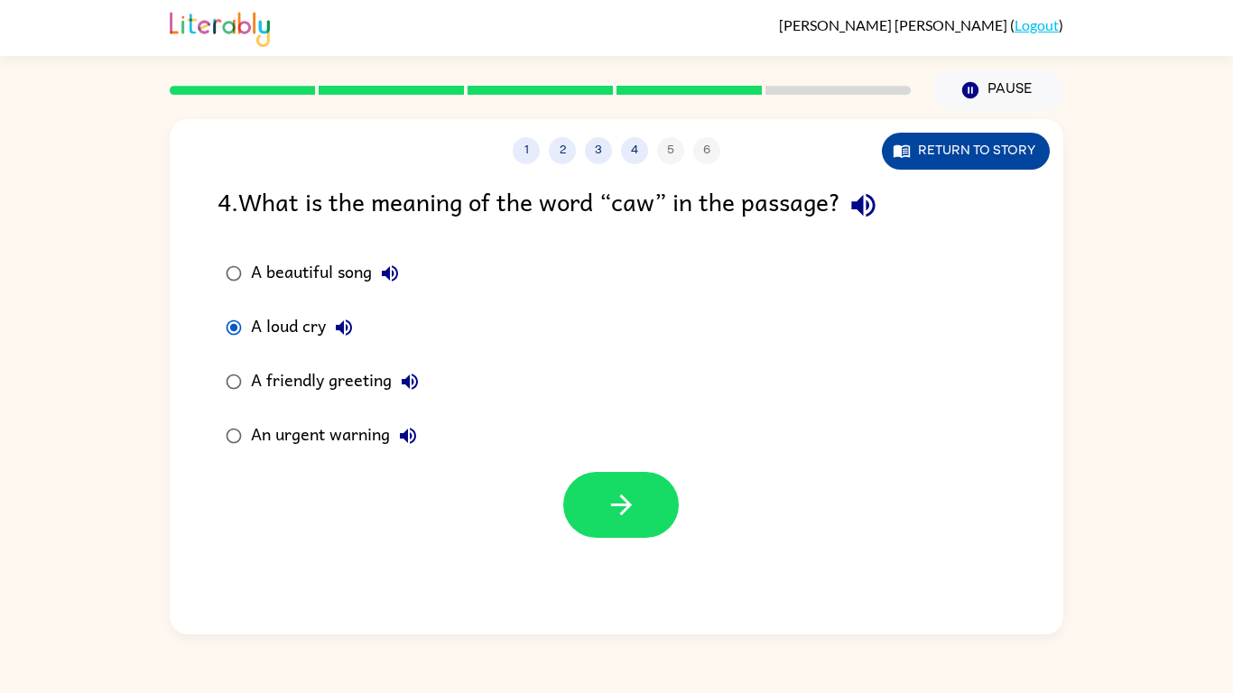
click at [997, 141] on button "Return to story" at bounding box center [966, 151] width 168 height 37
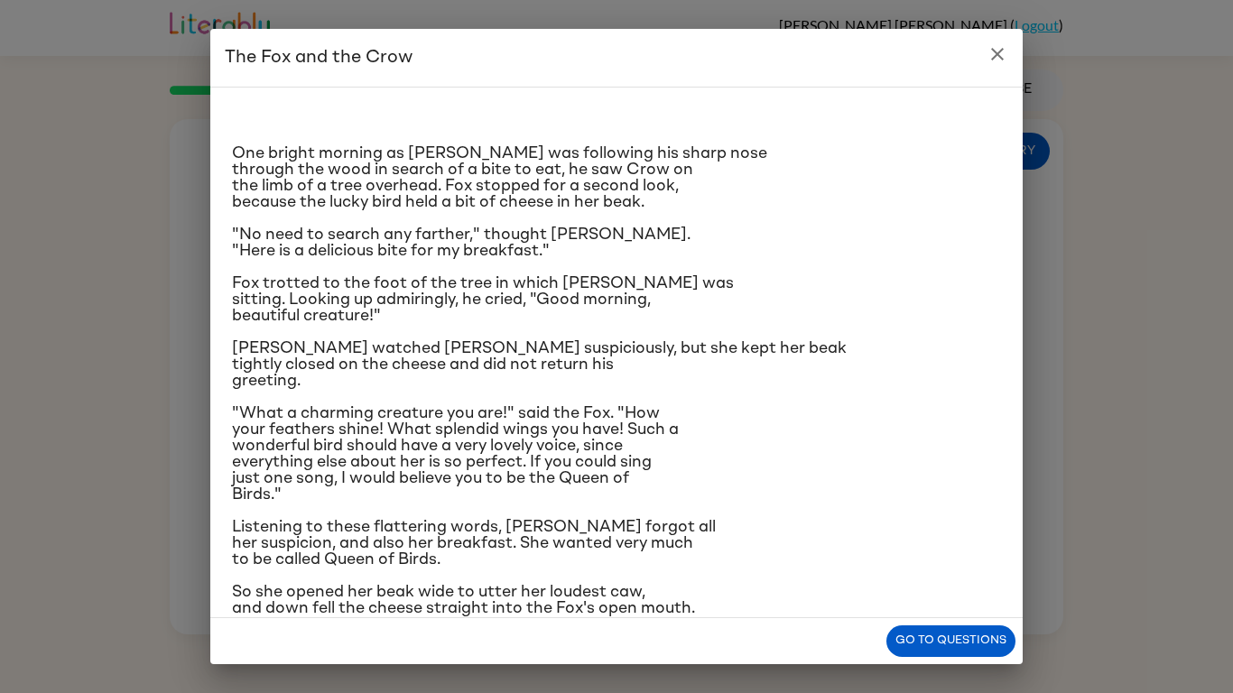
click at [1002, 71] on button "close" at bounding box center [997, 54] width 36 height 36
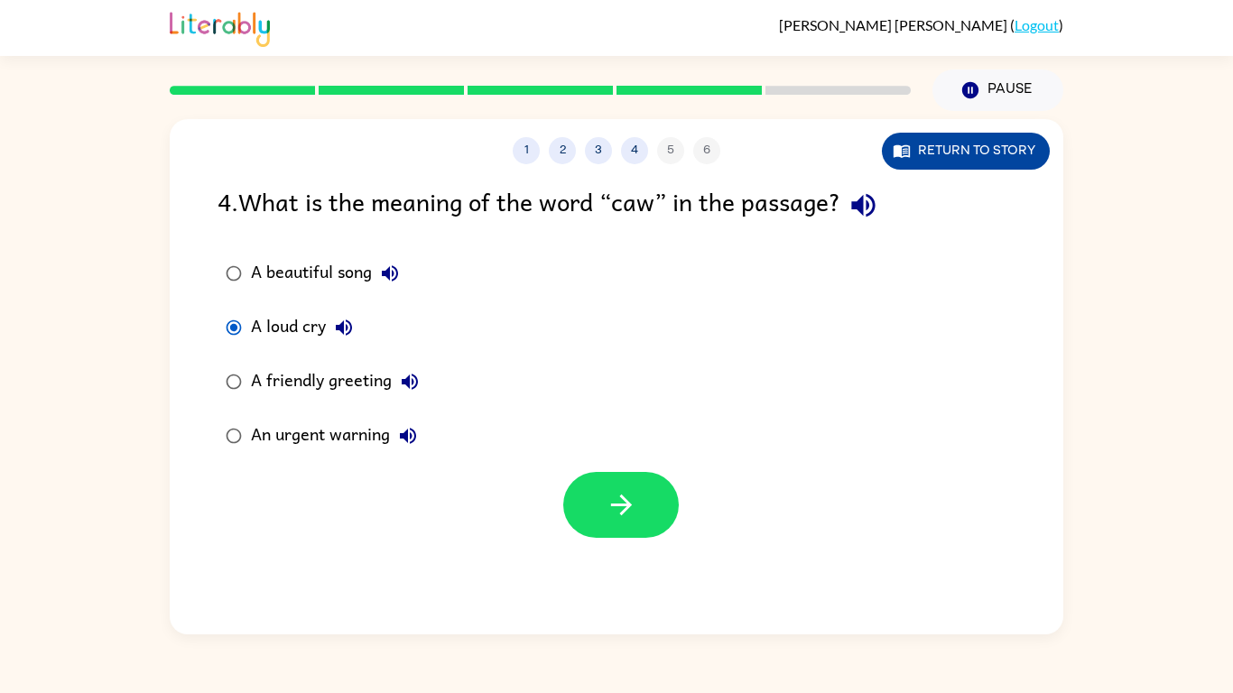
click at [997, 140] on button "Return to story" at bounding box center [966, 151] width 168 height 37
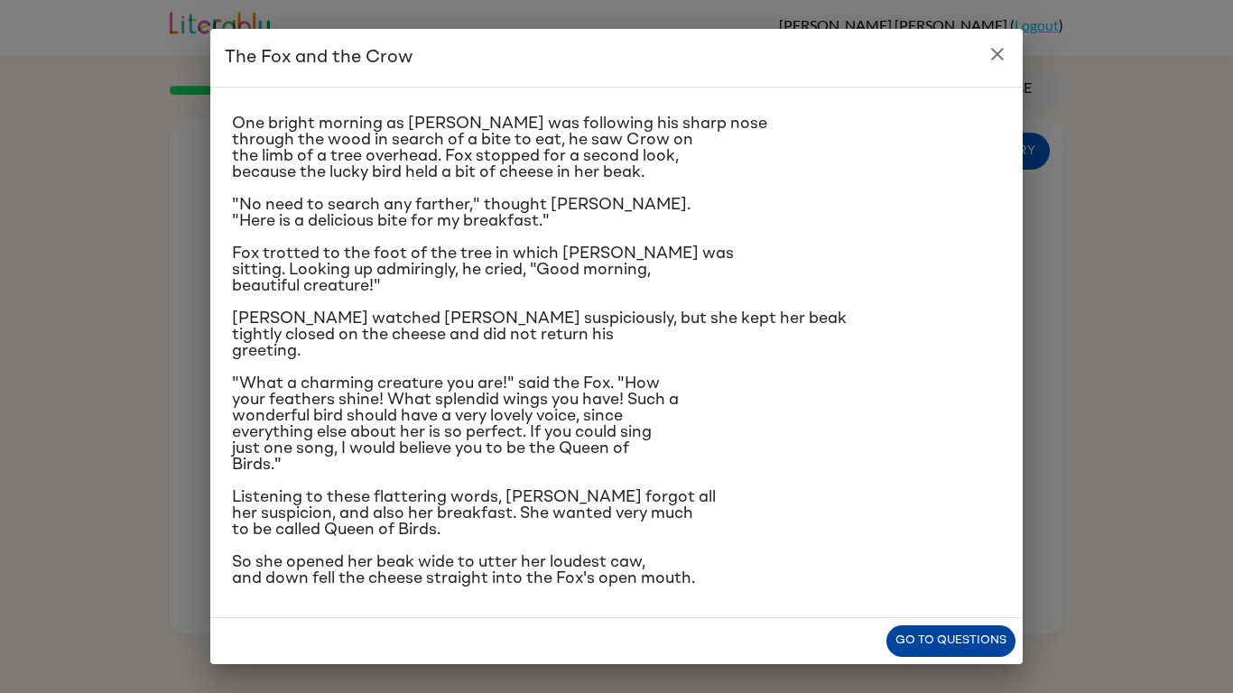
click at [975, 635] on button "Go to questions" at bounding box center [950, 642] width 129 height 32
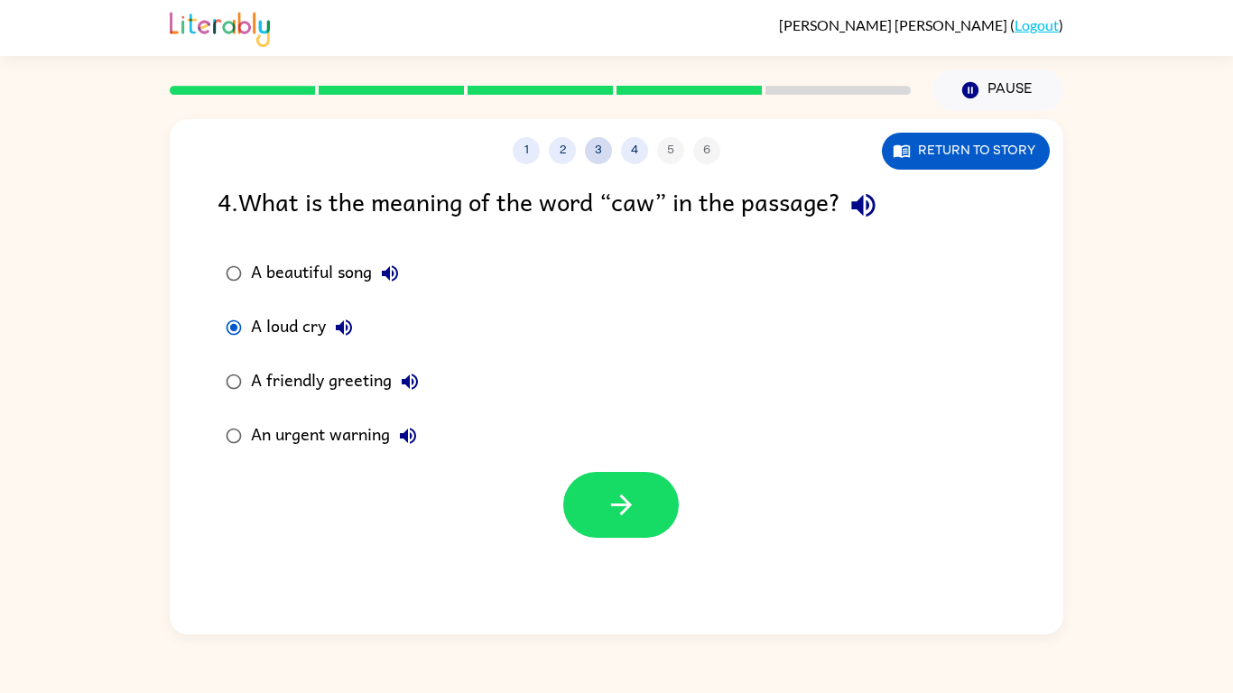
click at [608, 153] on button "3" at bounding box center [598, 150] width 27 height 27
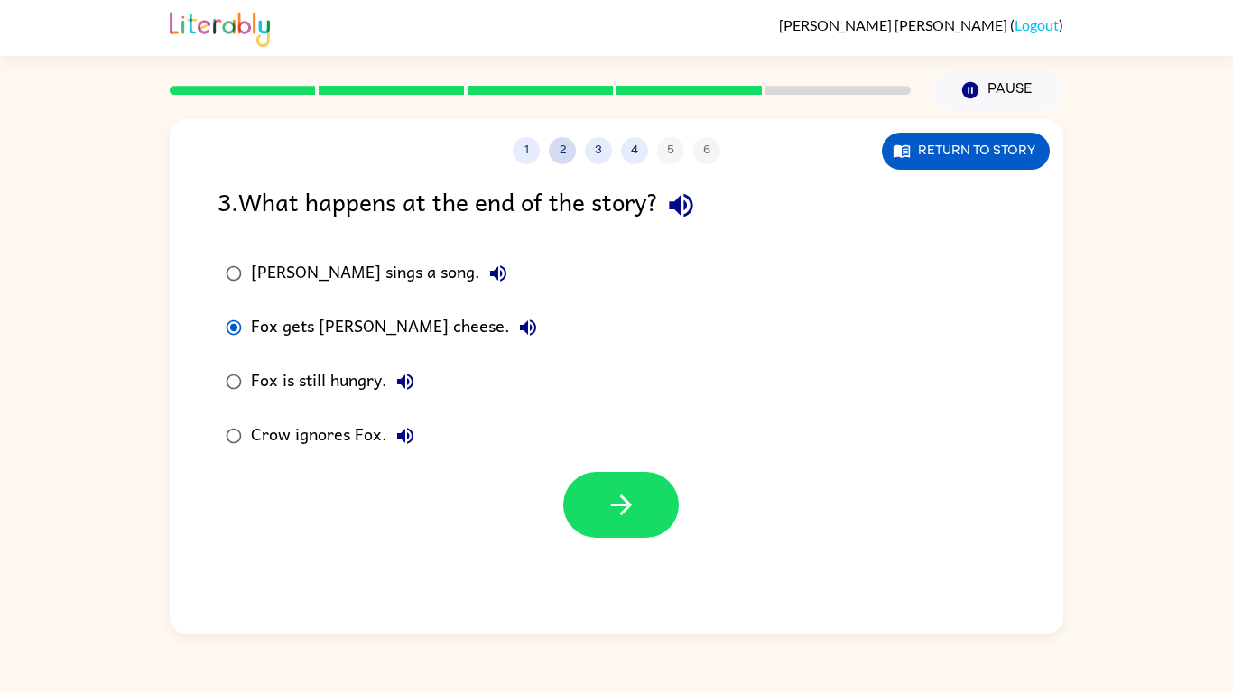
click at [570, 153] on button "2" at bounding box center [562, 150] width 27 height 27
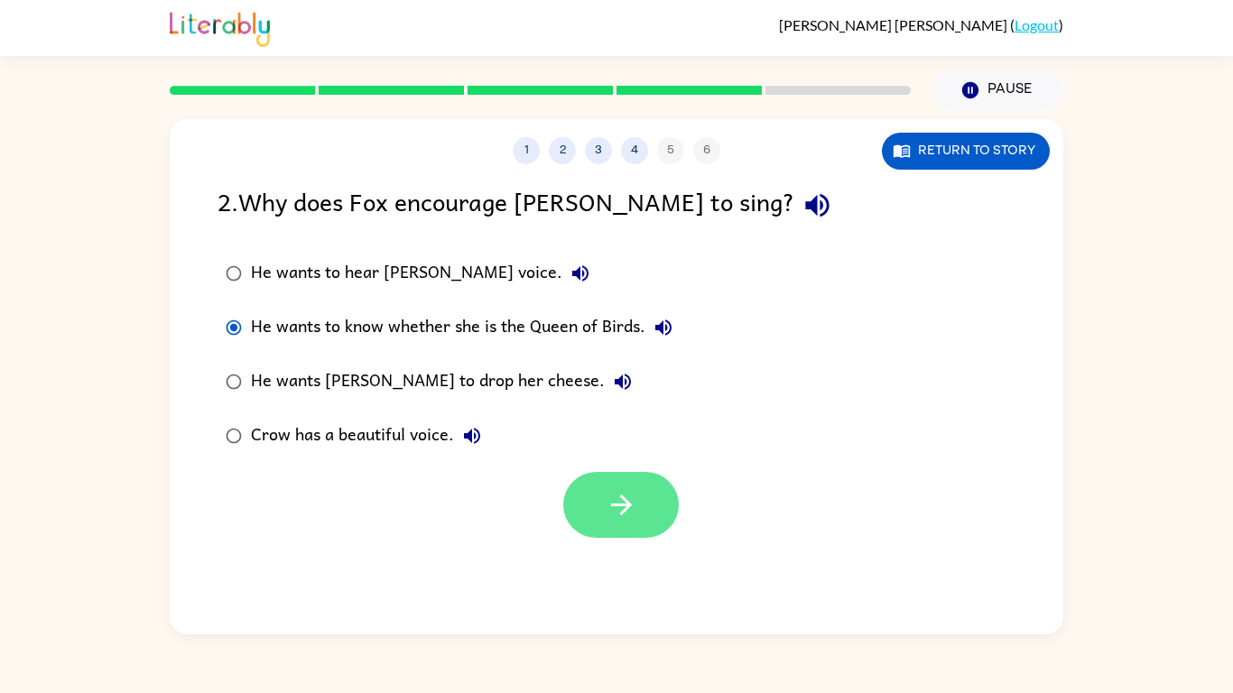
click at [656, 516] on button "button" at bounding box center [621, 505] width 116 height 66
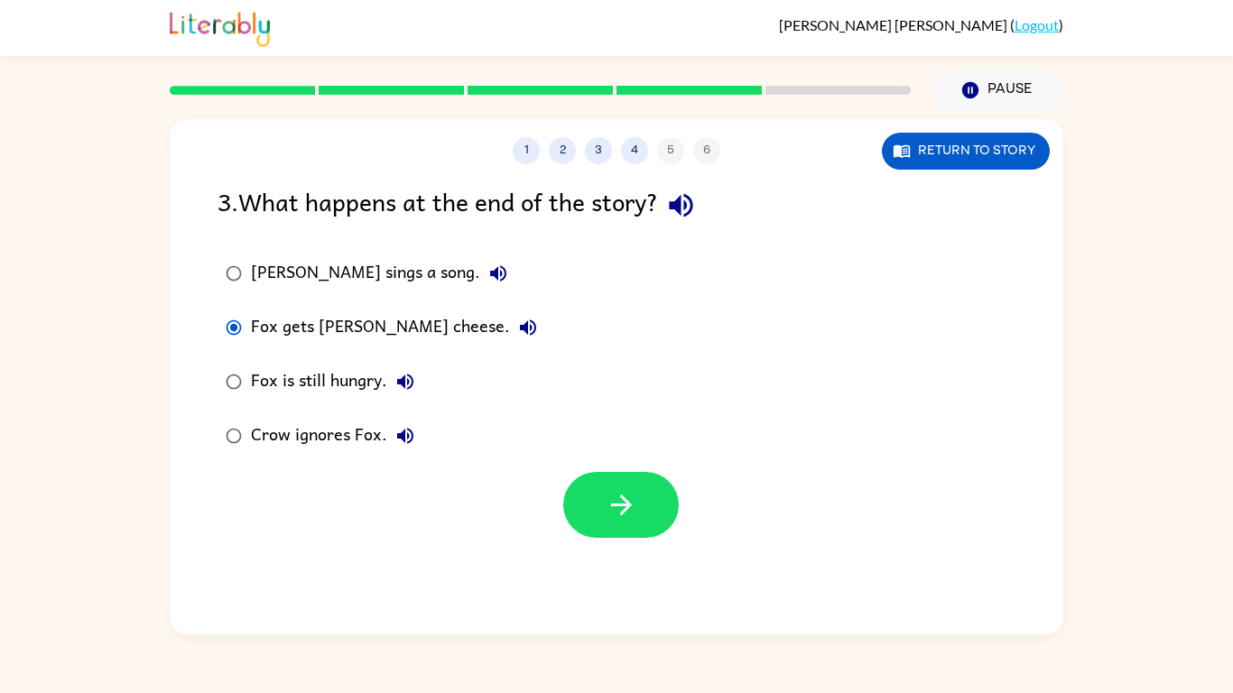
click at [666, 143] on div "1 2 3 4 5 6" at bounding box center [617, 150] width 894 height 27
click at [637, 158] on button "4" at bounding box center [634, 150] width 27 height 27
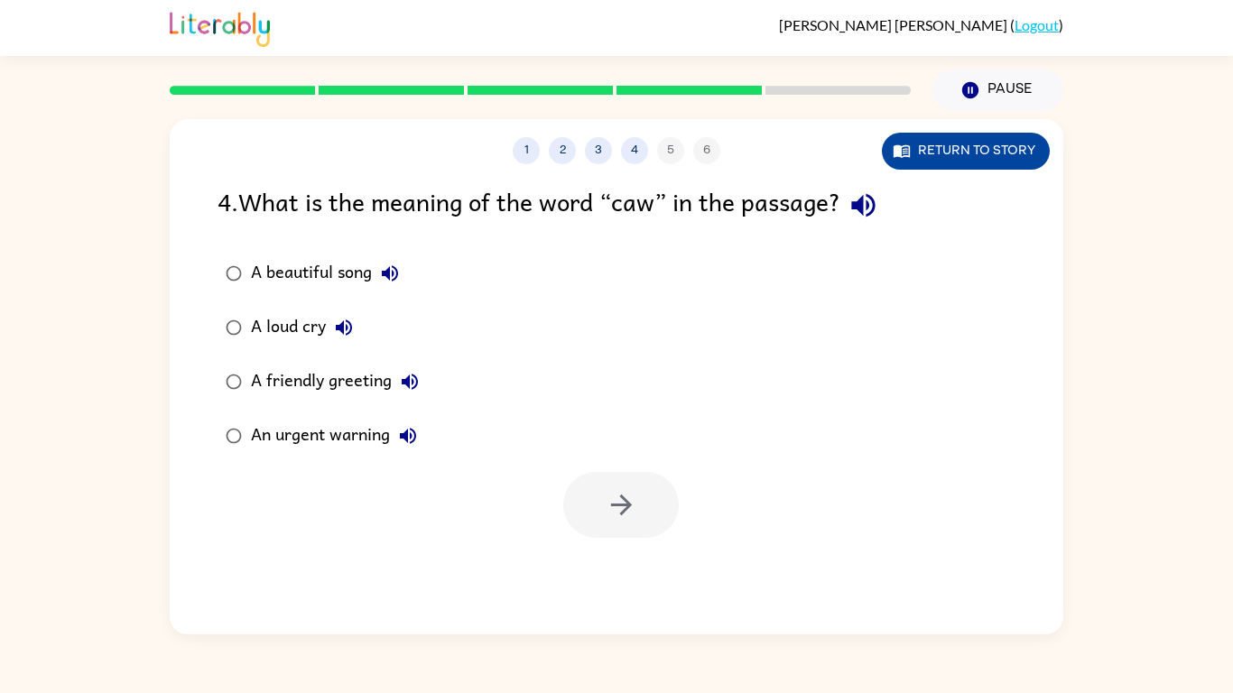
click at [990, 160] on button "Return to story" at bounding box center [966, 151] width 168 height 37
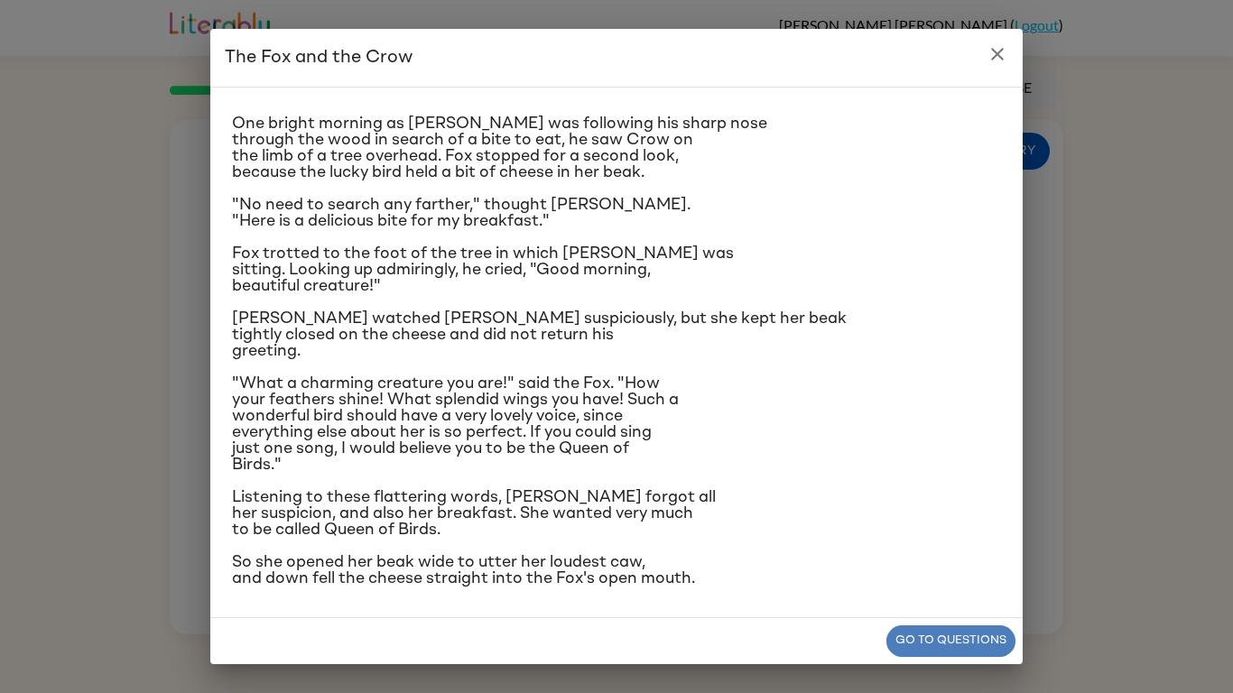
click at [1005, 640] on button "Go to questions" at bounding box center [950, 642] width 129 height 32
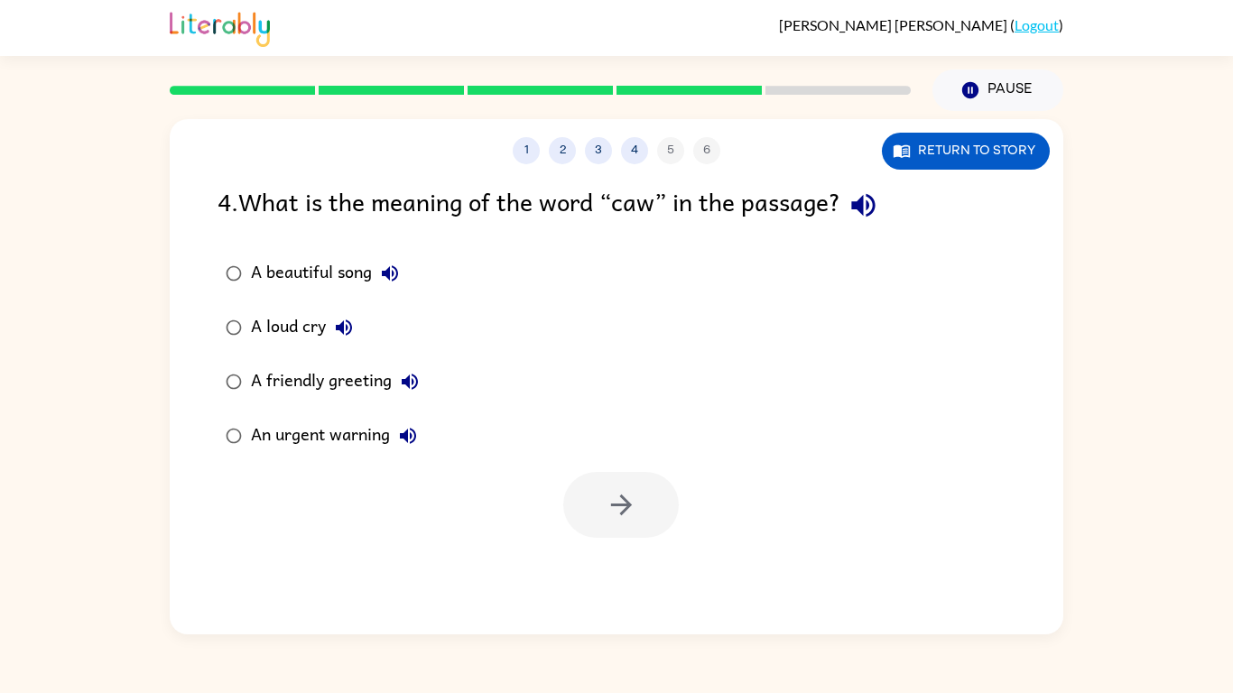
click at [798, 442] on div "A beautiful song A loud cry A friendly greeting An urgent warning" at bounding box center [641, 354] width 846 height 217
click at [304, 330] on div "A loud cry" at bounding box center [306, 328] width 111 height 36
click at [663, 518] on button "button" at bounding box center [621, 505] width 116 height 66
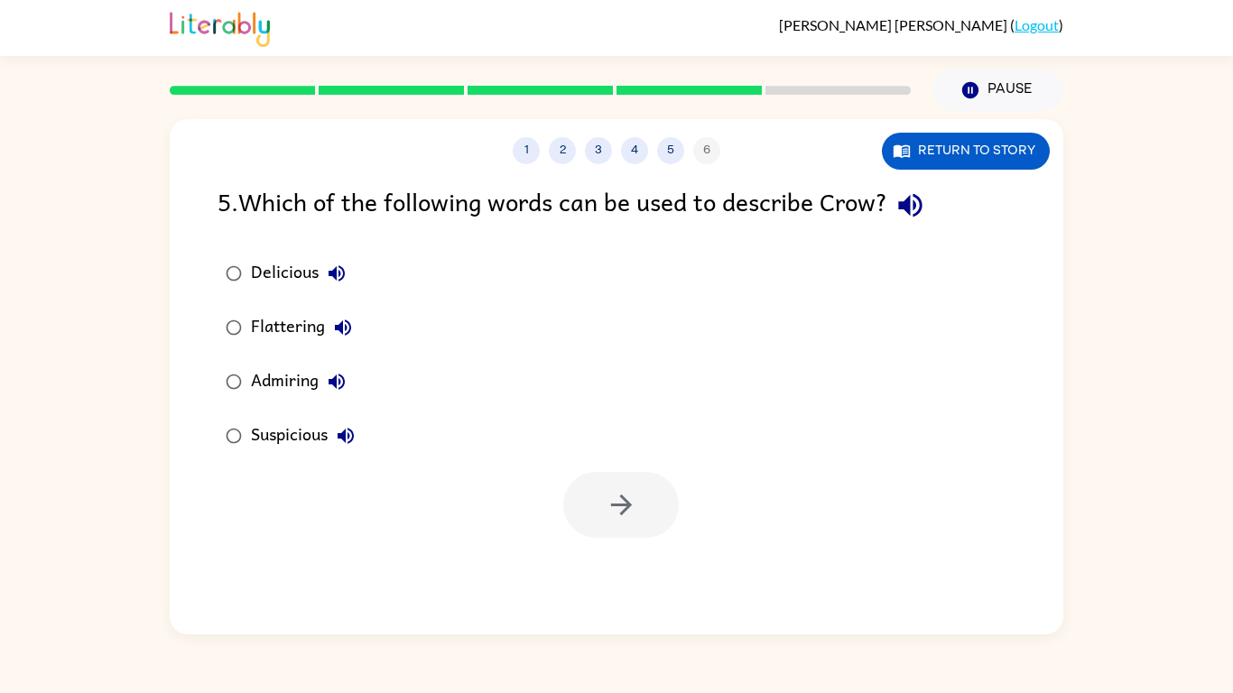
click at [916, 199] on icon "button" at bounding box center [909, 205] width 23 height 23
click at [267, 287] on div "Delicious" at bounding box center [303, 273] width 104 height 36
click at [263, 330] on div "Flattering" at bounding box center [306, 328] width 110 height 36
click at [272, 385] on div "Admiring" at bounding box center [303, 382] width 104 height 36
click at [611, 513] on icon "button" at bounding box center [622, 505] width 32 height 32
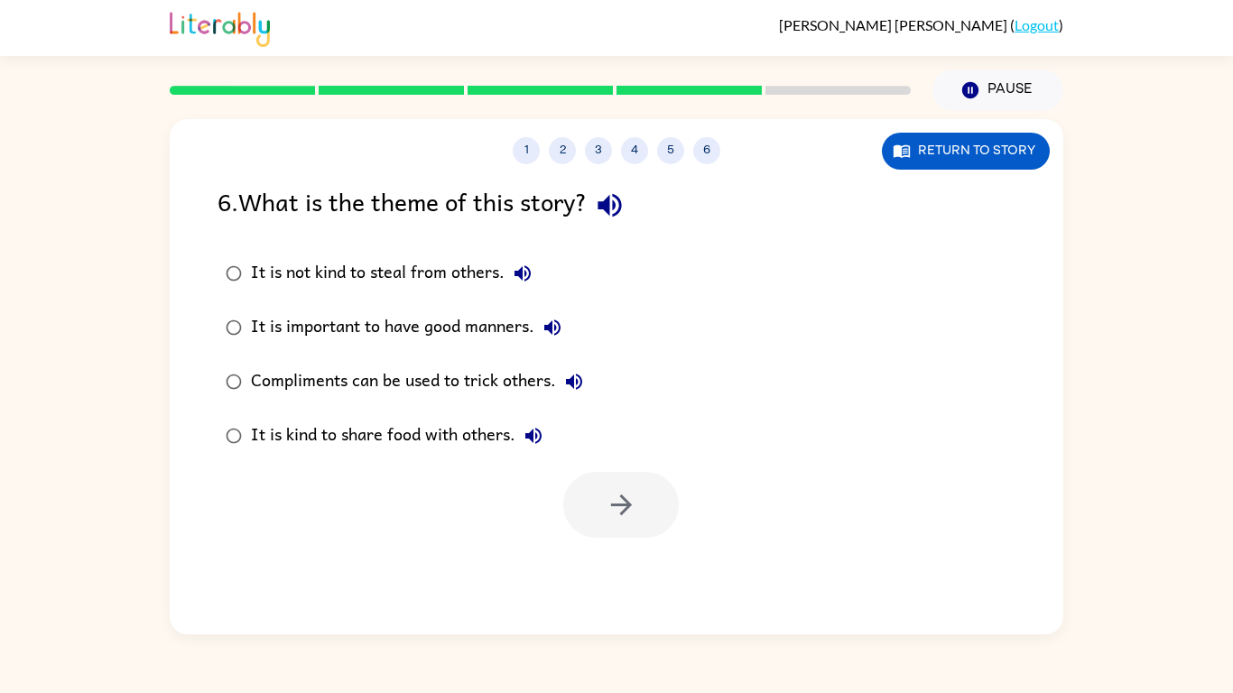
click at [273, 279] on div "It is not kind to steal from others." at bounding box center [396, 273] width 290 height 36
click at [268, 385] on div "Compliments can be used to trick others." at bounding box center [421, 382] width 341 height 36
click at [639, 514] on button "button" at bounding box center [621, 505] width 116 height 66
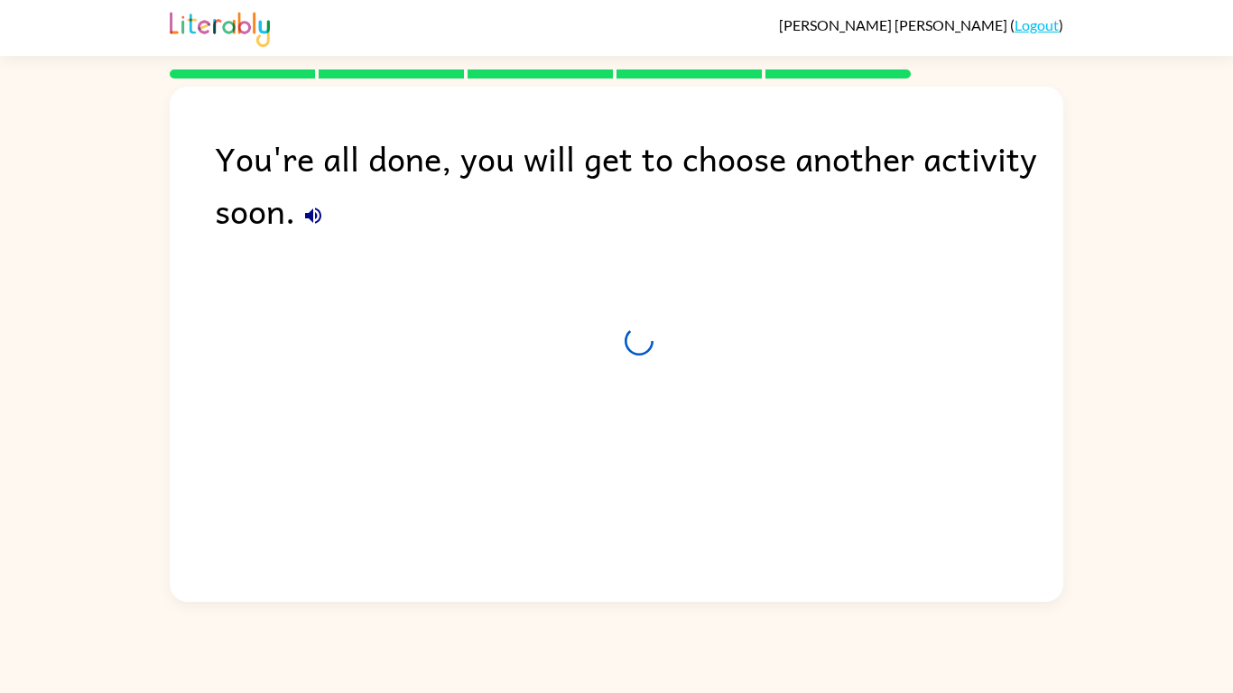
click at [616, 527] on div "You're all done, you will get to choose another activity soon." at bounding box center [617, 340] width 894 height 506
click at [297, 215] on button "button" at bounding box center [313, 216] width 36 height 36
